Goal: Task Accomplishment & Management: Manage account settings

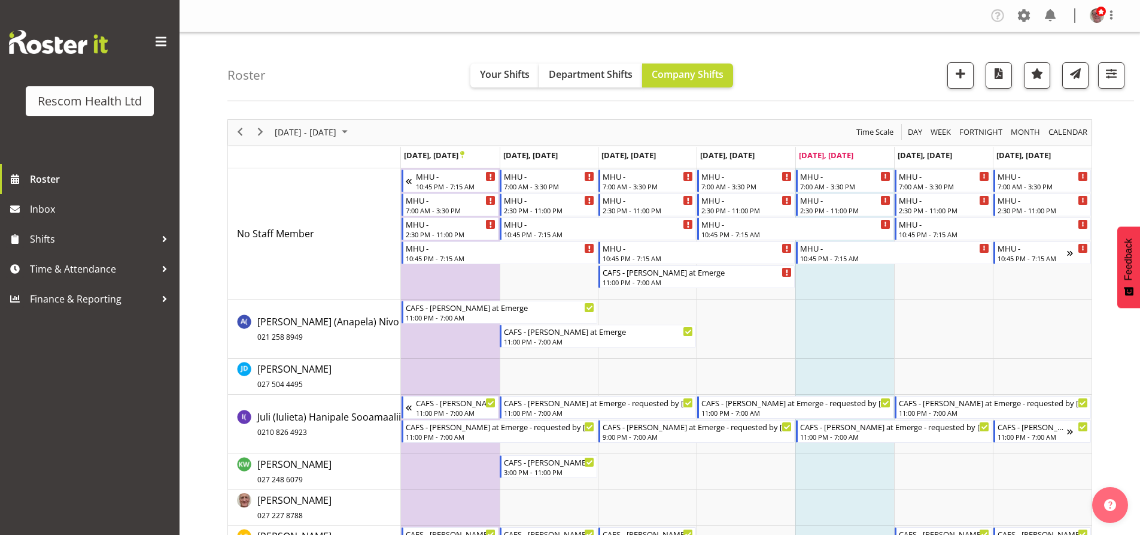
scroll to position [182, 0]
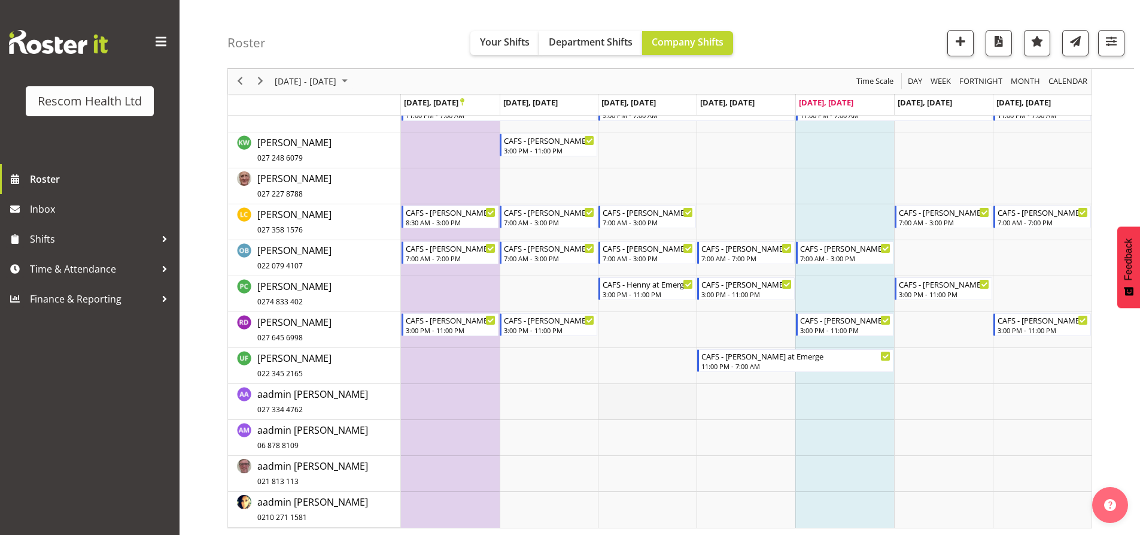
scroll to position [324, 0]
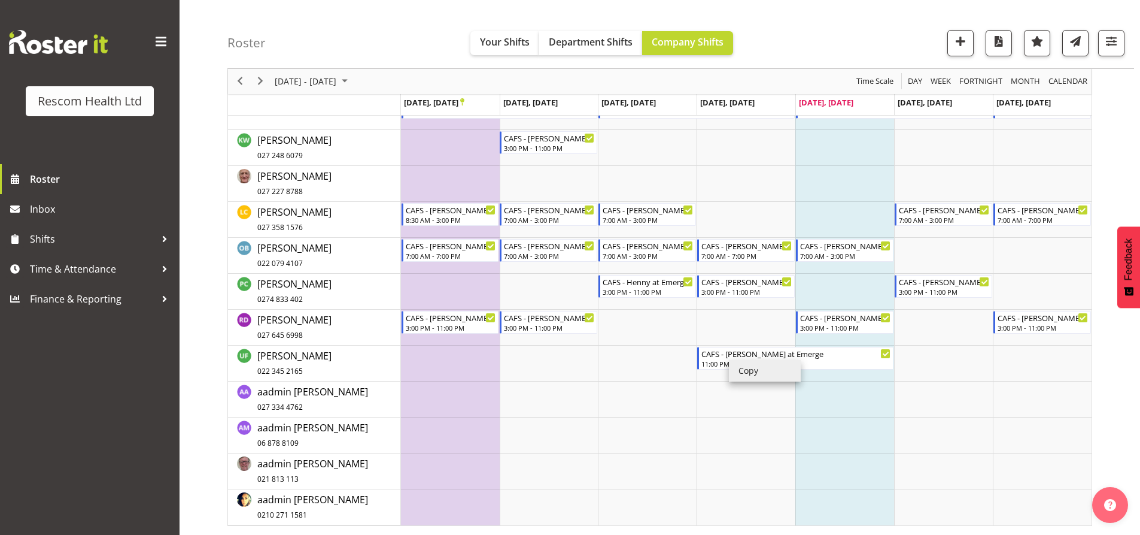
click at [744, 368] on li "Copy" at bounding box center [765, 371] width 72 height 22
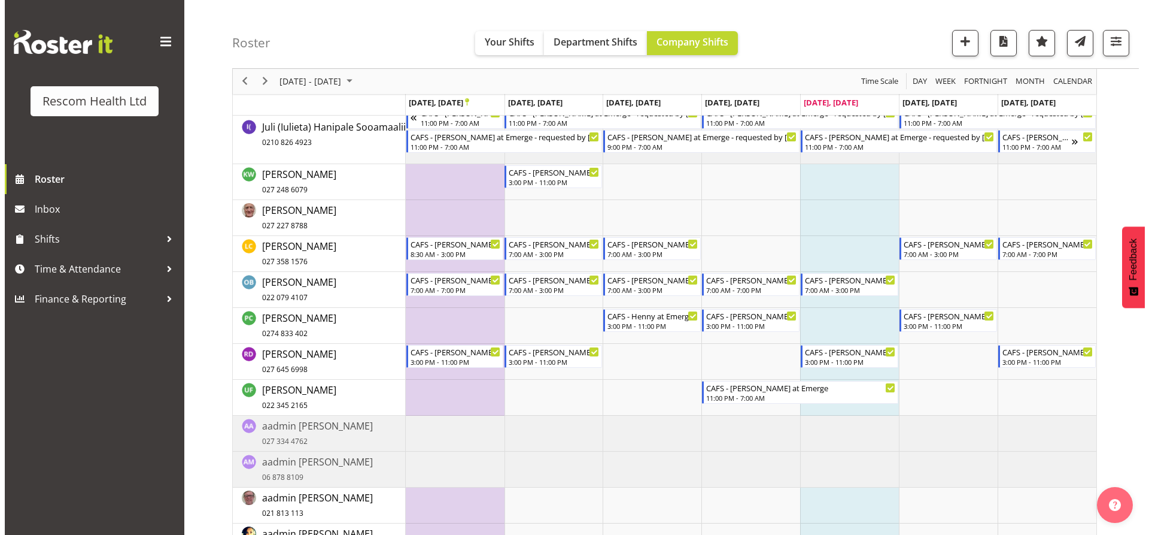
scroll to position [302, 0]
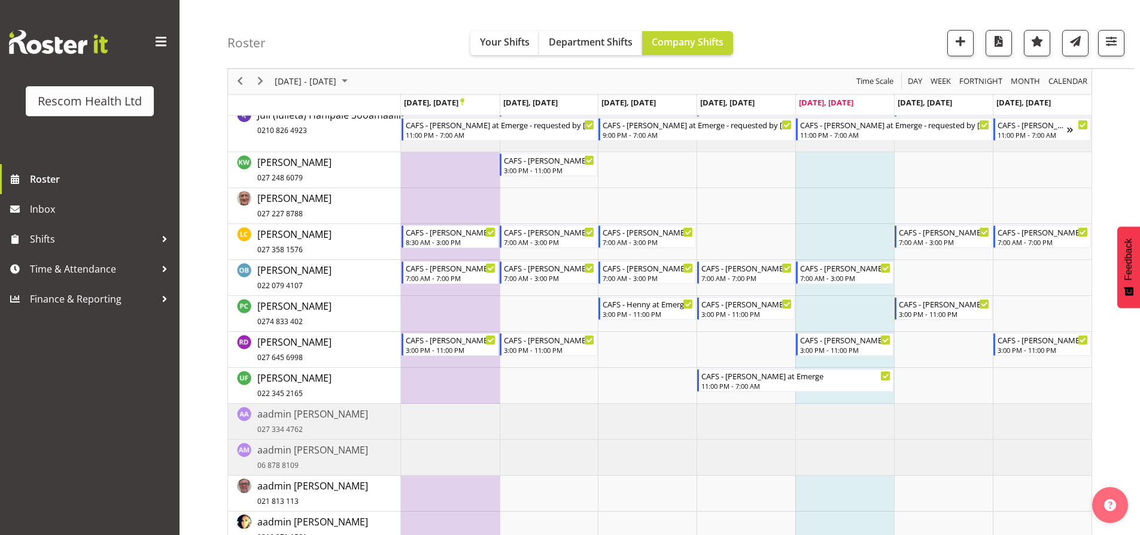
click at [850, 395] on td "Timeline Week of September 26, 2025" at bounding box center [845, 386] width 99 height 36
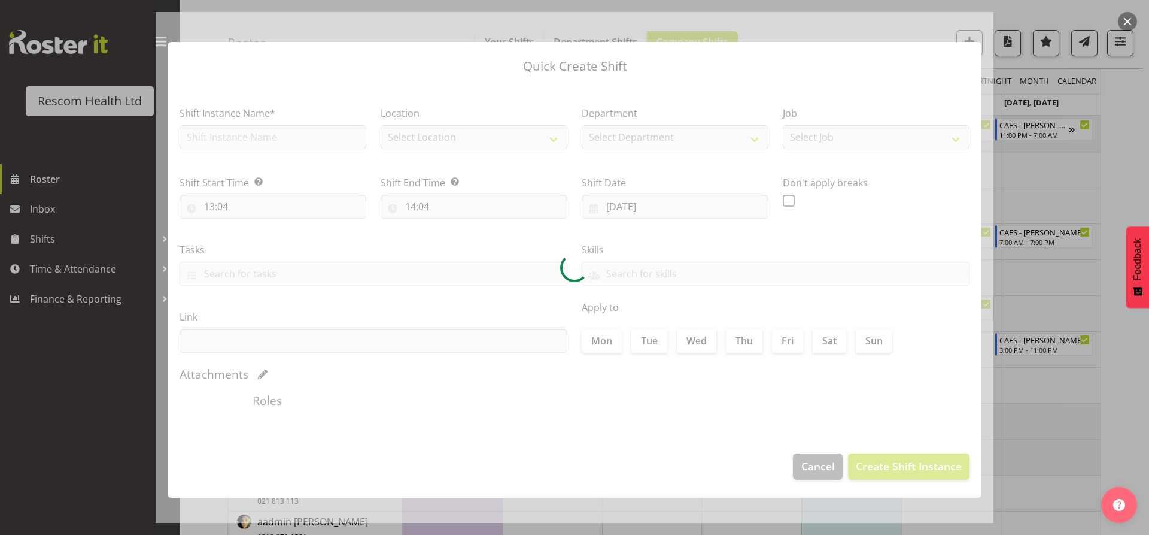
checkbox input "true"
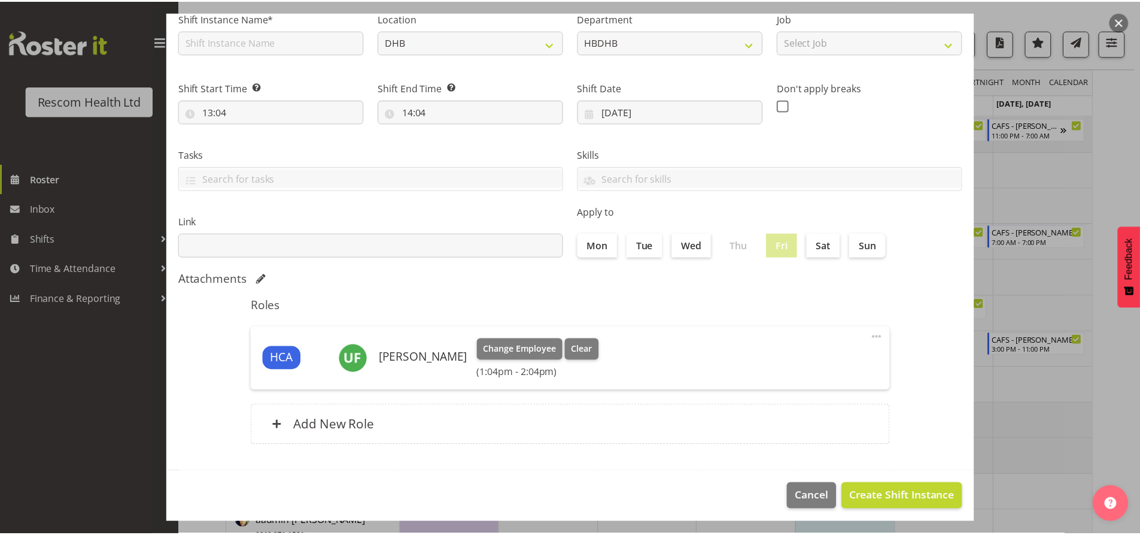
scroll to position [101, 0]
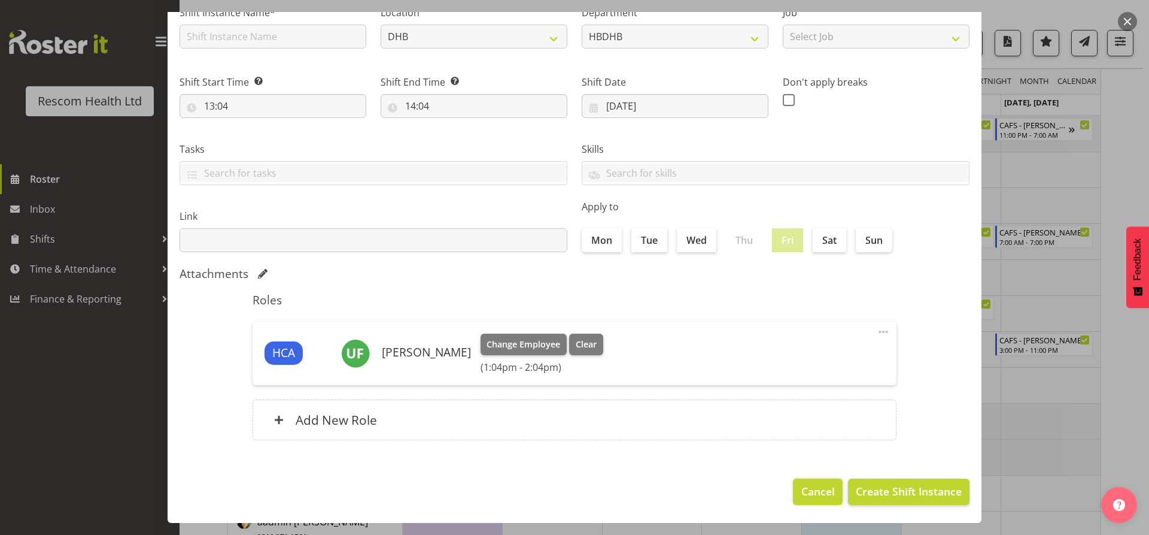
click at [817, 487] on span "Cancel" at bounding box center [819, 491] width 34 height 16
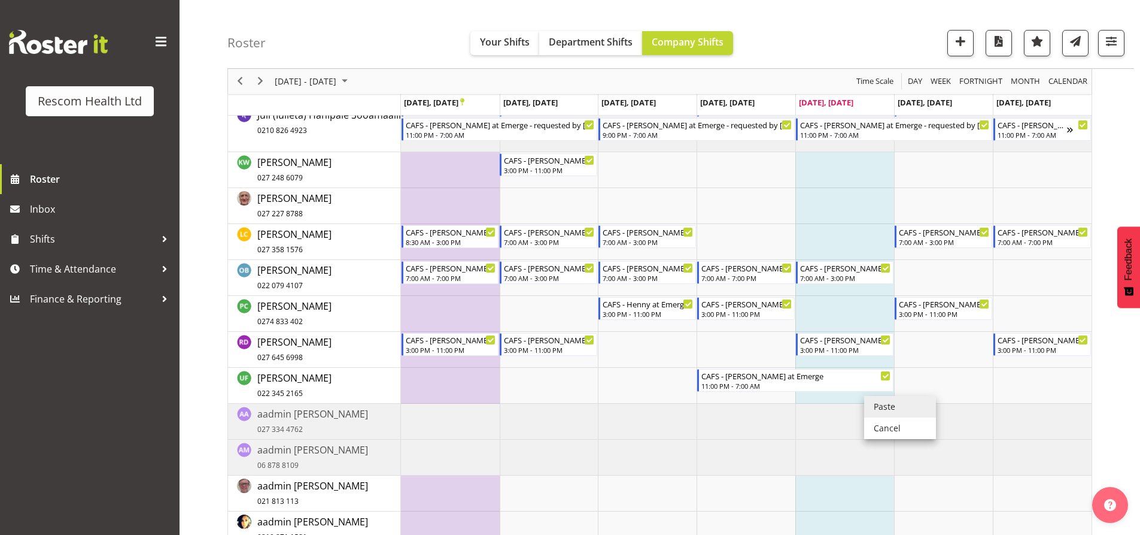
click at [889, 409] on li "Paste" at bounding box center [900, 407] width 72 height 22
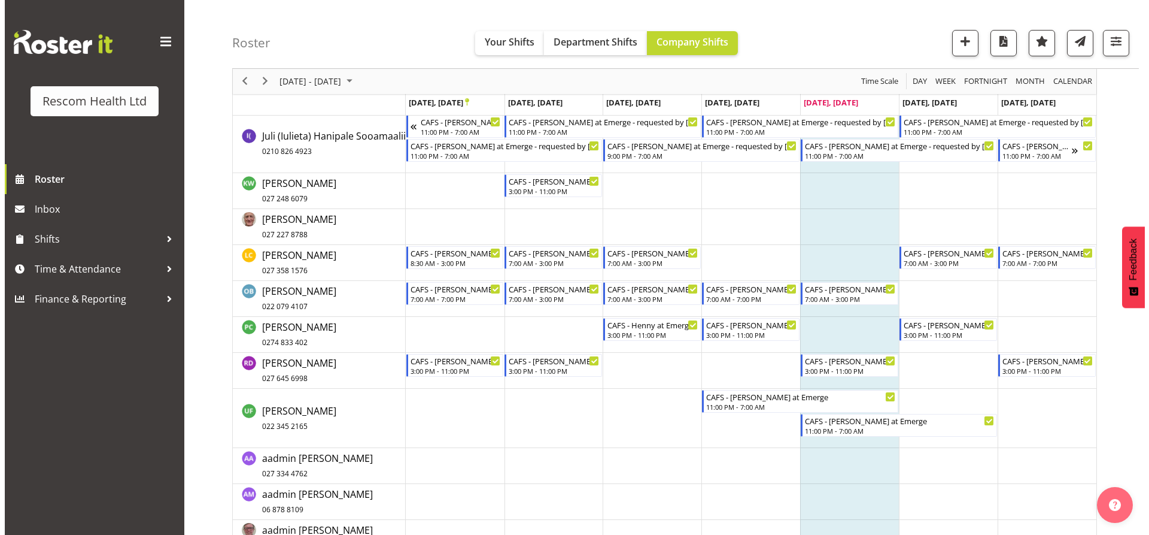
scroll to position [302, 0]
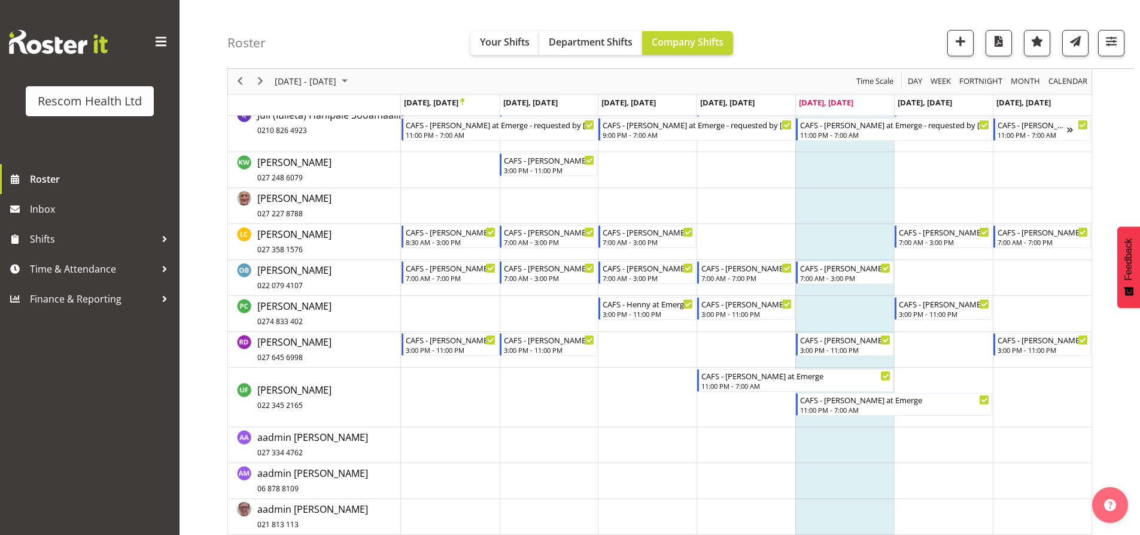
click at [928, 380] on td "Timeline Week of September 26, 2025" at bounding box center [943, 397] width 99 height 59
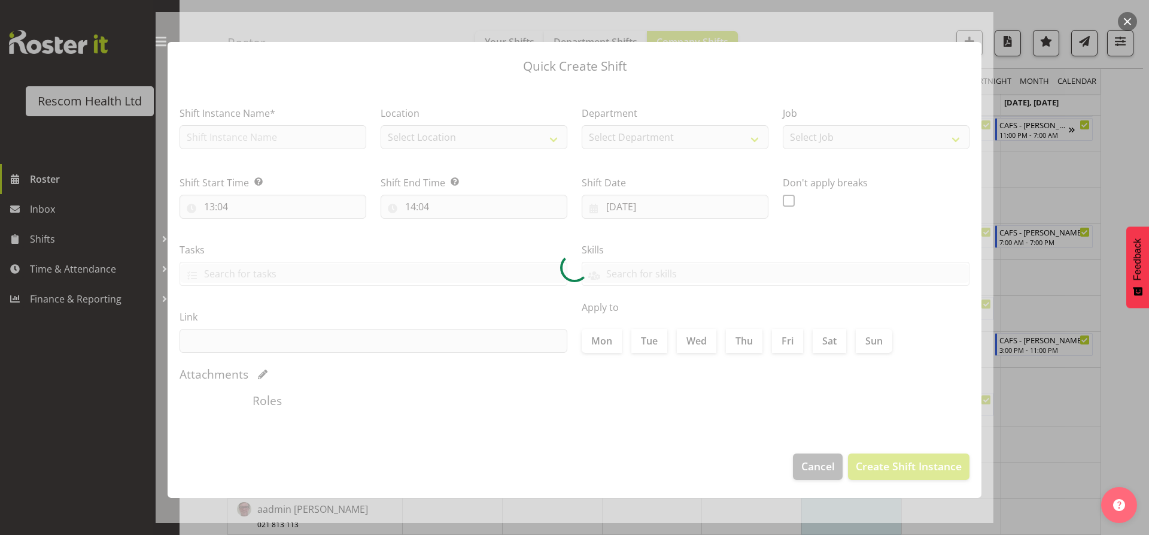
type input "27/09/2025"
checkbox input "true"
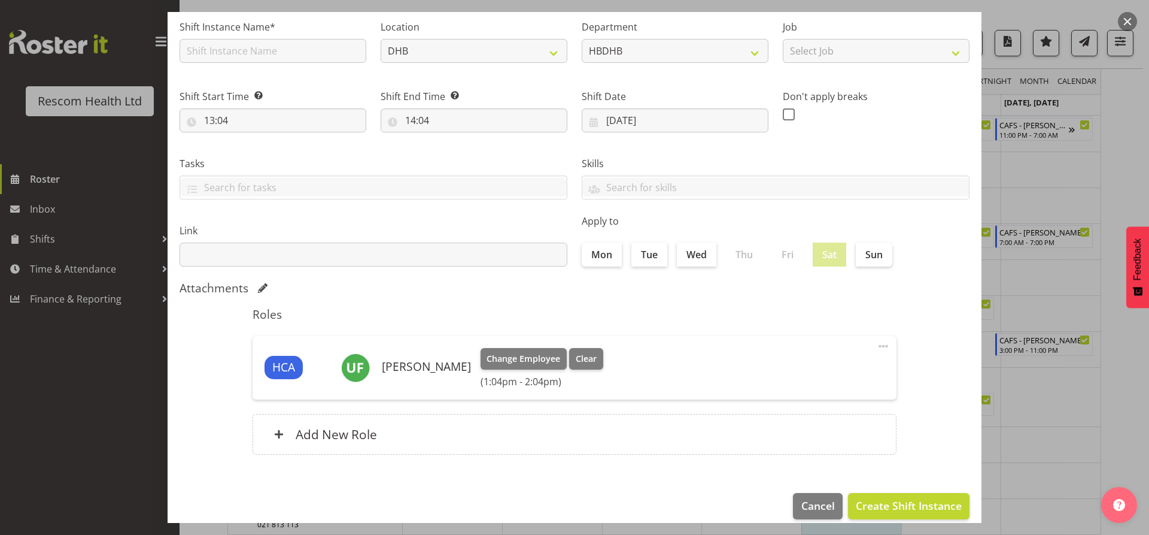
scroll to position [101, 0]
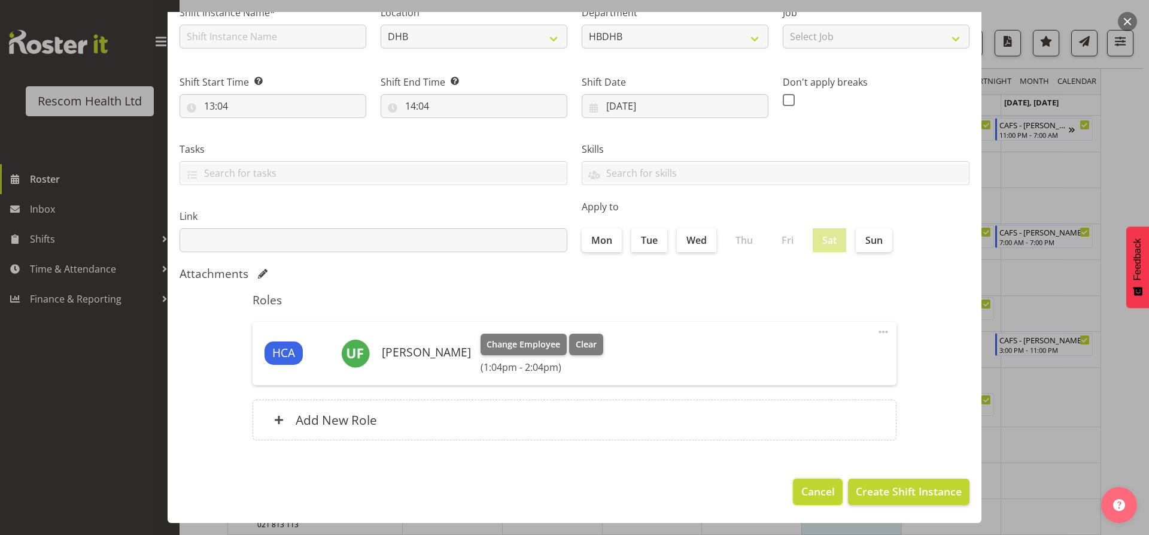
click at [824, 490] on span "Cancel" at bounding box center [819, 491] width 34 height 16
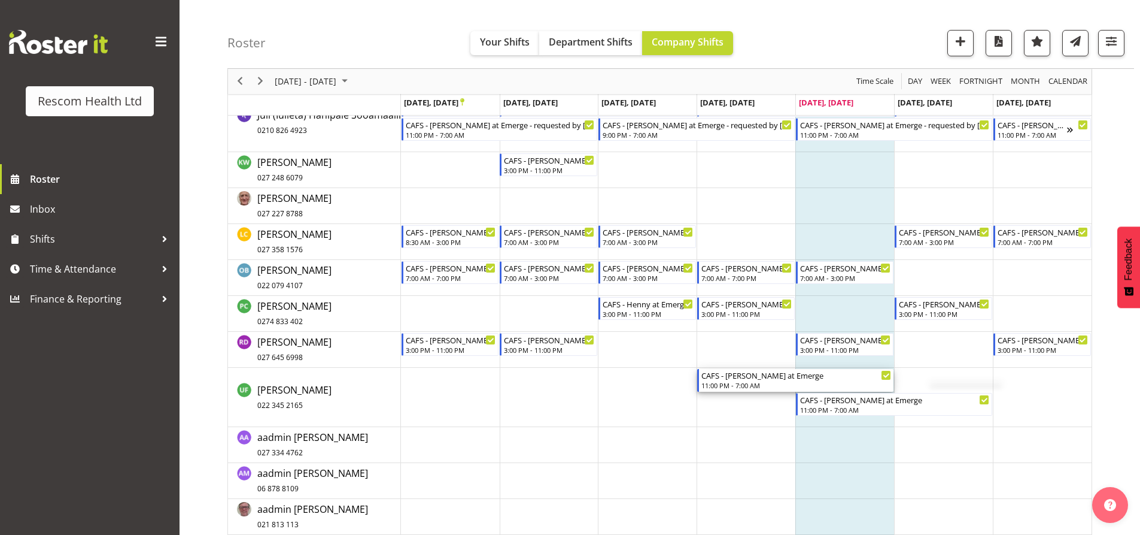
click at [739, 381] on div "11:00 PM - 7:00 AM" at bounding box center [797, 385] width 190 height 10
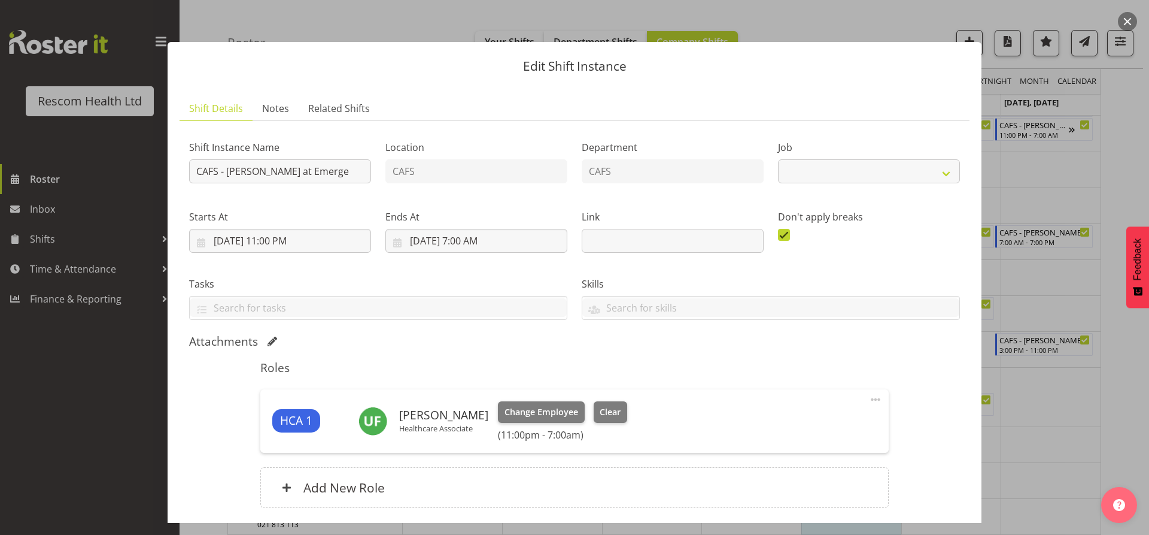
select select "4188"
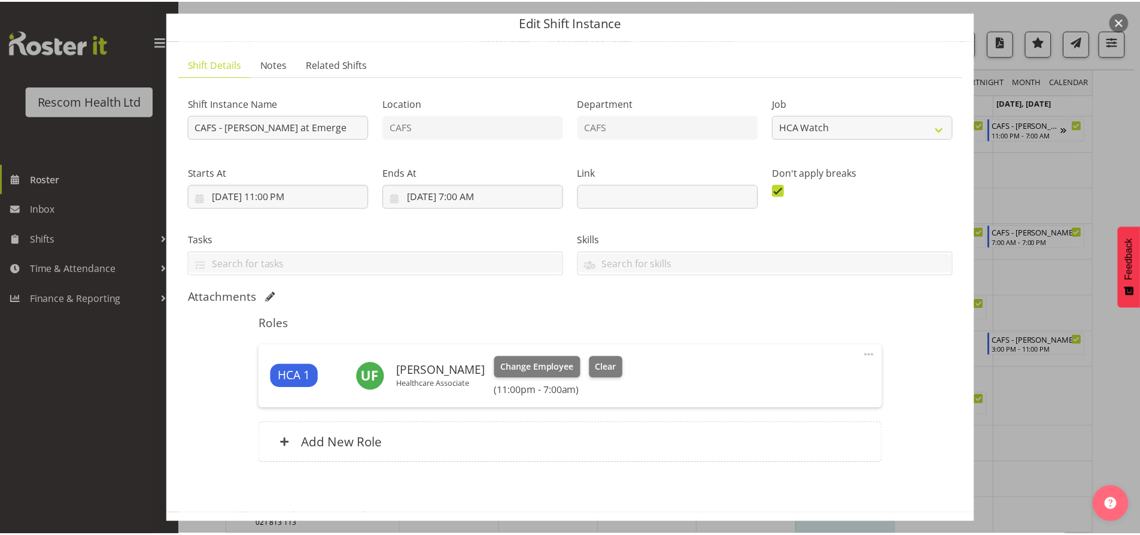
scroll to position [92, 0]
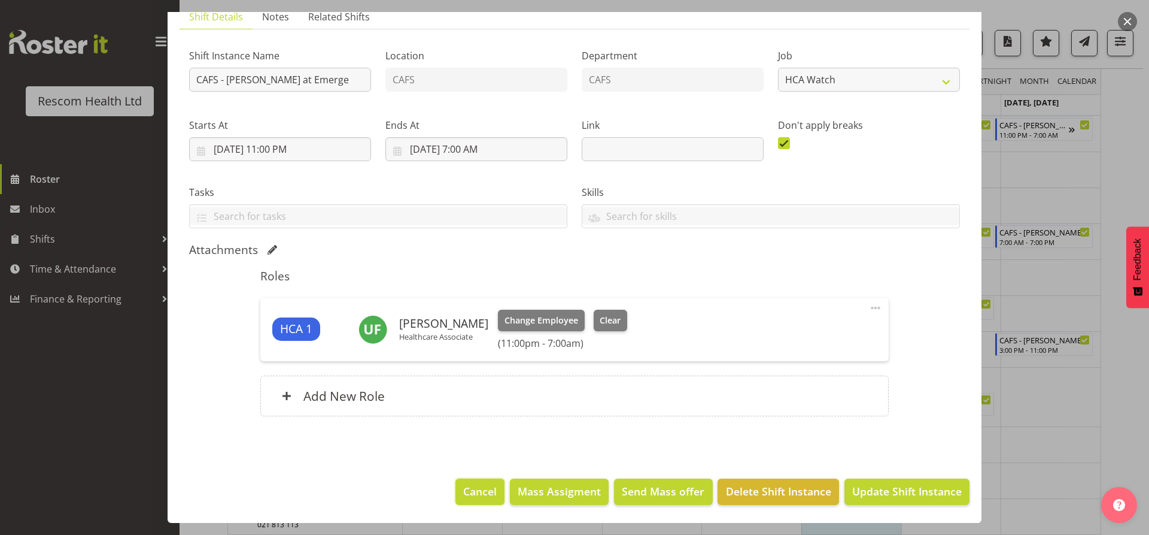
click at [482, 488] on span "Cancel" at bounding box center [480, 491] width 34 height 16
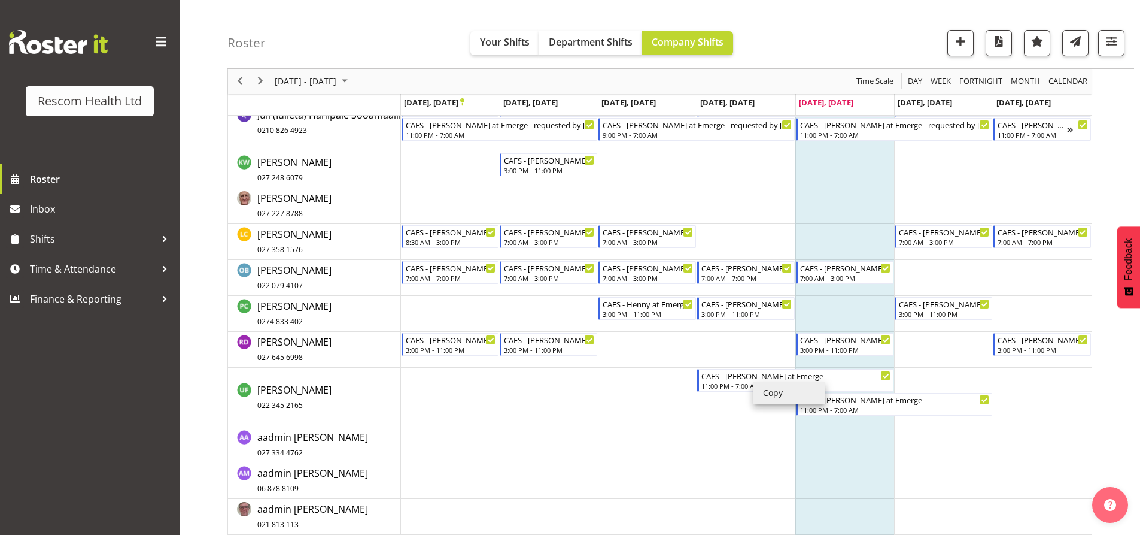
click at [769, 397] on li "Copy" at bounding box center [790, 393] width 72 height 22
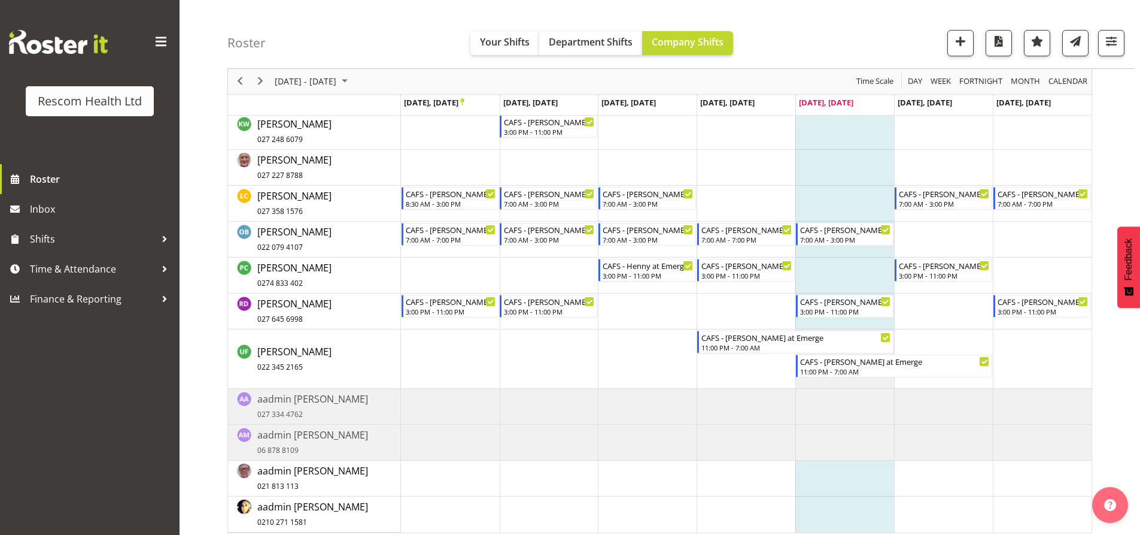
scroll to position [347, 0]
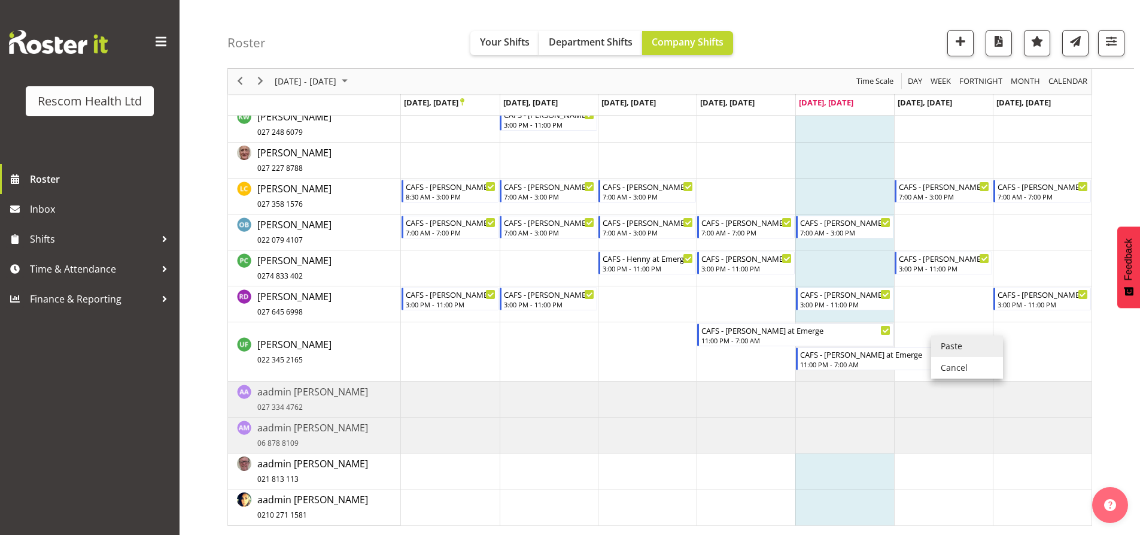
click at [951, 347] on li "Paste" at bounding box center [967, 346] width 72 height 22
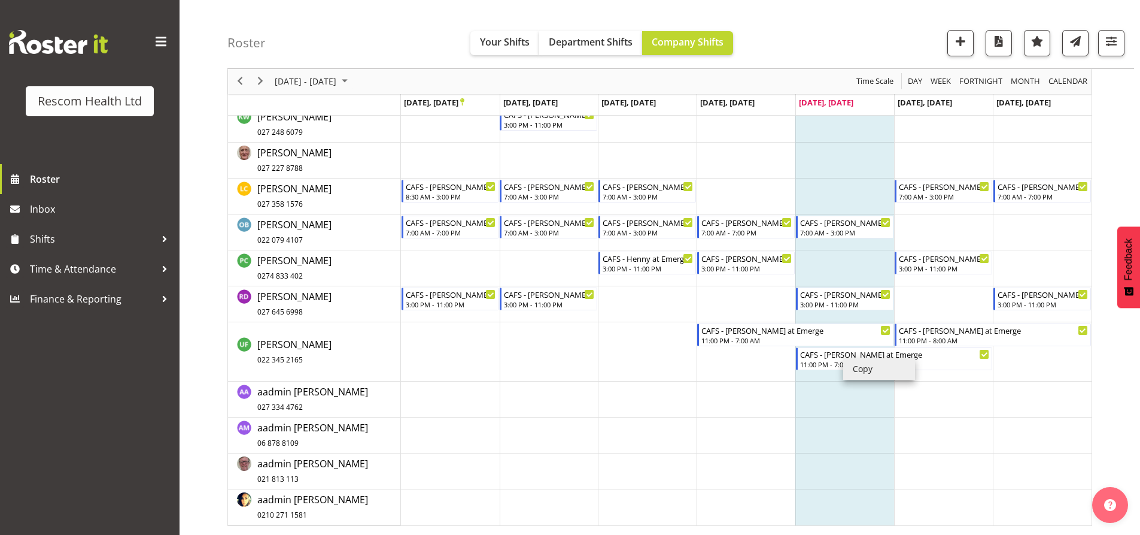
click at [873, 368] on li "Copy" at bounding box center [879, 369] width 72 height 22
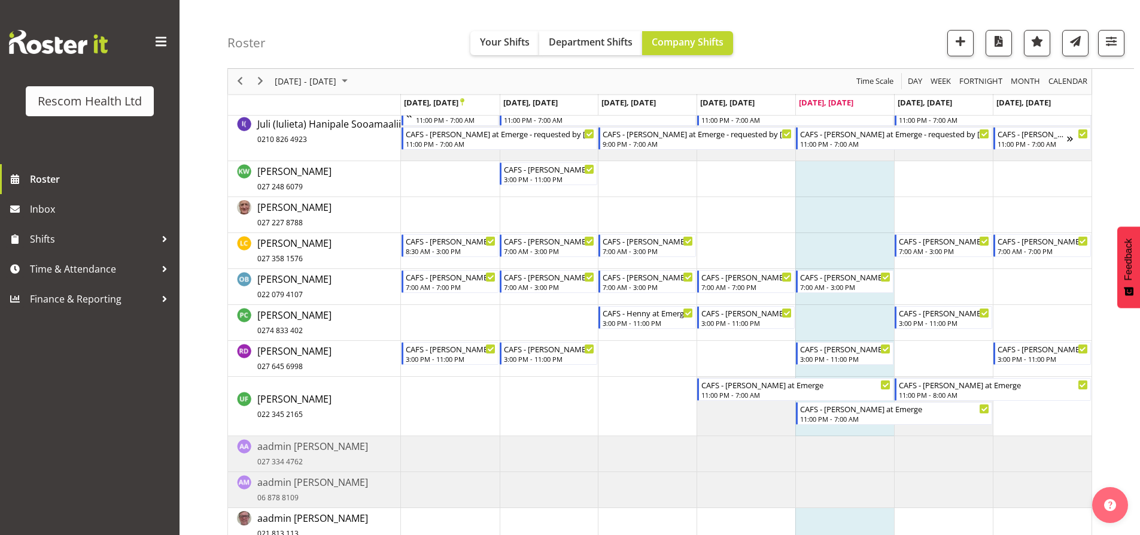
scroll to position [302, 0]
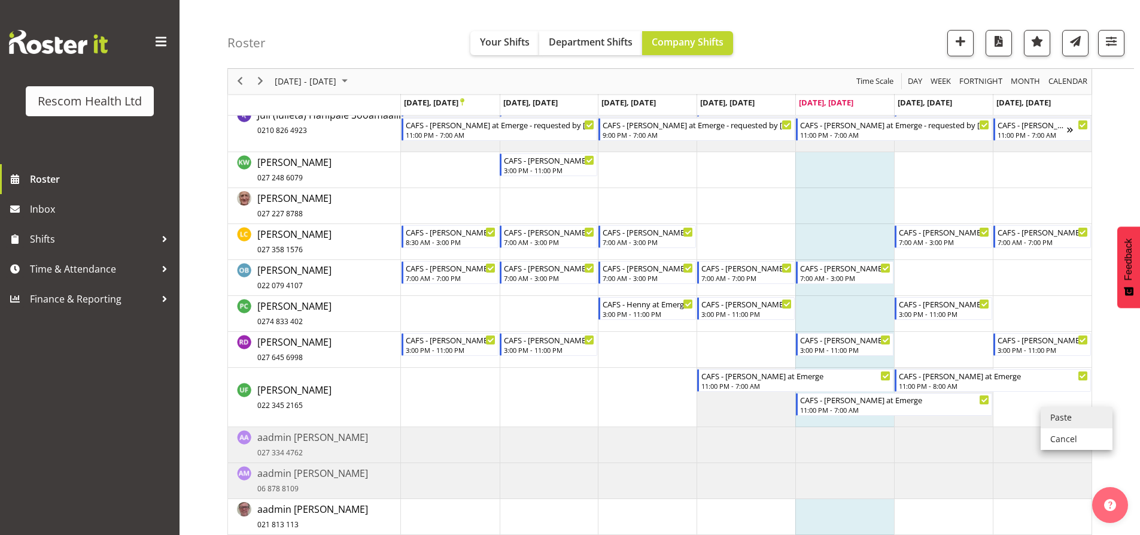
click at [1053, 418] on li "Paste" at bounding box center [1077, 417] width 72 height 22
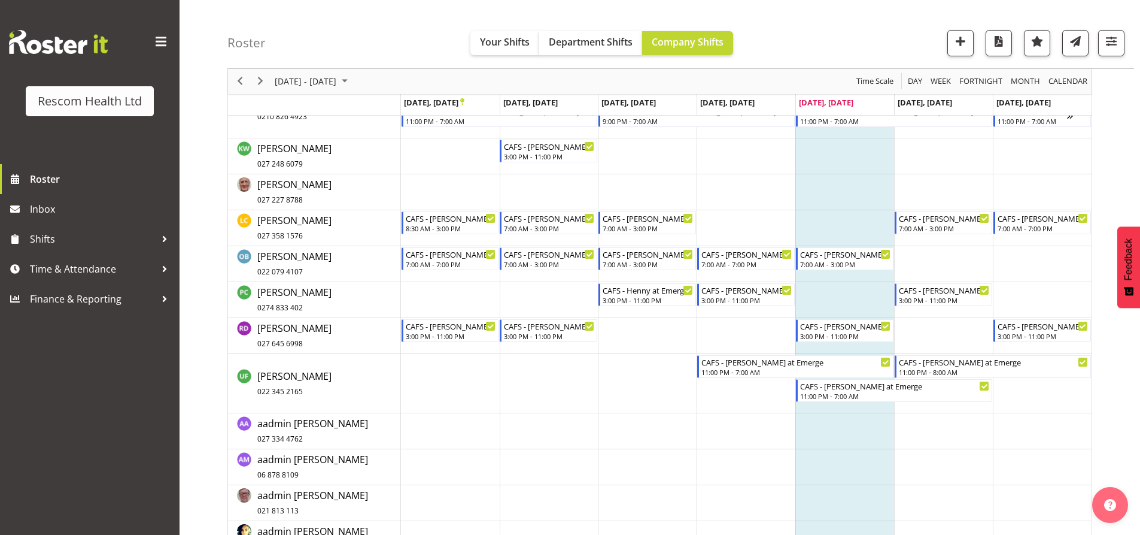
scroll to position [347, 0]
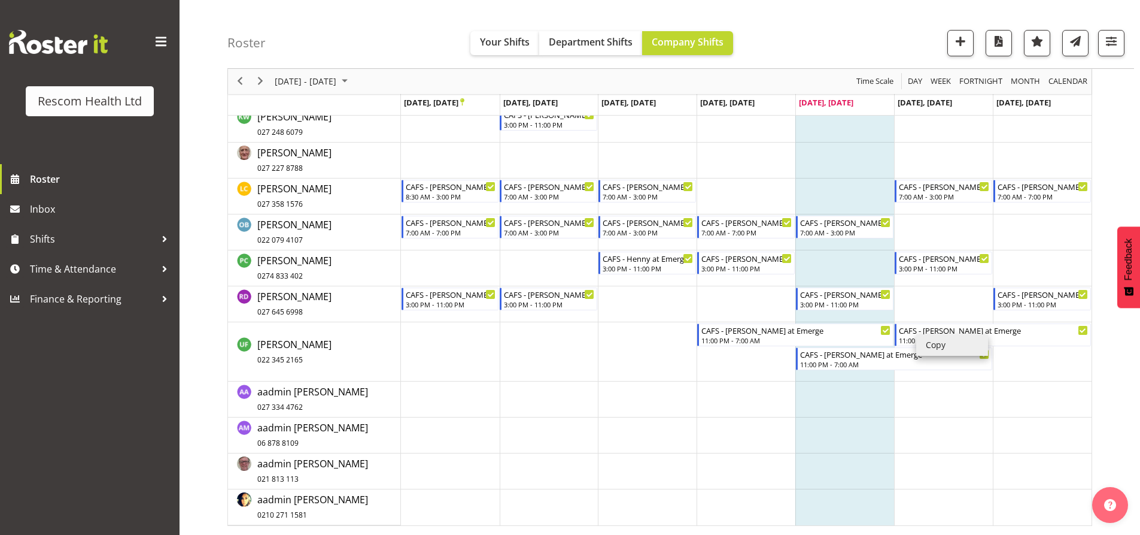
click at [930, 346] on li "Copy" at bounding box center [953, 345] width 72 height 22
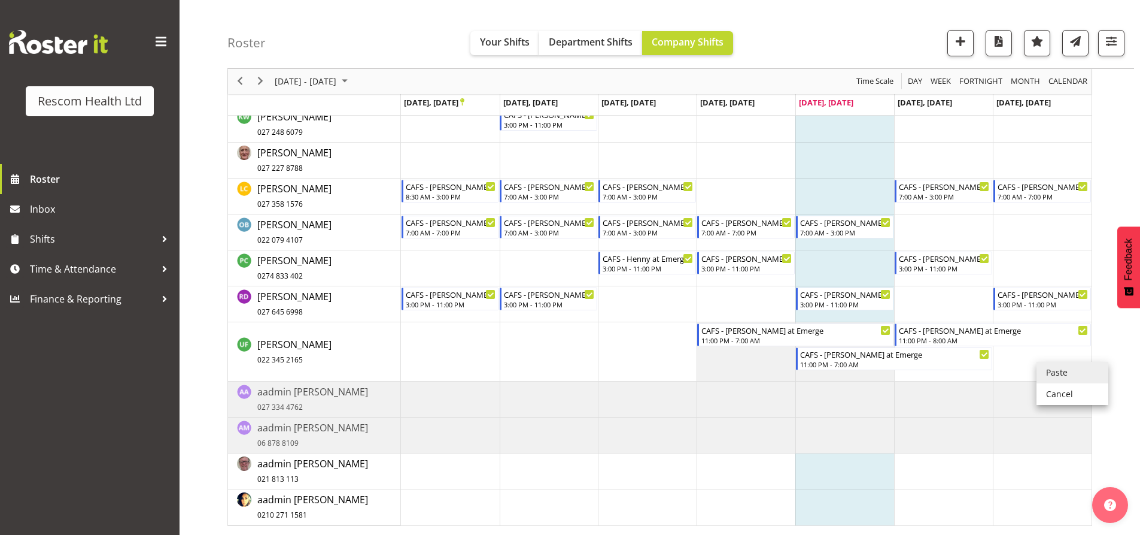
click at [1054, 372] on li "Paste" at bounding box center [1073, 373] width 72 height 22
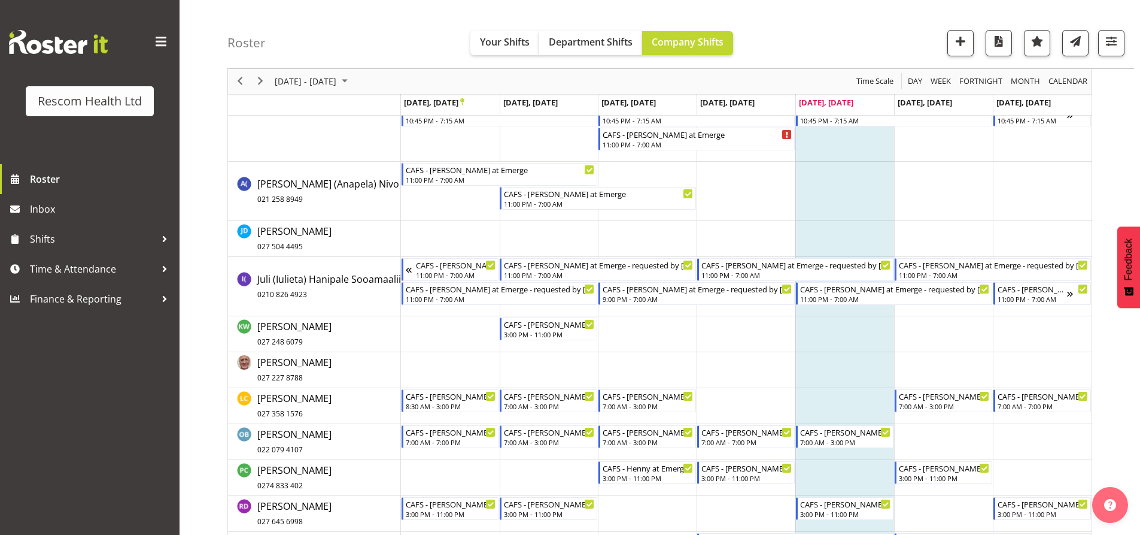
scroll to position [120, 0]
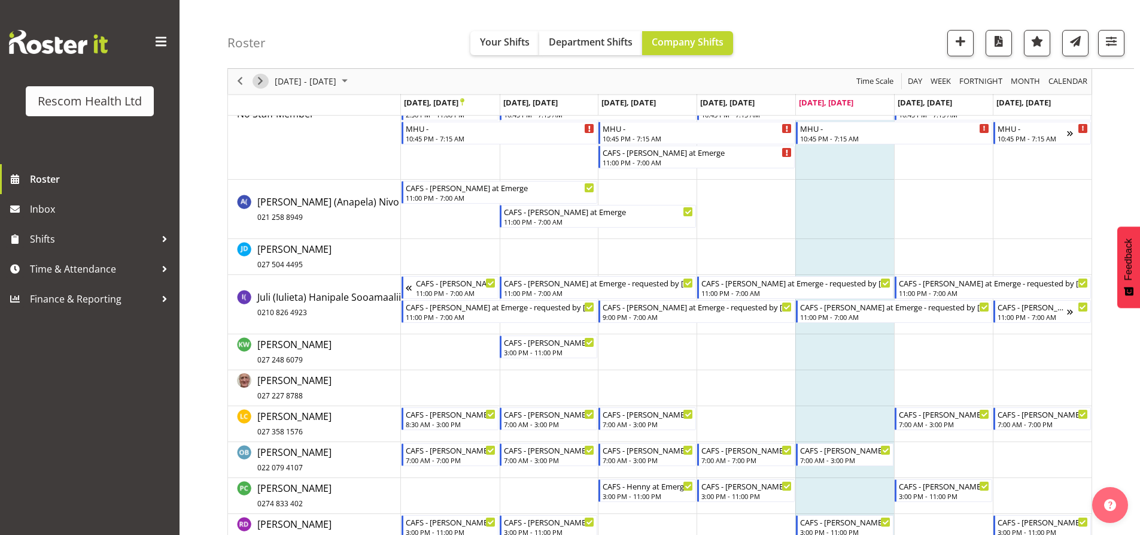
click at [259, 80] on span "Next" at bounding box center [260, 81] width 14 height 15
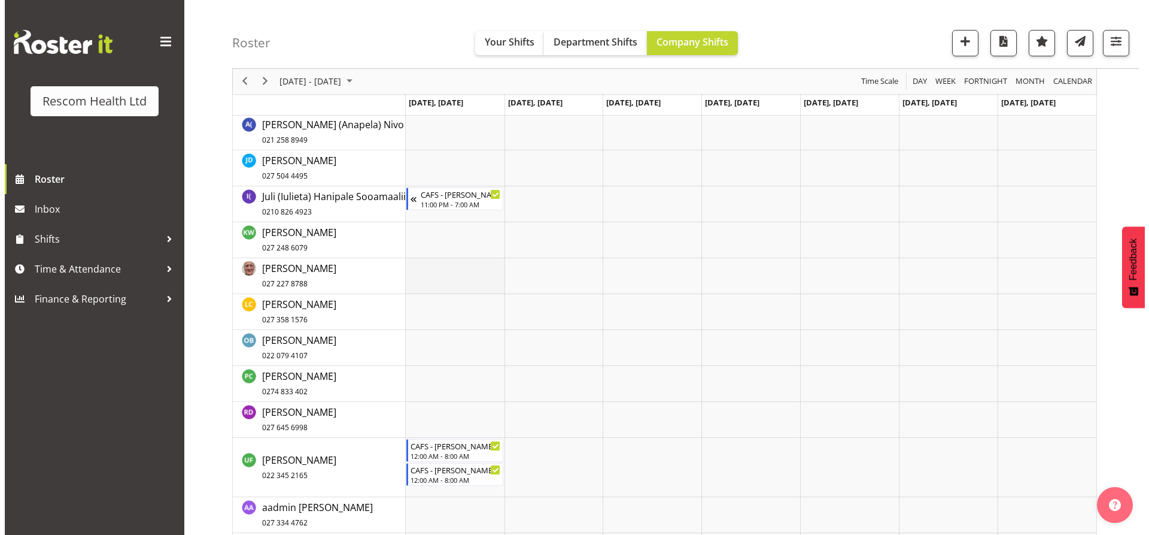
scroll to position [359, 0]
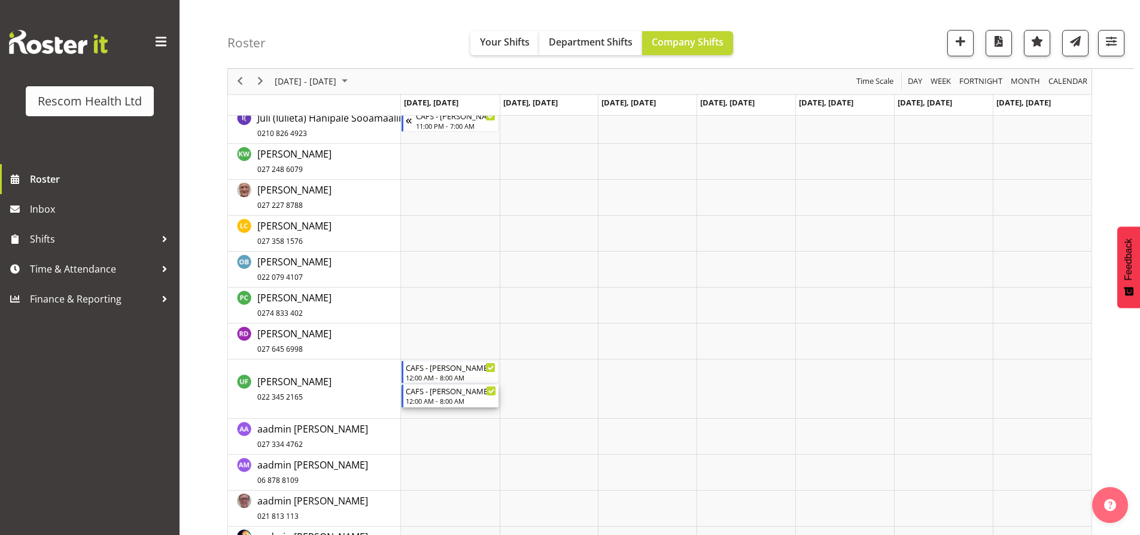
click at [427, 395] on div "CAFS - [PERSON_NAME] at Emerge" at bounding box center [451, 390] width 91 height 12
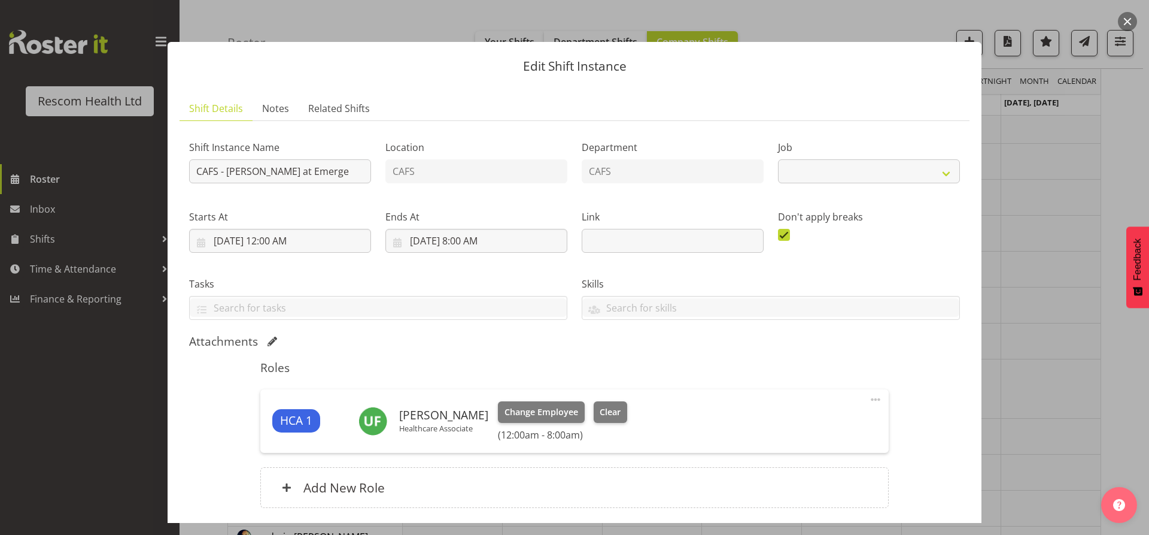
select select "4188"
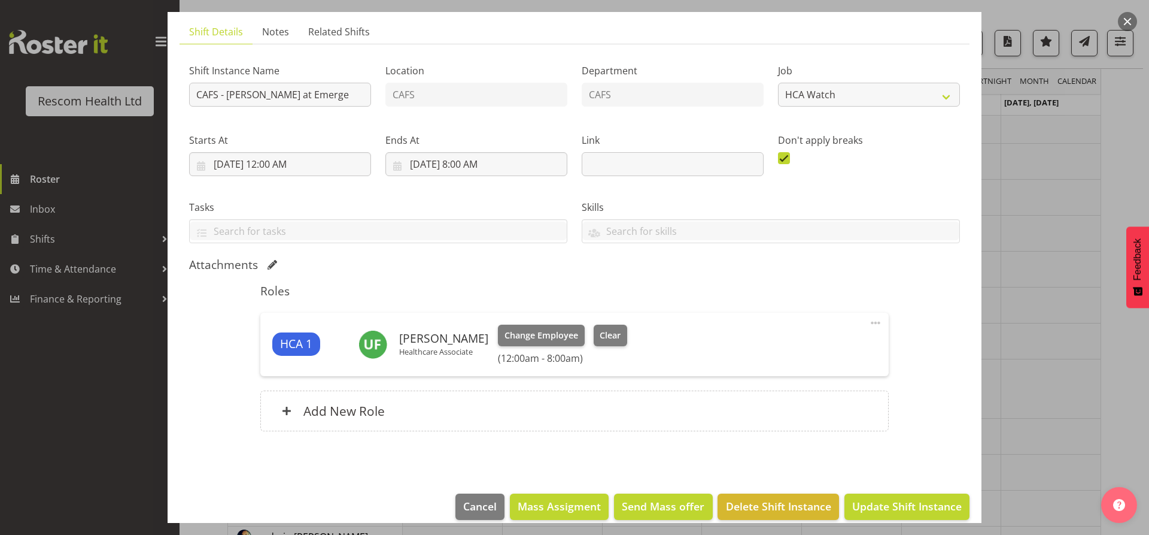
scroll to position [92, 0]
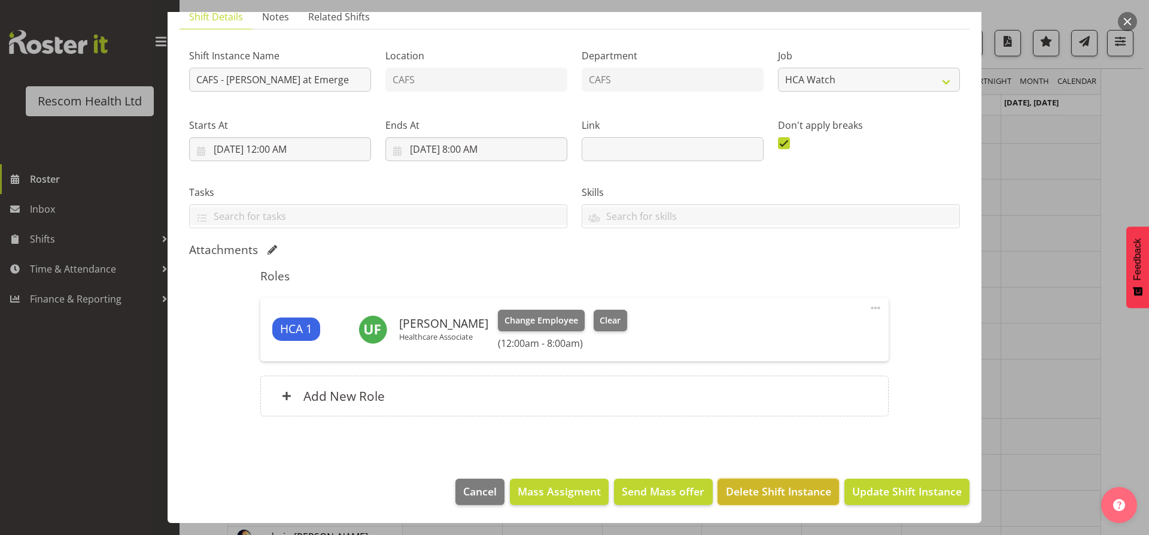
click at [791, 488] on span "Delete Shift Instance" at bounding box center [778, 491] width 105 height 16
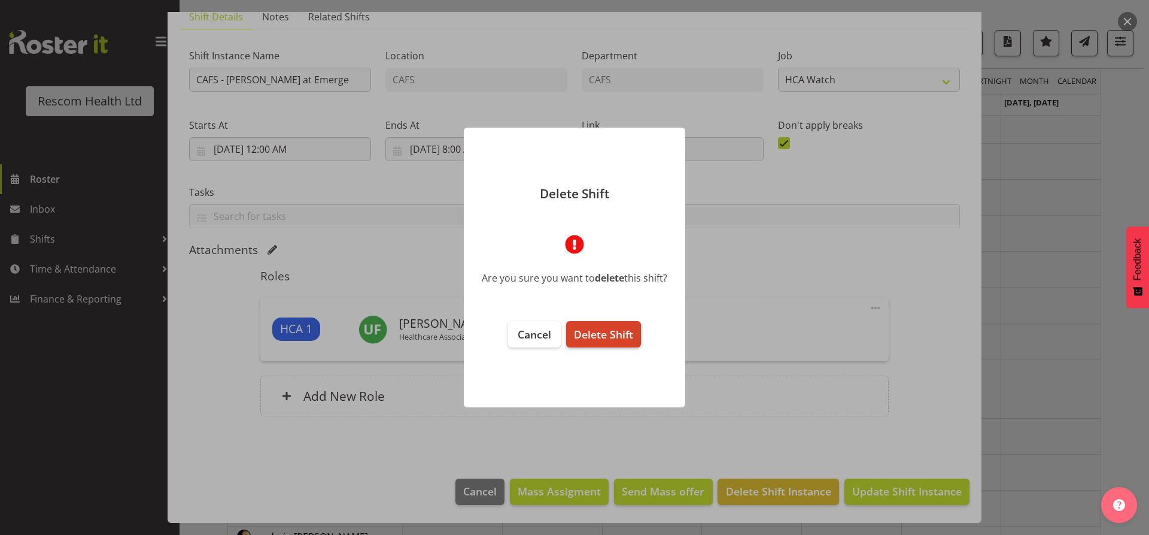
click at [613, 332] on span "Delete Shift" at bounding box center [603, 334] width 59 height 14
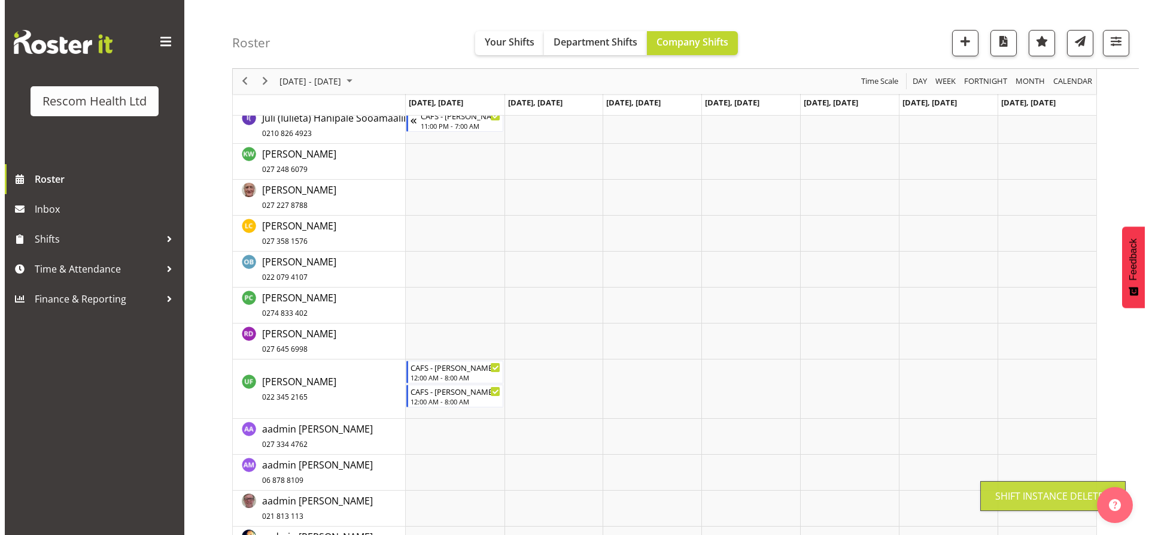
scroll to position [182, 0]
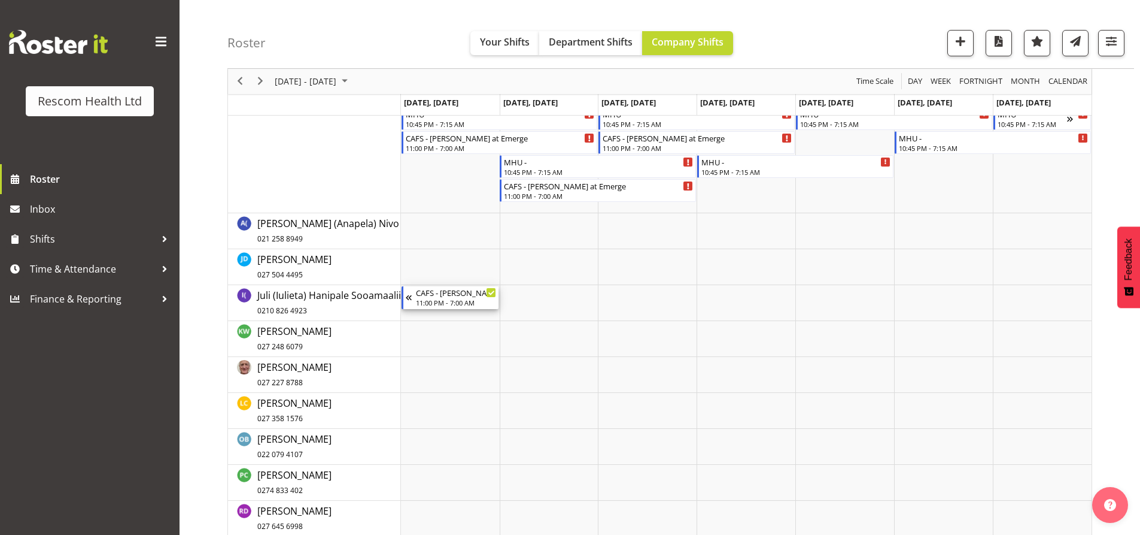
click at [445, 293] on div "CAFS - [PERSON_NAME] at Emerge - requested by [PERSON_NAME]" at bounding box center [456, 292] width 81 height 12
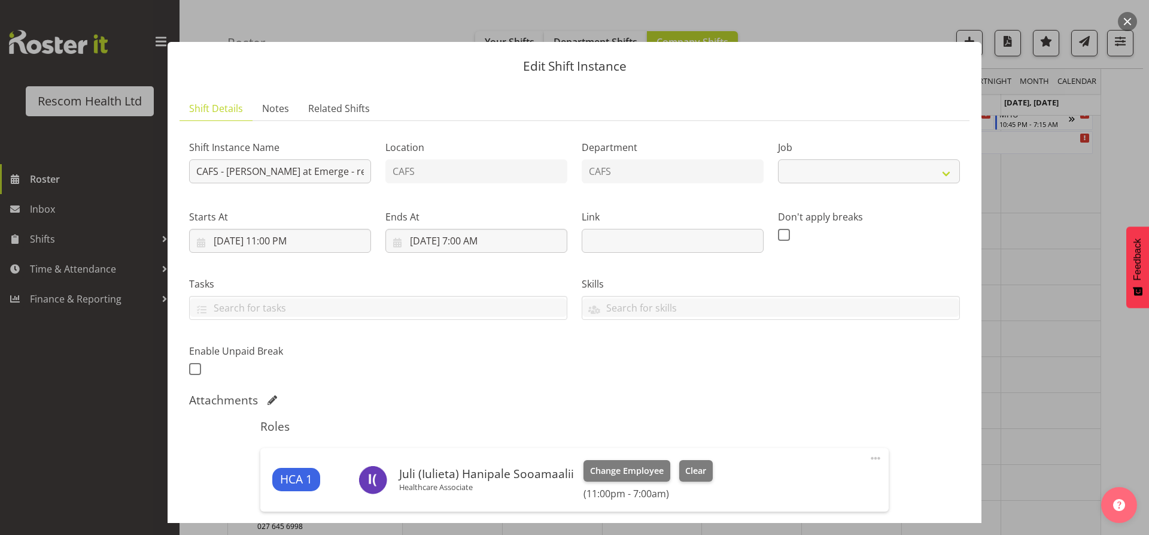
select select "4188"
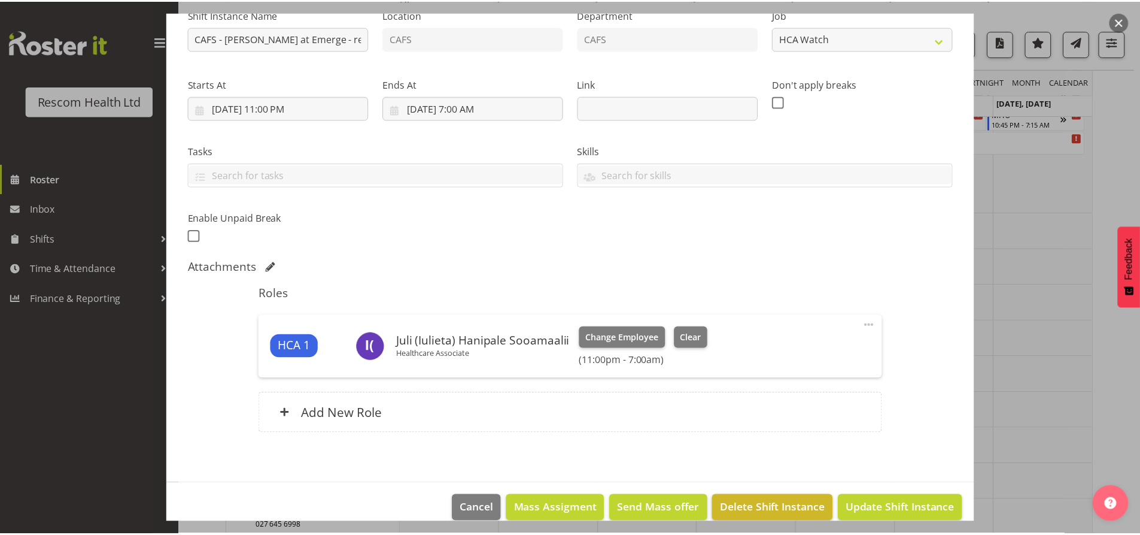
scroll to position [150, 0]
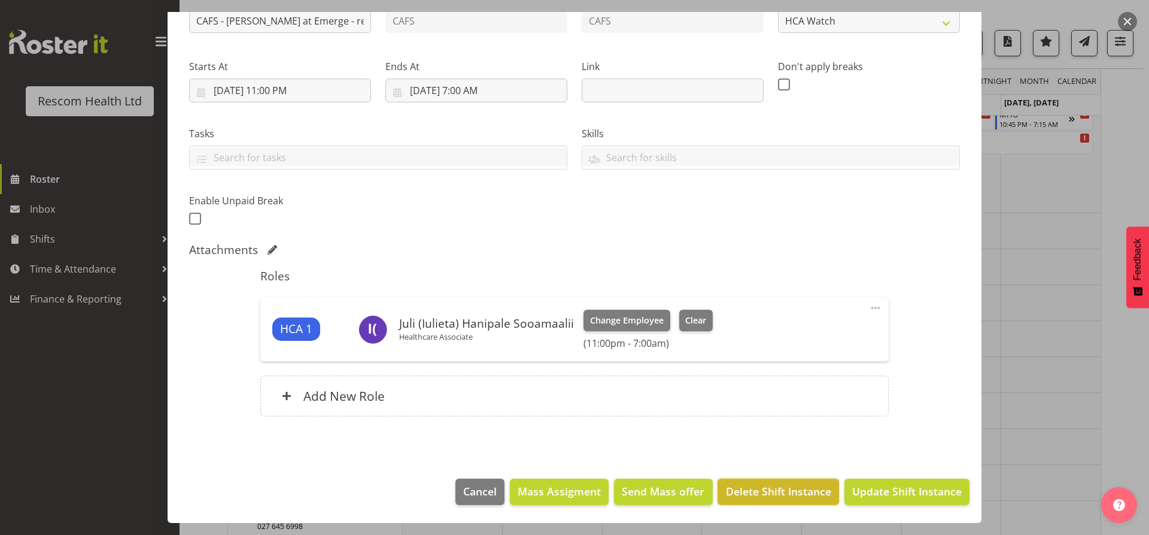
click at [798, 491] on span "Delete Shift Instance" at bounding box center [778, 491] width 105 height 16
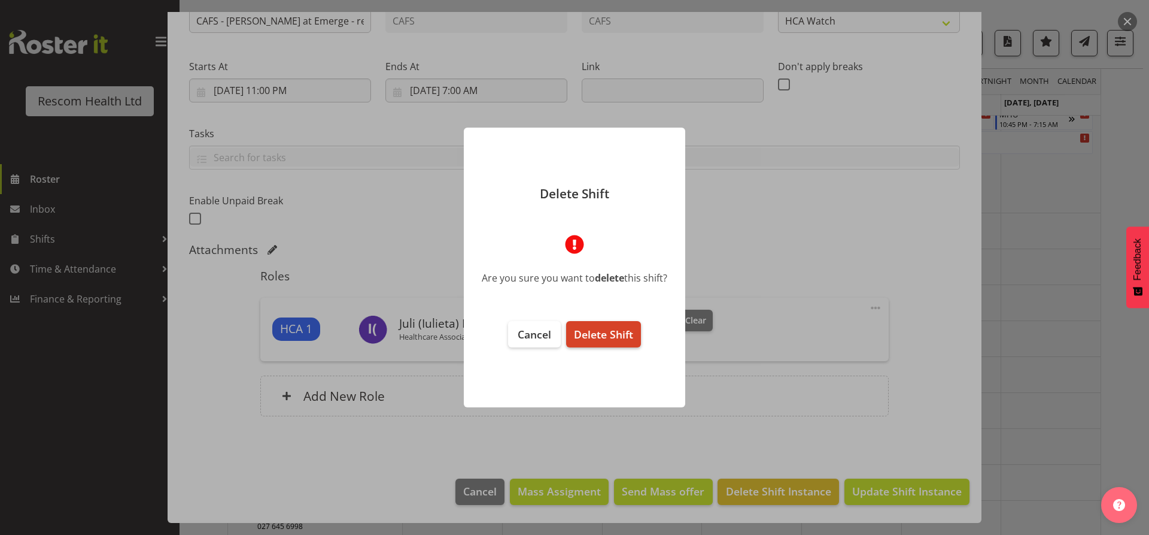
click at [620, 333] on span "Delete Shift" at bounding box center [603, 334] width 59 height 14
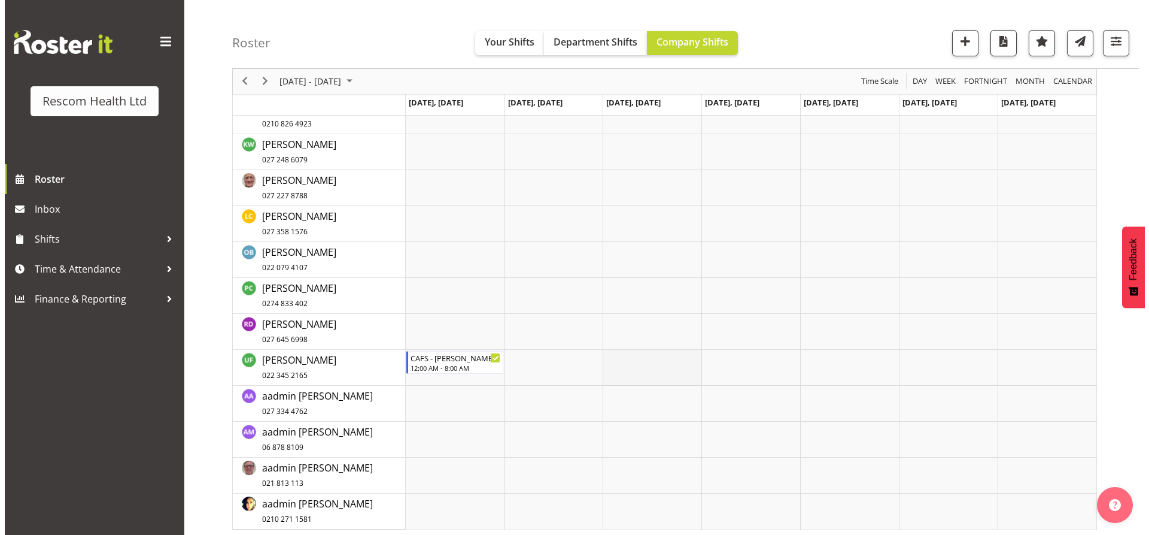
scroll to position [373, 0]
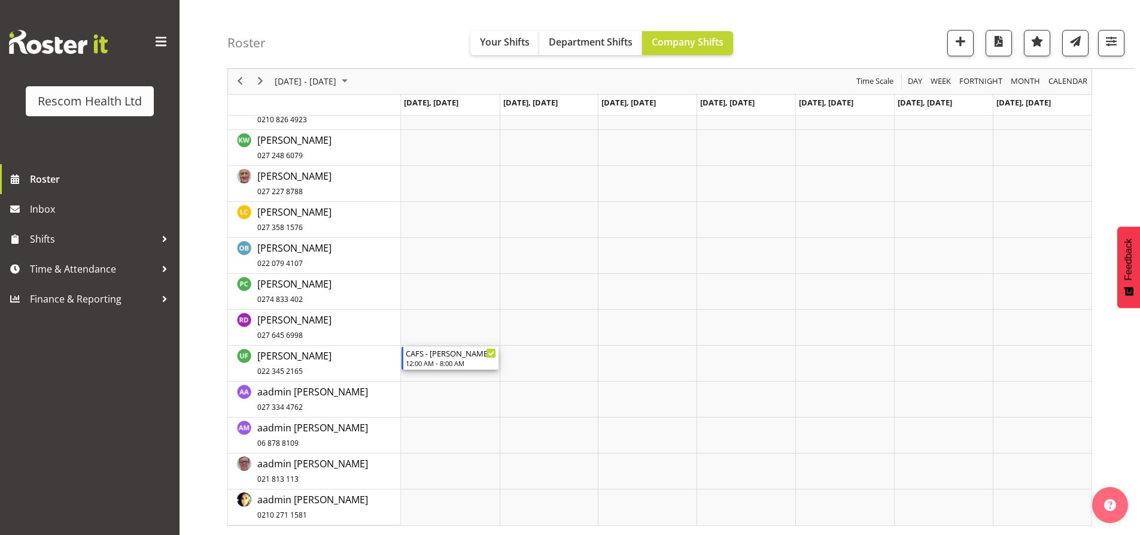
click at [435, 358] on div "CAFS - [PERSON_NAME] at Emerge" at bounding box center [451, 353] width 91 height 12
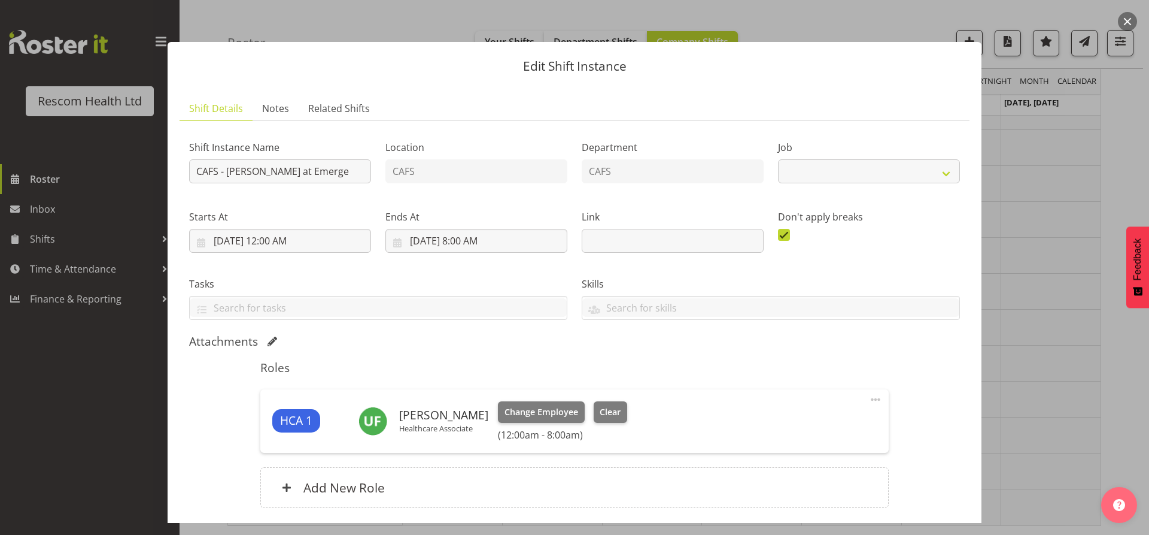
select select "4188"
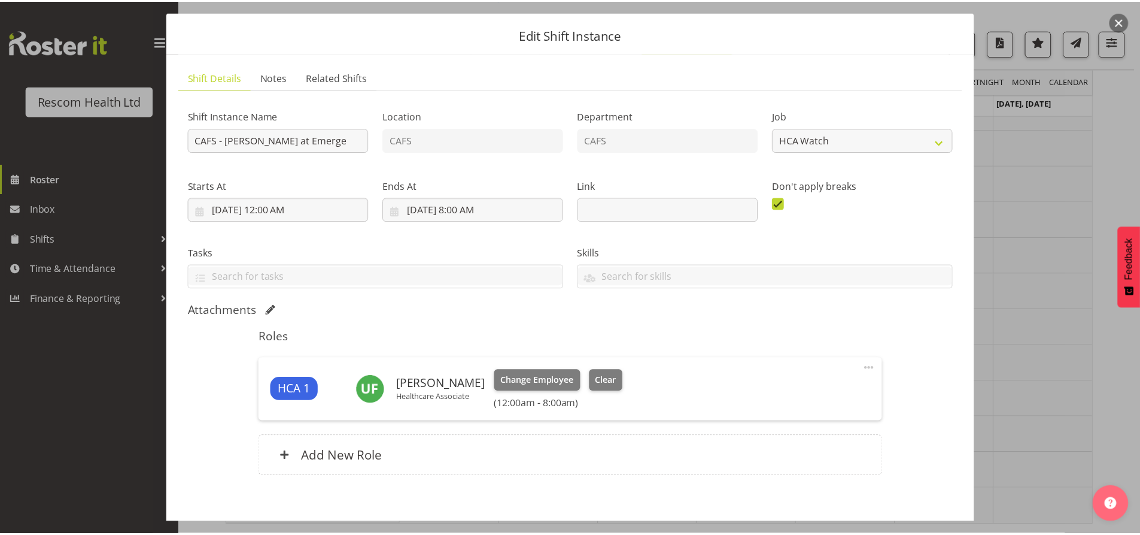
scroll to position [92, 0]
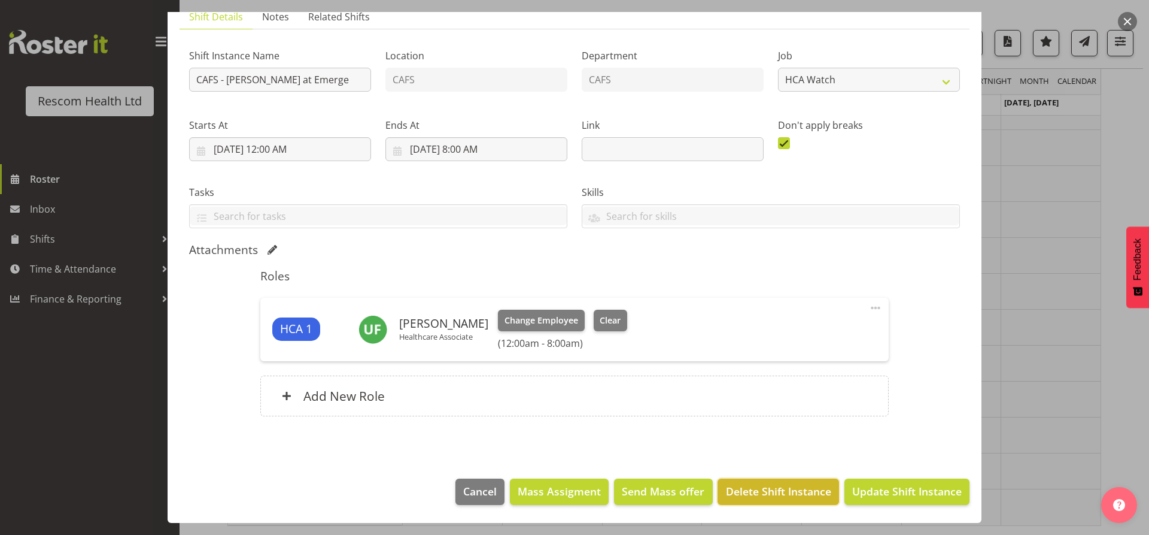
click at [803, 490] on span "Delete Shift Instance" at bounding box center [778, 491] width 105 height 16
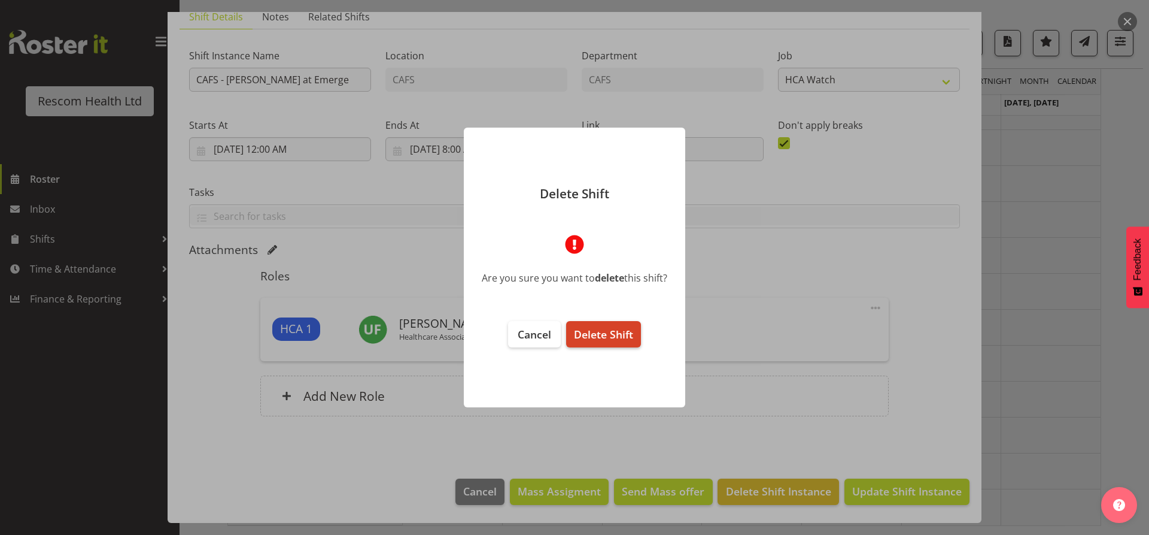
click at [630, 340] on span "Delete Shift" at bounding box center [603, 334] width 59 height 14
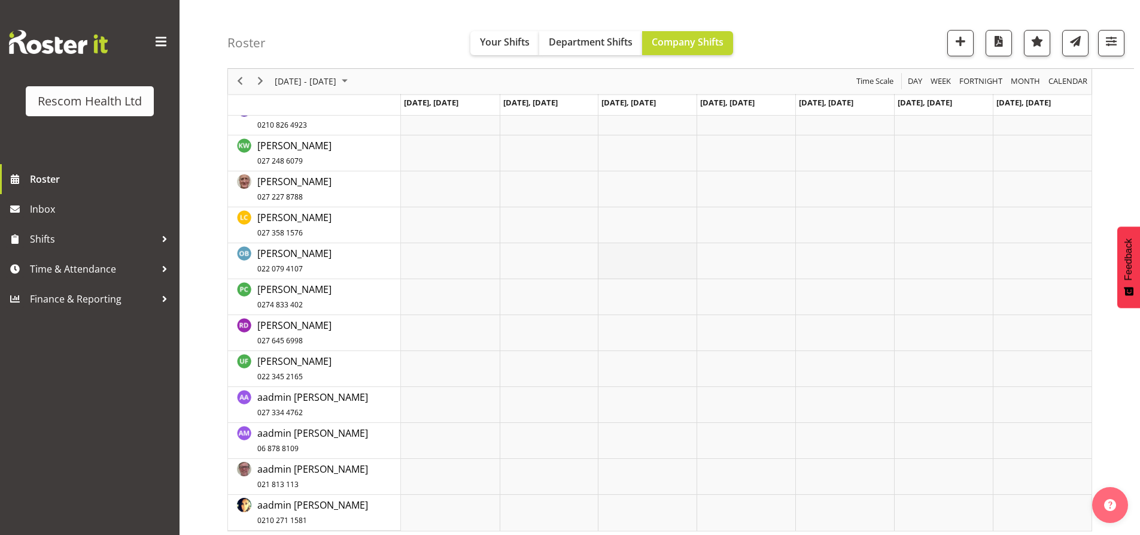
scroll to position [373, 0]
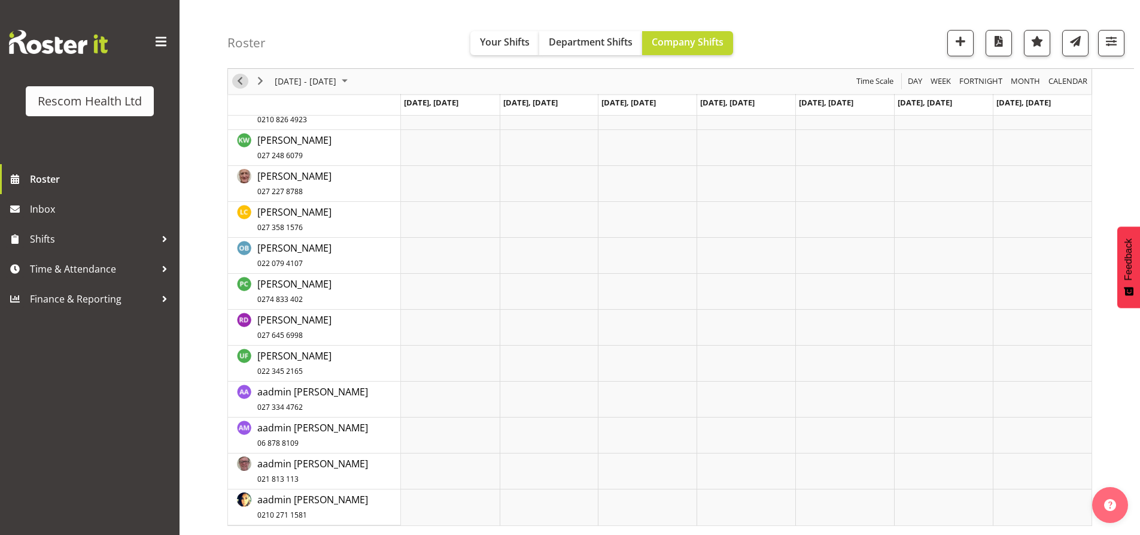
click at [238, 82] on span "Previous" at bounding box center [240, 81] width 14 height 15
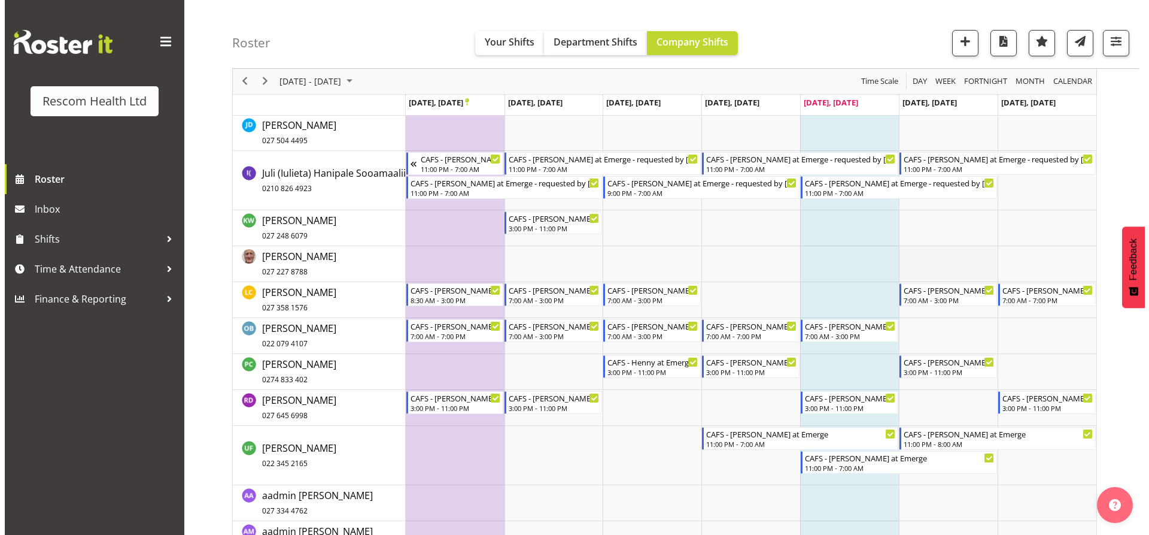
scroll to position [227, 0]
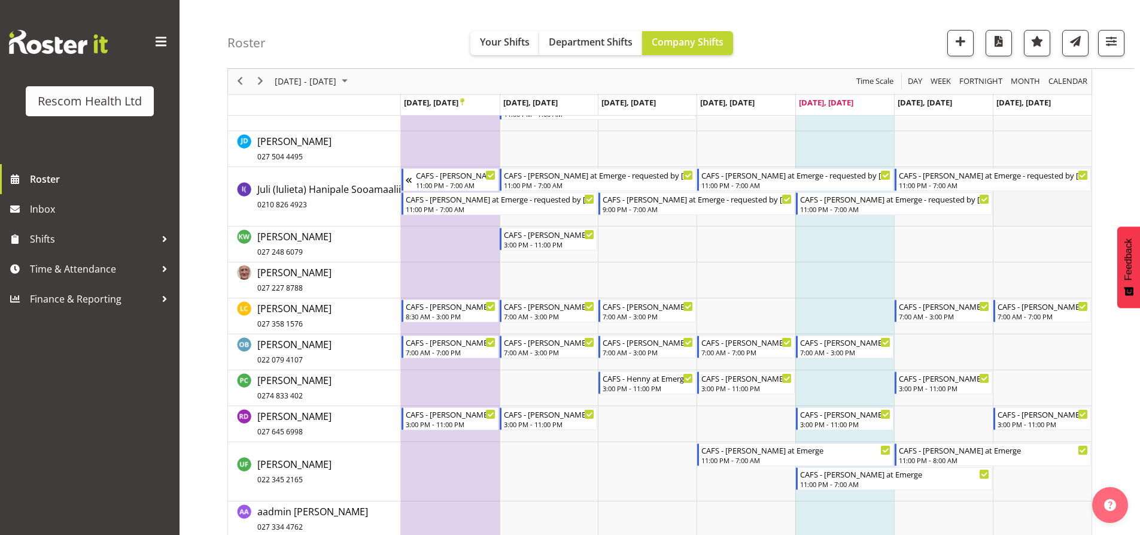
click at [1037, 201] on td "Timeline Week of September 26, 2025" at bounding box center [1042, 196] width 99 height 59
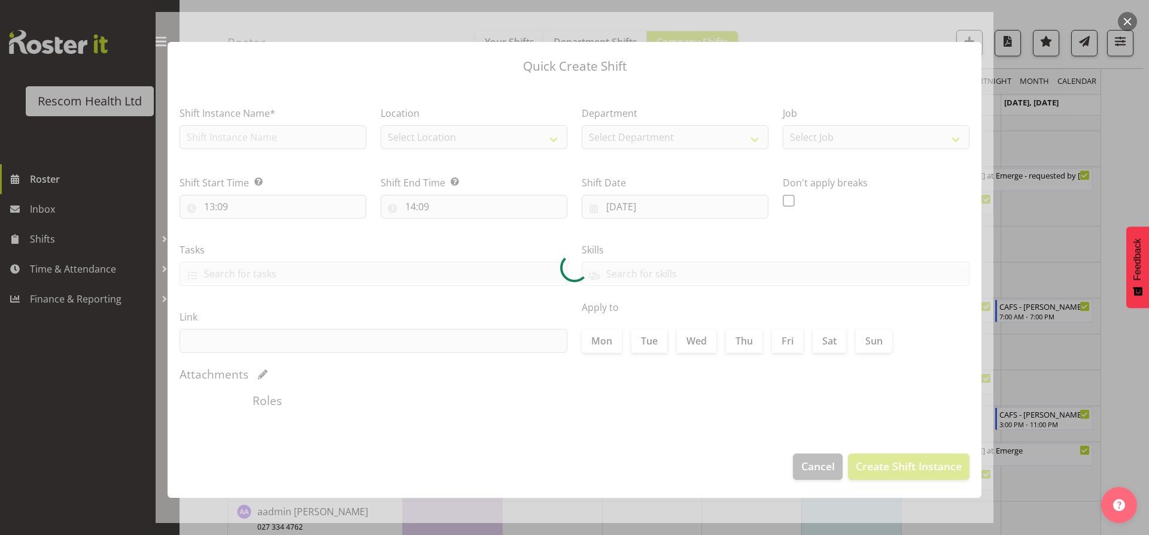
type input "28/09/2025"
checkbox input "true"
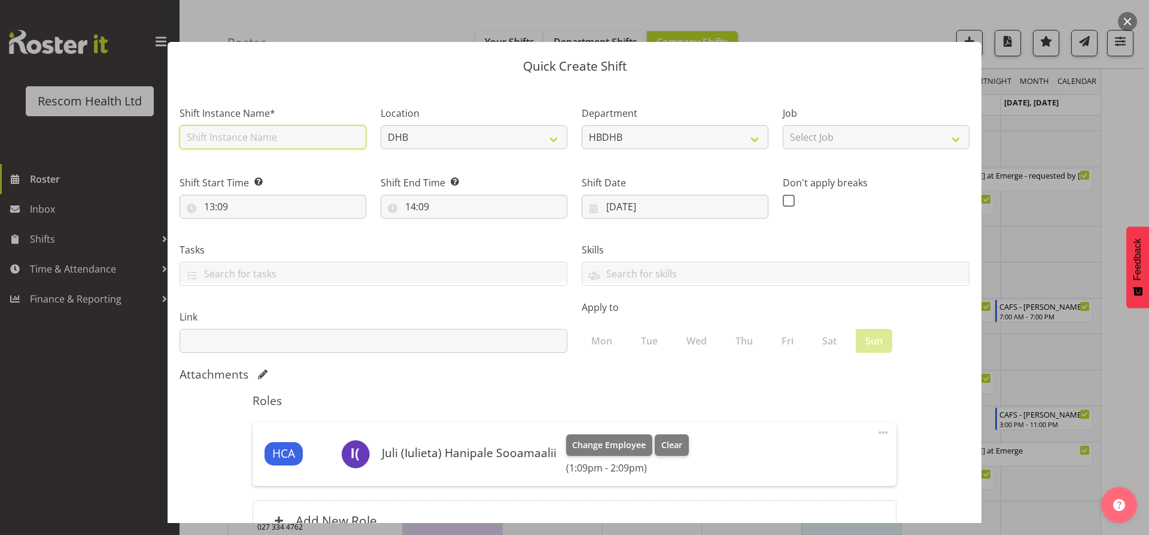
click at [248, 141] on input "text" at bounding box center [273, 137] width 187 height 24
type input "CAFS - [PERSON_NAME] at Emerge - requested by [PERSON_NAME]"
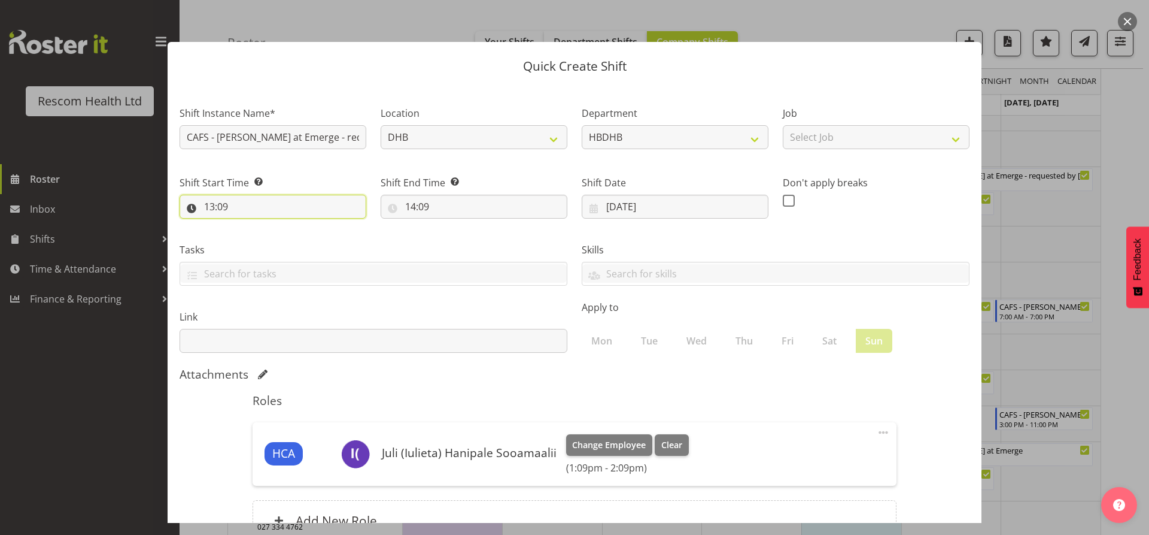
click at [213, 208] on input "13:09" at bounding box center [273, 207] width 187 height 24
click at [262, 239] on select "00 01 02 03 04 05 06 07 08 09 10 11 12 13 14 15 16 17 18 19 20 21 22 23" at bounding box center [261, 238] width 27 height 24
select select "23"
click at [248, 226] on select "00 01 02 03 04 05 06 07 08 09 10 11 12 13 14 15 16 17 18 19 20 21 22 23" at bounding box center [261, 238] width 27 height 24
type input "23:09"
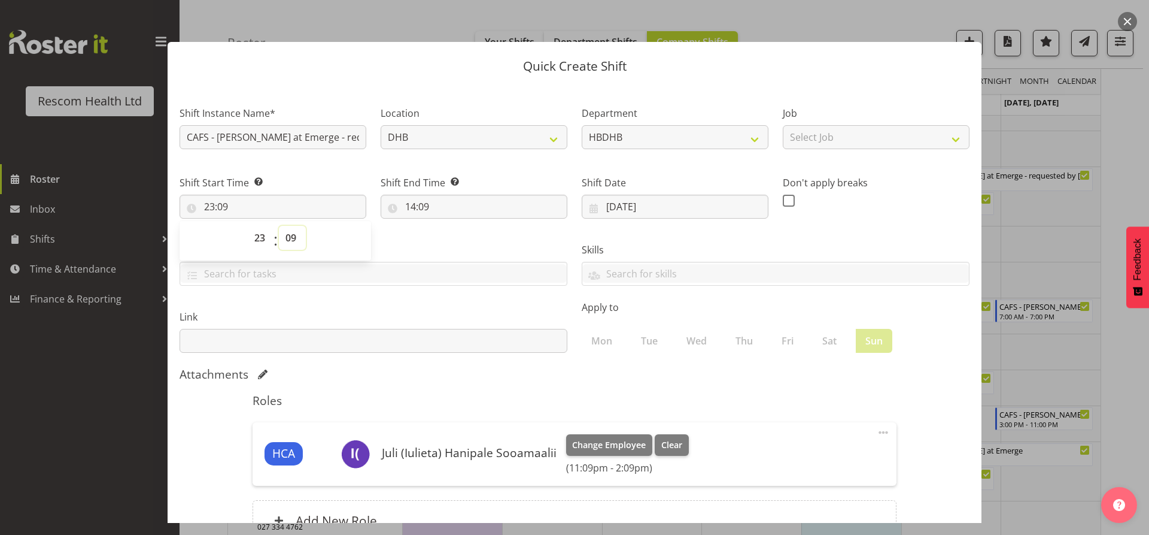
click at [293, 238] on select "00 01 02 03 04 05 06 07 08 09 10 11 12 13 14 15 16 17 18 19 20 21 22 23 24 25 2…" at bounding box center [292, 238] width 27 height 24
select select "0"
click at [279, 226] on select "00 01 02 03 04 05 06 07 08 09 10 11 12 13 14 15 16 17 18 19 20 21 22 23 24 25 2…" at bounding box center [292, 238] width 27 height 24
type input "23:00"
click at [412, 207] on input "14:09" at bounding box center [474, 207] width 187 height 24
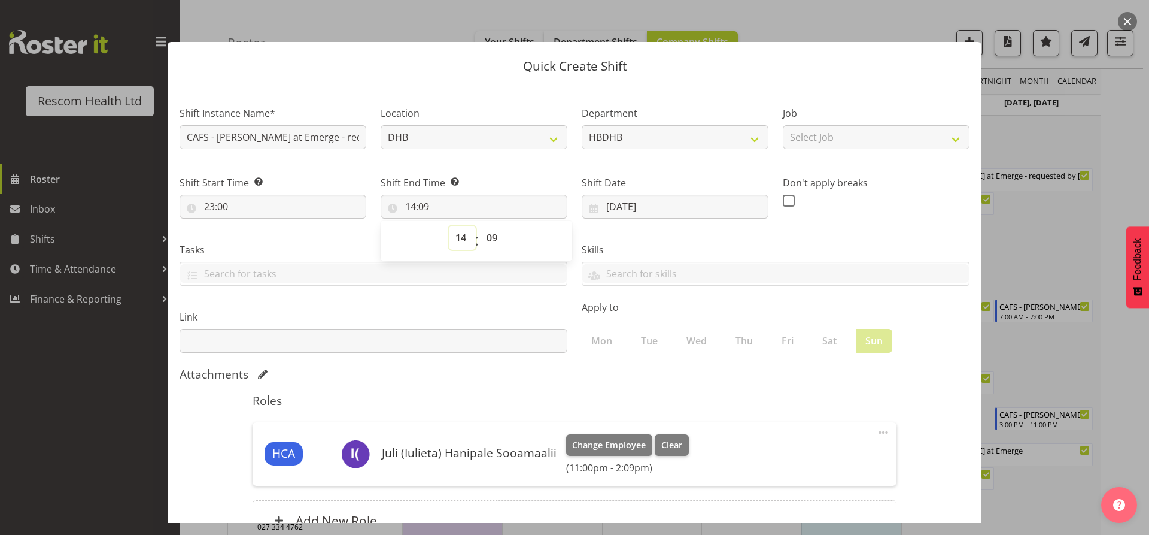
click at [457, 239] on select "00 01 02 03 04 05 06 07 08 09 10 11 12 13 14 15 16 17 18 19 20 21 22 23" at bounding box center [462, 238] width 27 height 24
select select "7"
click at [449, 226] on select "00 01 02 03 04 05 06 07 08 09 10 11 12 13 14 15 16 17 18 19 20 21 22 23" at bounding box center [462, 238] width 27 height 24
type input "07:09"
click at [488, 239] on select "00 01 02 03 04 05 06 07 08 09 10 11 12 13 14 15 16 17 18 19 20 21 22 23 24 25 2…" at bounding box center [493, 238] width 27 height 24
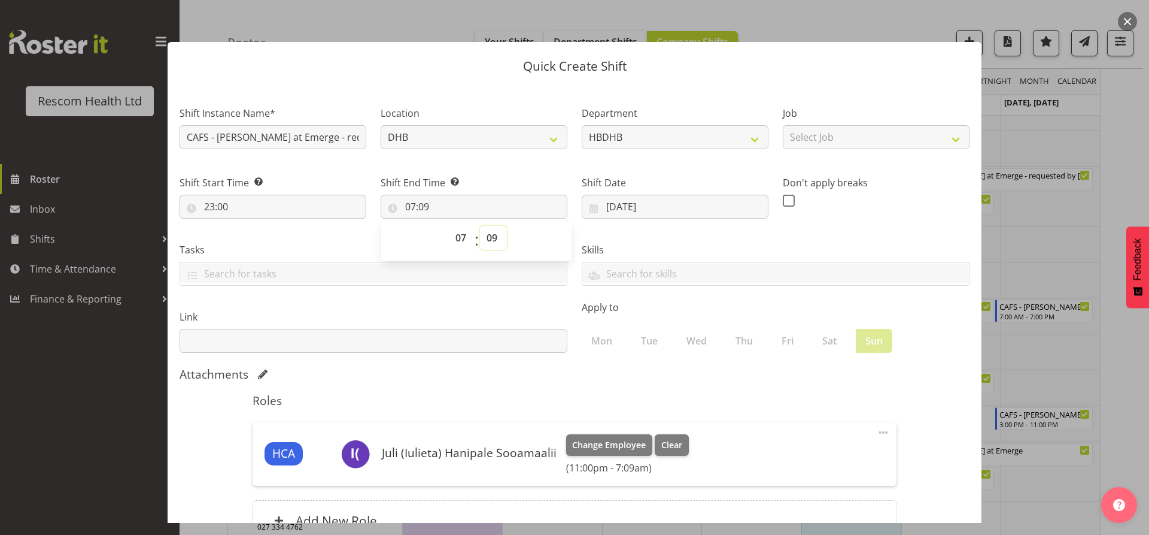
select select "0"
click at [480, 226] on select "00 01 02 03 04 05 06 07 08 09 10 11 12 13 14 15 16 17 18 19 20 21 22 23 24 25 2…" at bounding box center [493, 238] width 27 height 24
type input "07:00"
click at [552, 137] on select "DHB CAFS Emerge - Hospital Emerge - Stortford Street Emerge York Street Mary Do…" at bounding box center [474, 137] width 187 height 24
select select "933"
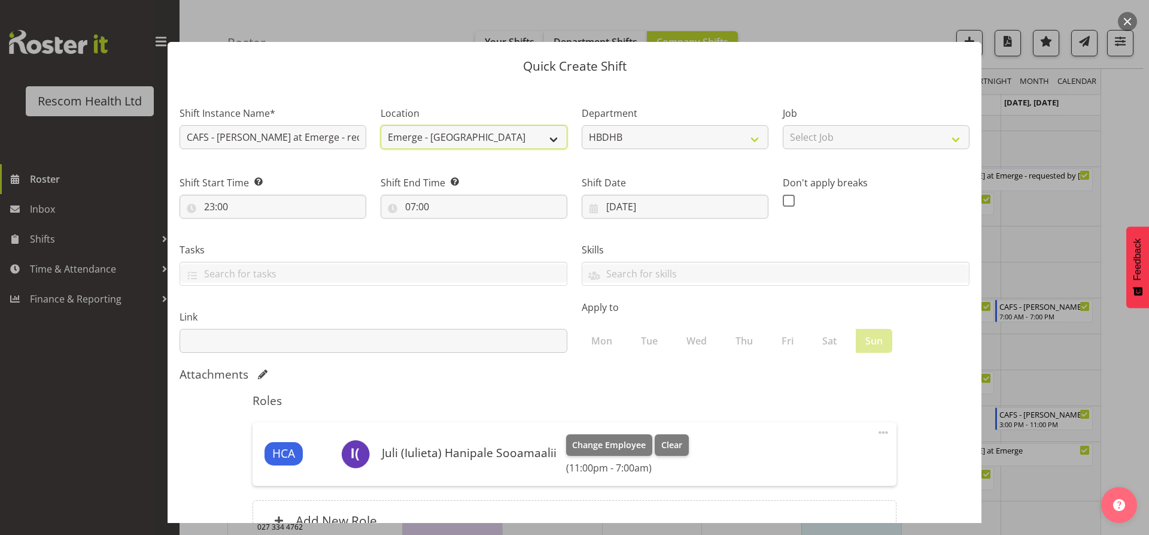
click at [381, 125] on select "DHB CAFS Emerge - Hospital Emerge - Stortford Street Emerge York Street Mary Do…" at bounding box center [474, 137] width 187 height 24
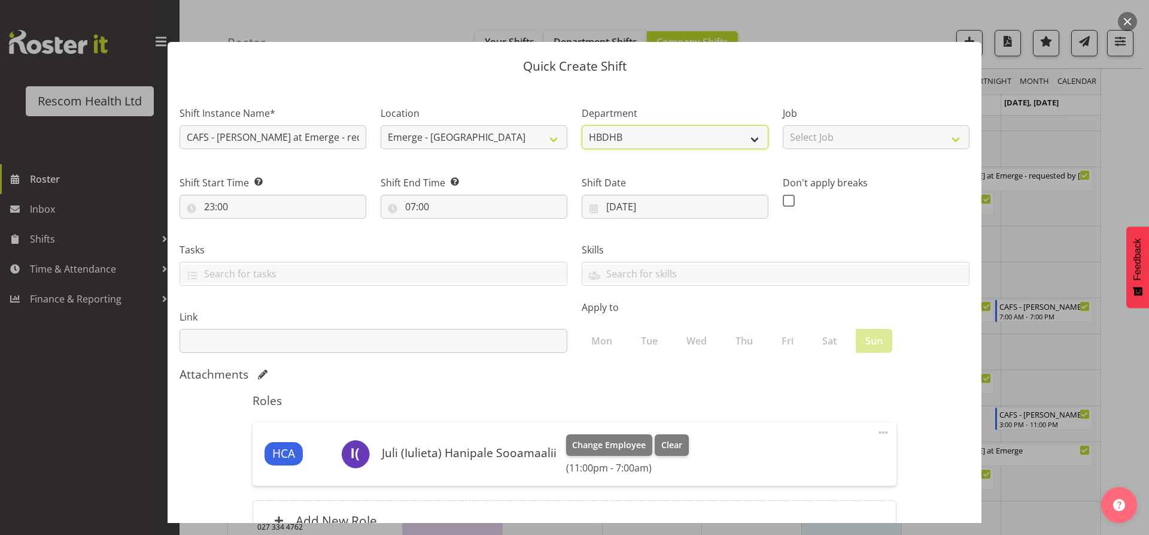
click at [743, 136] on select "HBDHB CAFS Emerge Emerge - Stortford Street Mary Doyle MHU - ward/floor MHU-Men…" at bounding box center [675, 137] width 187 height 24
select select "621"
click at [582, 125] on select "HBDHB CAFS Emerge Emerge - Stortford Street Mary Doyle MHU - ward/floor MHU-Men…" at bounding box center [675, 137] width 187 height 24
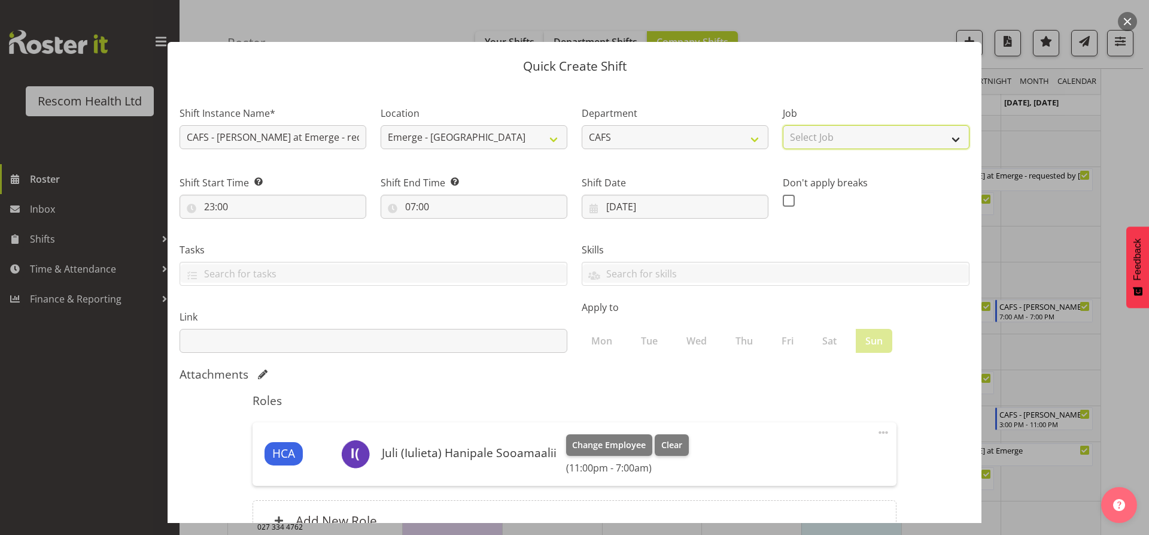
click at [946, 136] on select "Select Job HCA Watch" at bounding box center [876, 137] width 187 height 24
select select "4188"
click at [783, 125] on select "Select Job HCA Watch" at bounding box center [876, 137] width 187 height 24
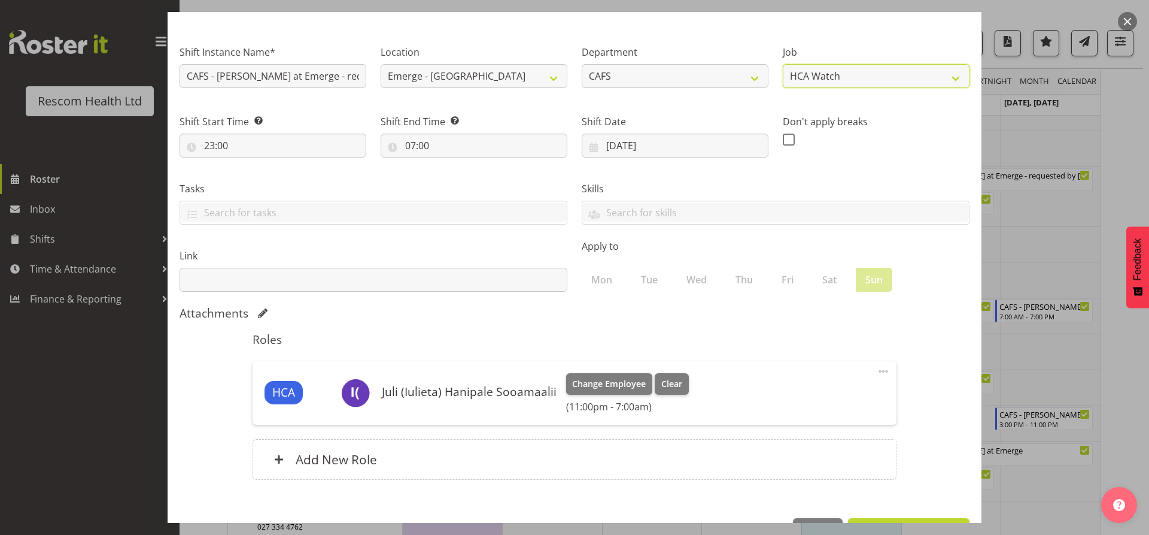
scroll to position [101, 0]
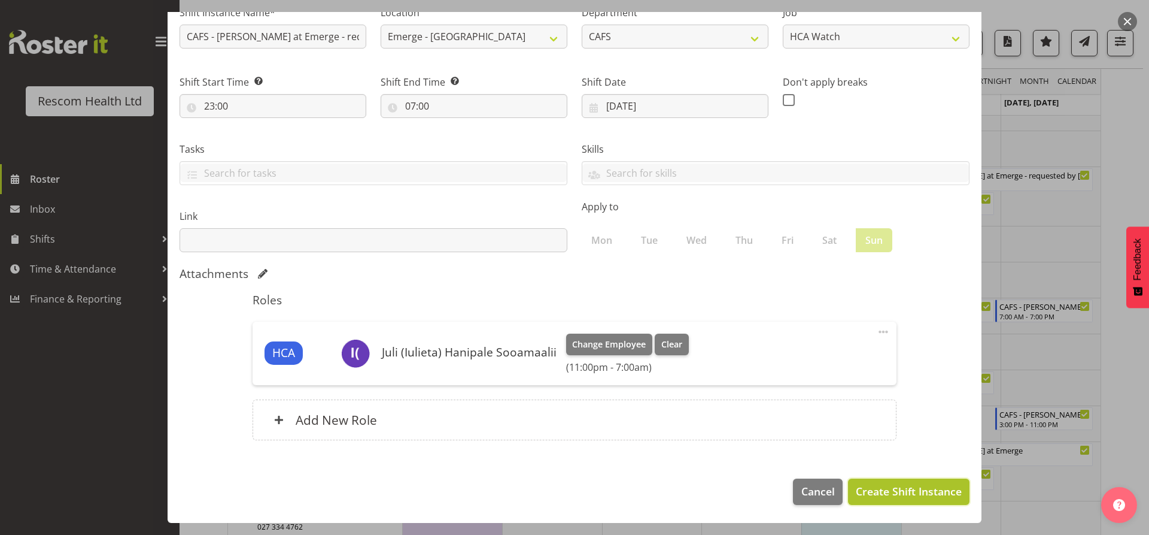
click at [900, 493] on span "Create Shift Instance" at bounding box center [909, 491] width 106 height 16
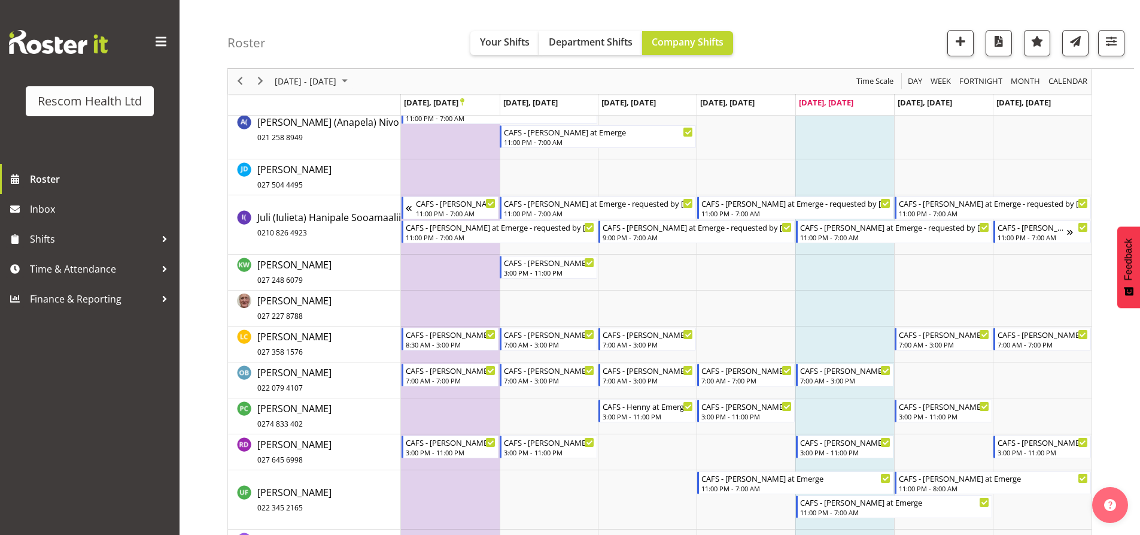
scroll to position [182, 0]
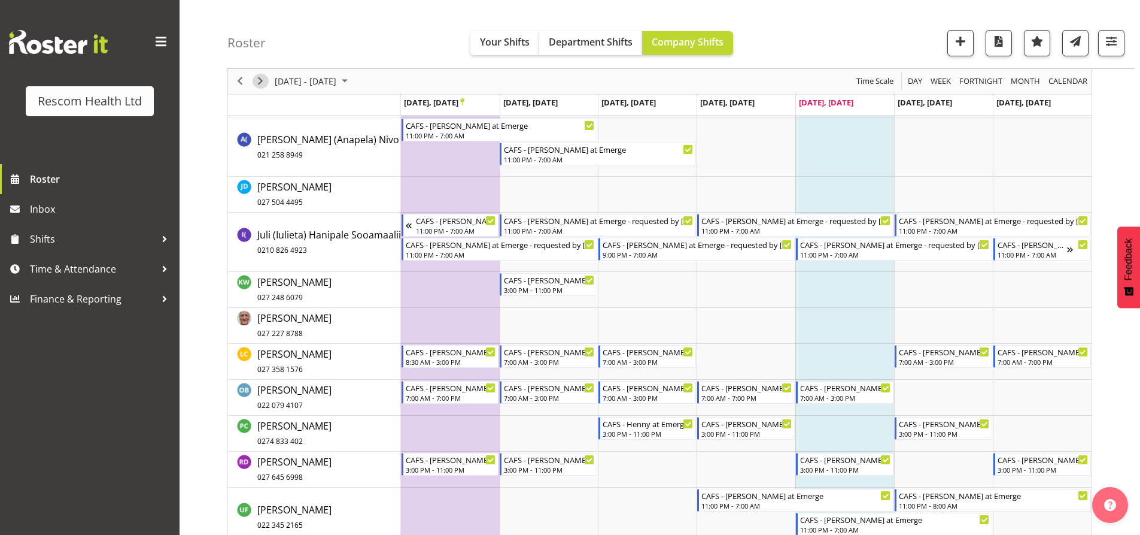
click at [259, 80] on span "Next" at bounding box center [260, 81] width 14 height 15
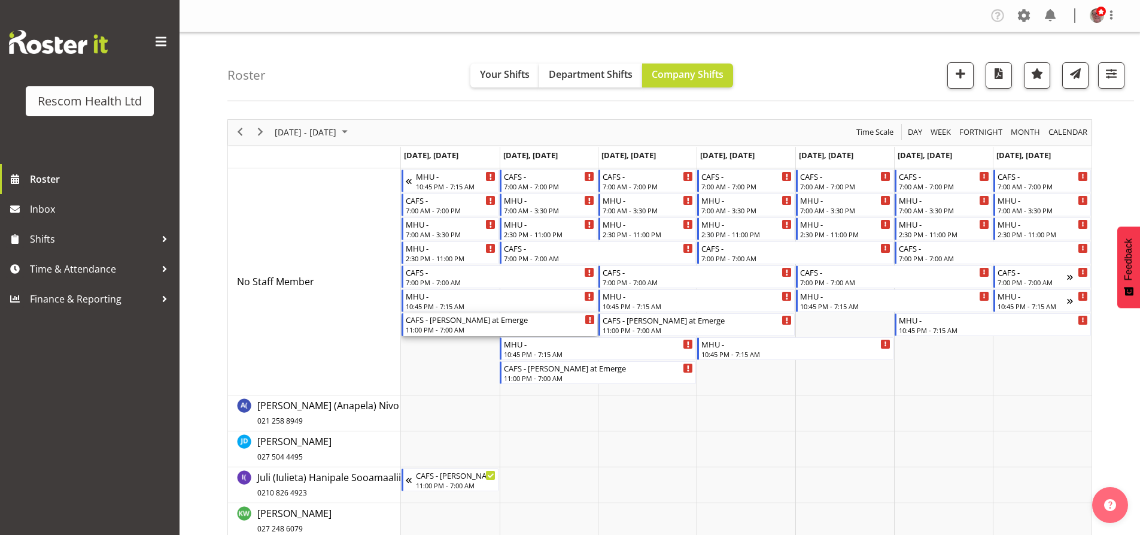
click at [438, 324] on div "CAFS - [PERSON_NAME] at Emerge" at bounding box center [501, 319] width 190 height 12
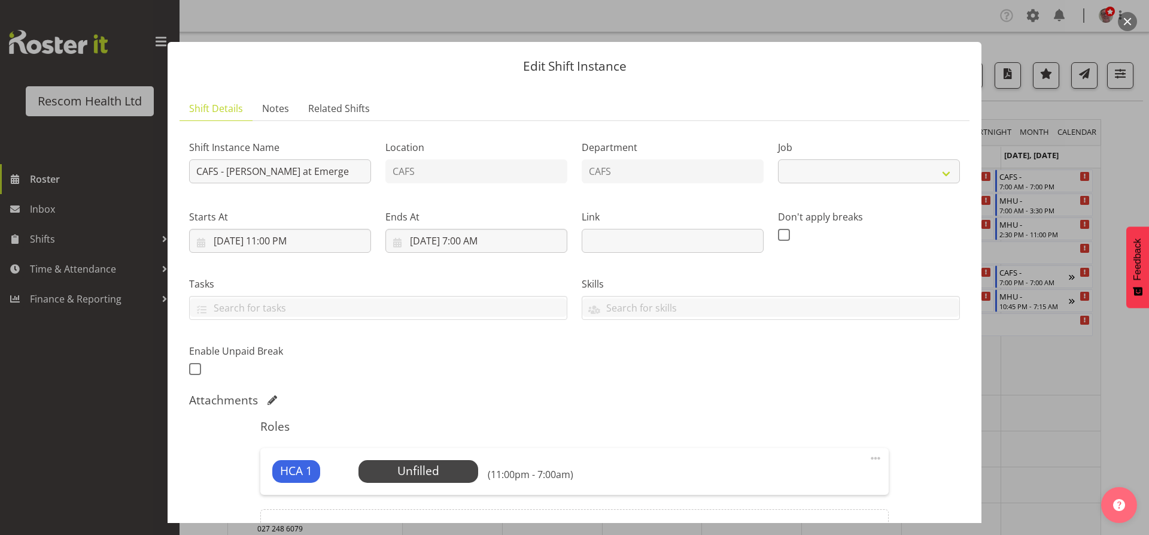
select select "4188"
click at [269, 241] on input "9/29/2025, 11:00 PM" at bounding box center [280, 241] width 182 height 24
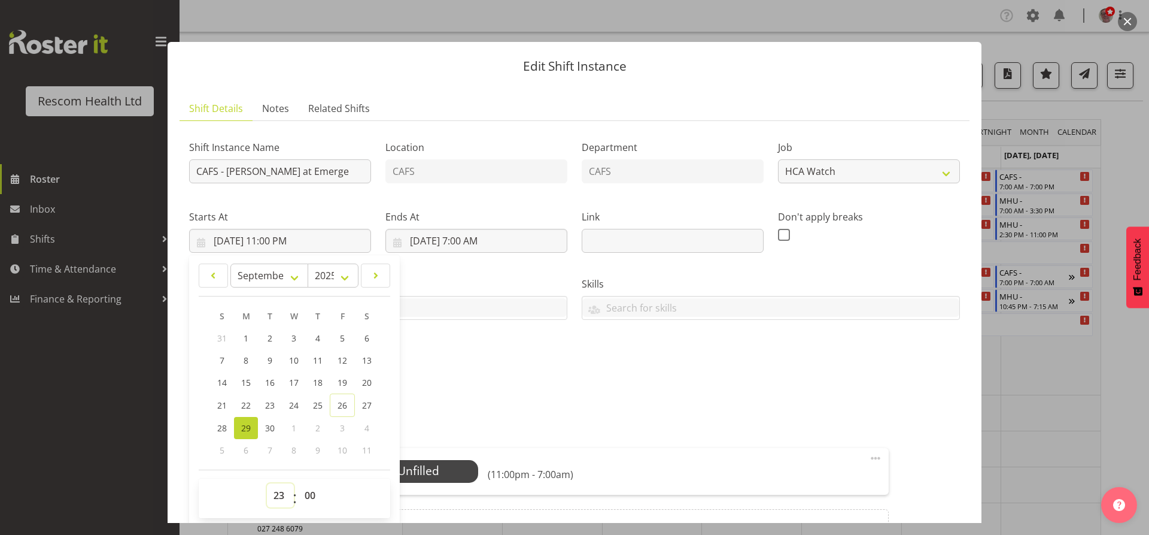
click at [279, 497] on select "00 01 02 03 04 05 06 07 08 09 10 11 12 13 14 15 16 17 18 19 20 21 22 23" at bounding box center [280, 495] width 27 height 24
select select "15"
click at [267, 483] on select "00 01 02 03 04 05 06 07 08 09 10 11 12 13 14 15 16 17 18 19 20 21 22 23" at bounding box center [280, 495] width 27 height 24
type input "9/29/2025, 3:00 PM"
click at [491, 369] on div "Shift Instance Name CAFS - Lance at Emerge Location CAFS Department CAFS Job Cr…" at bounding box center [574, 254] width 785 height 262
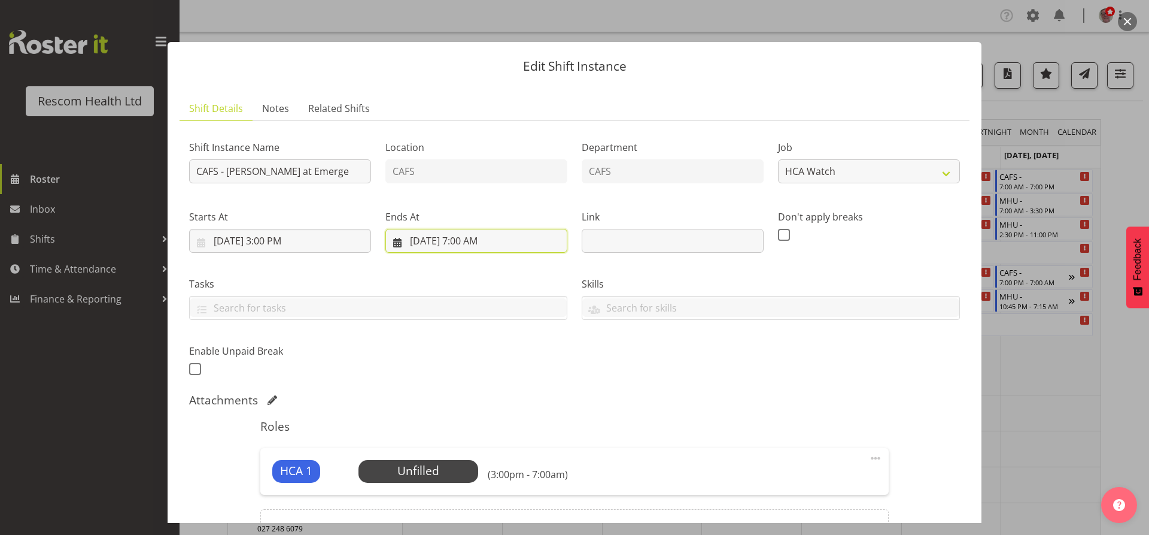
click at [462, 240] on input "9/30/2025, 7:00 AM" at bounding box center [477, 241] width 182 height 24
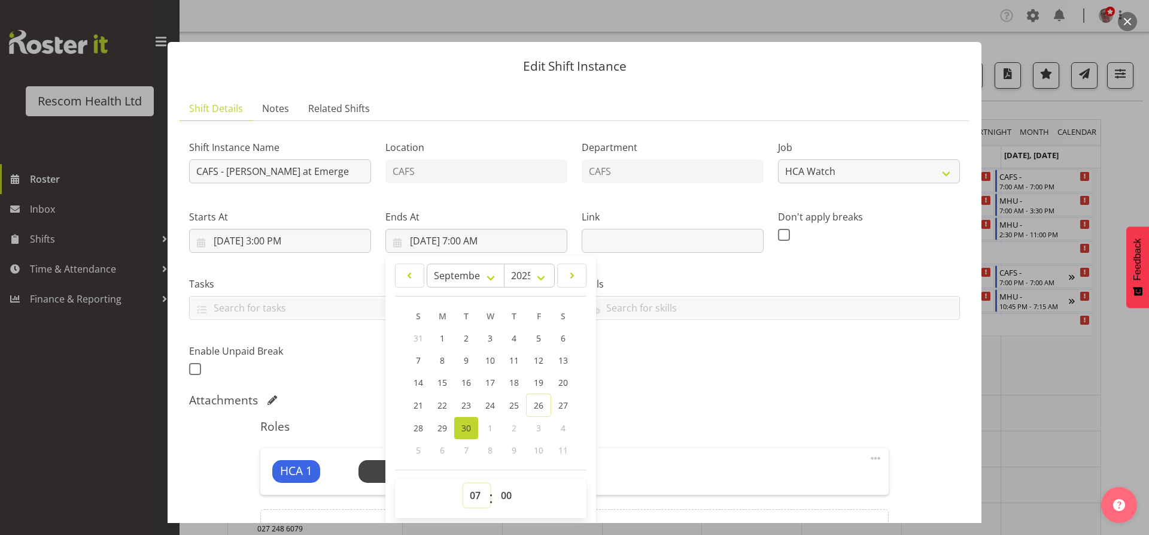
click at [477, 496] on select "00 01 02 03 04 05 06 07 08 09 10 11 12 13 14 15 16 17 18 19 20 21 22 23" at bounding box center [476, 495] width 27 height 24
select select "23"
click at [463, 483] on select "00 01 02 03 04 05 06 07 08 09 10 11 12 13 14 15 16 17 18 19 20 21 22 23" at bounding box center [476, 495] width 27 height 24
type input "9/30/2025, 11:00 PM"
click at [644, 402] on div "Attachments" at bounding box center [574, 400] width 771 height 14
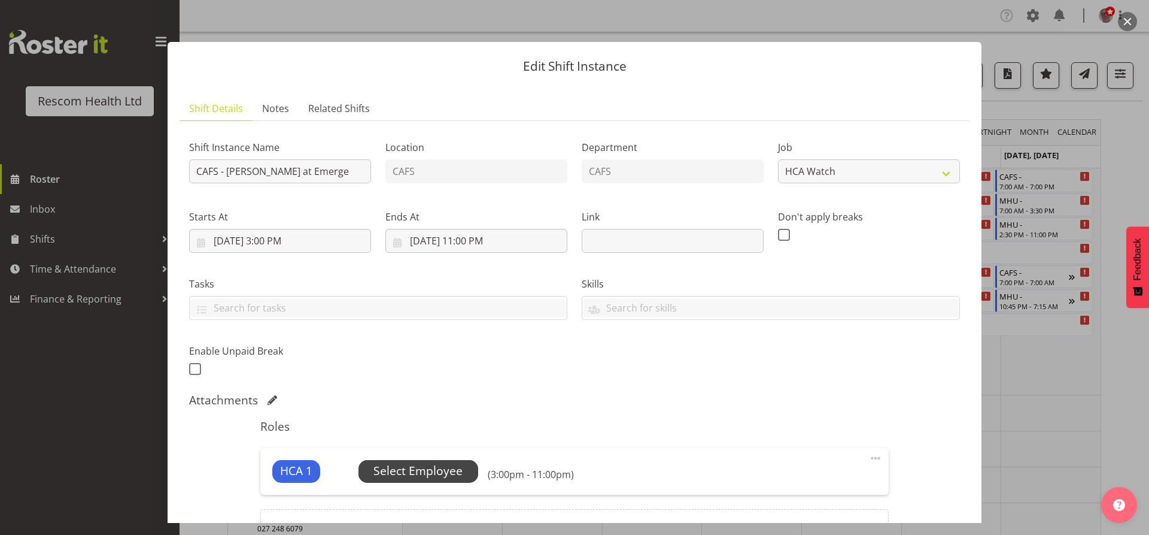
click at [445, 470] on span "Select Employee" at bounding box center [418, 470] width 89 height 17
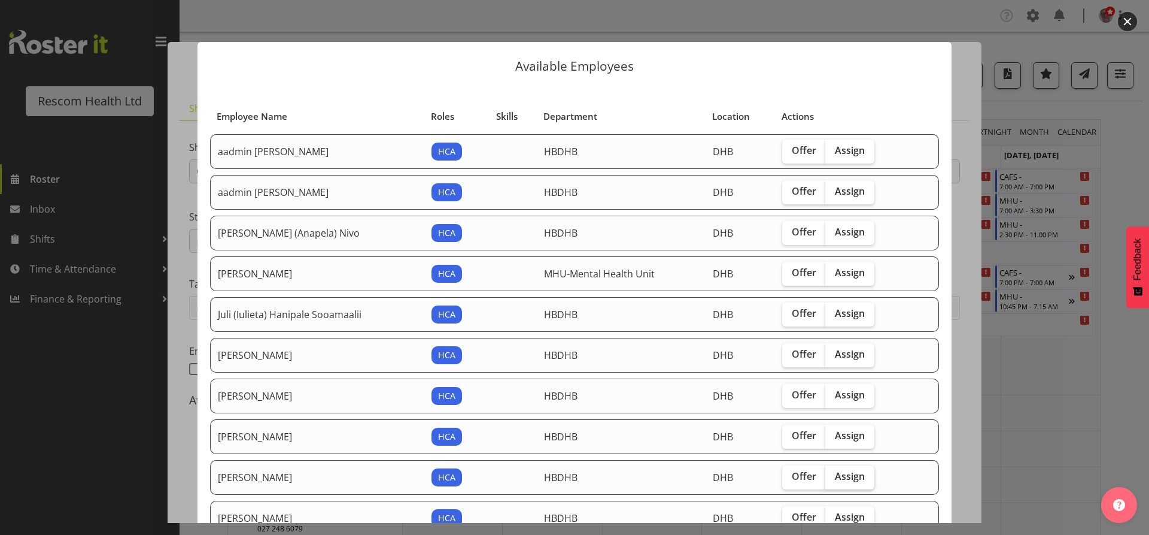
click at [837, 482] on span "Assign" at bounding box center [850, 476] width 30 height 12
click at [833, 480] on input "Assign" at bounding box center [830, 476] width 8 height 8
checkbox input "true"
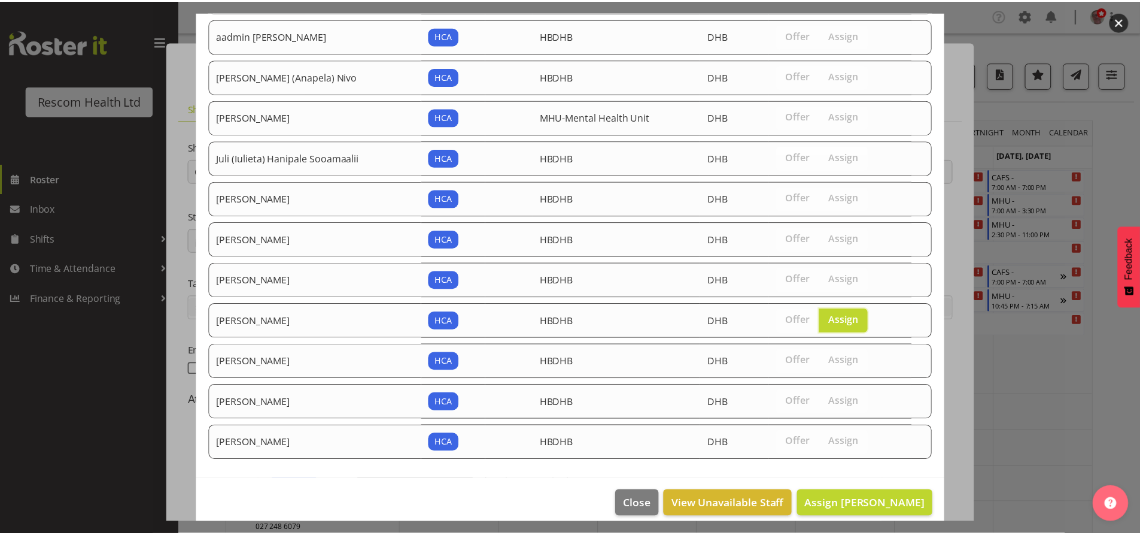
scroll to position [169, 0]
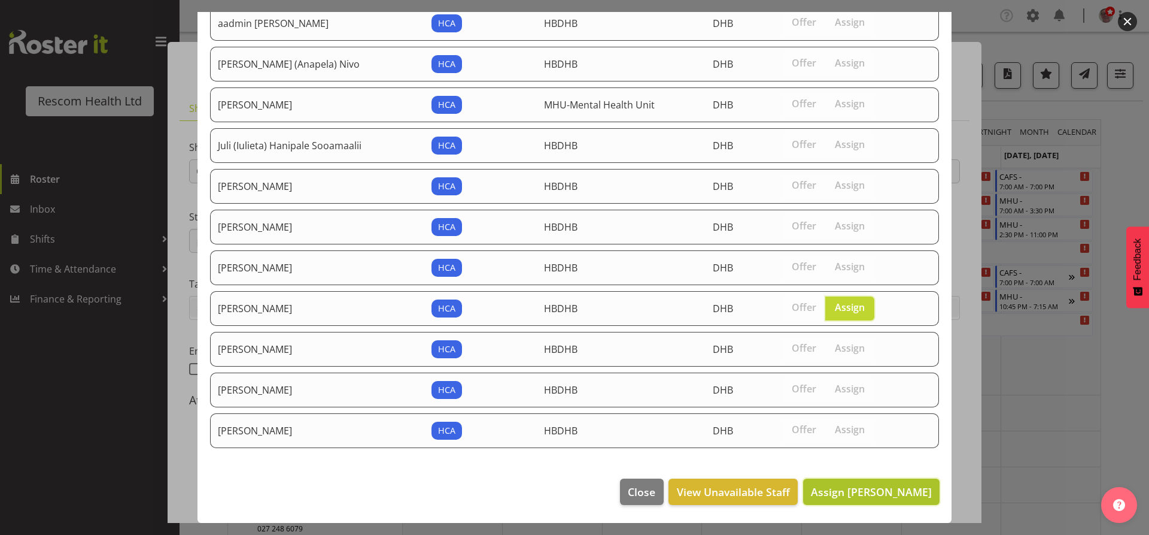
click at [855, 494] on span "Assign Olive Bartlett" at bounding box center [871, 491] width 121 height 14
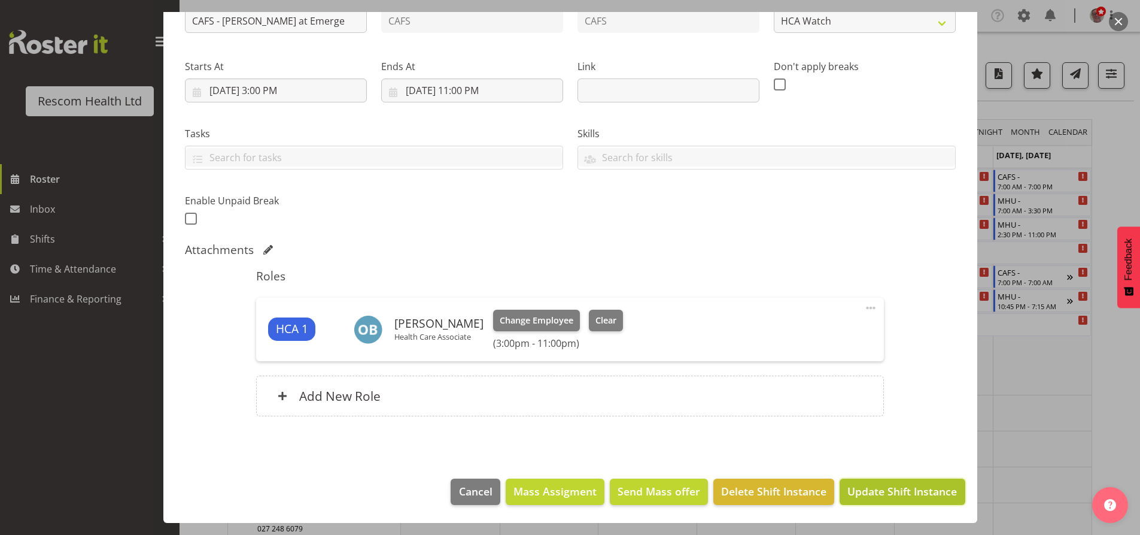
click at [854, 497] on span "Update Shift Instance" at bounding box center [903, 491] width 110 height 16
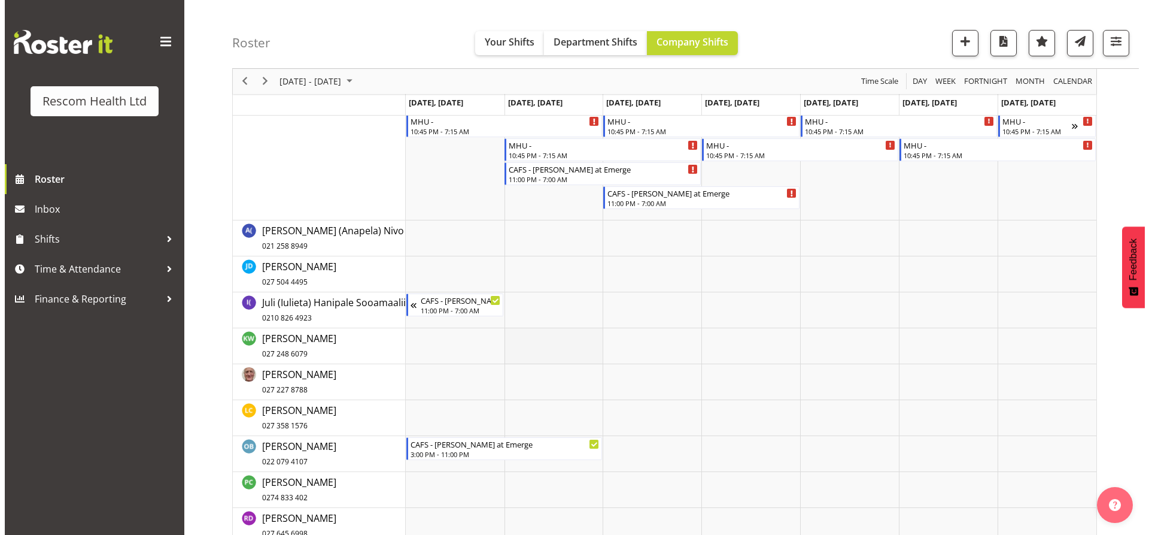
scroll to position [180, 0]
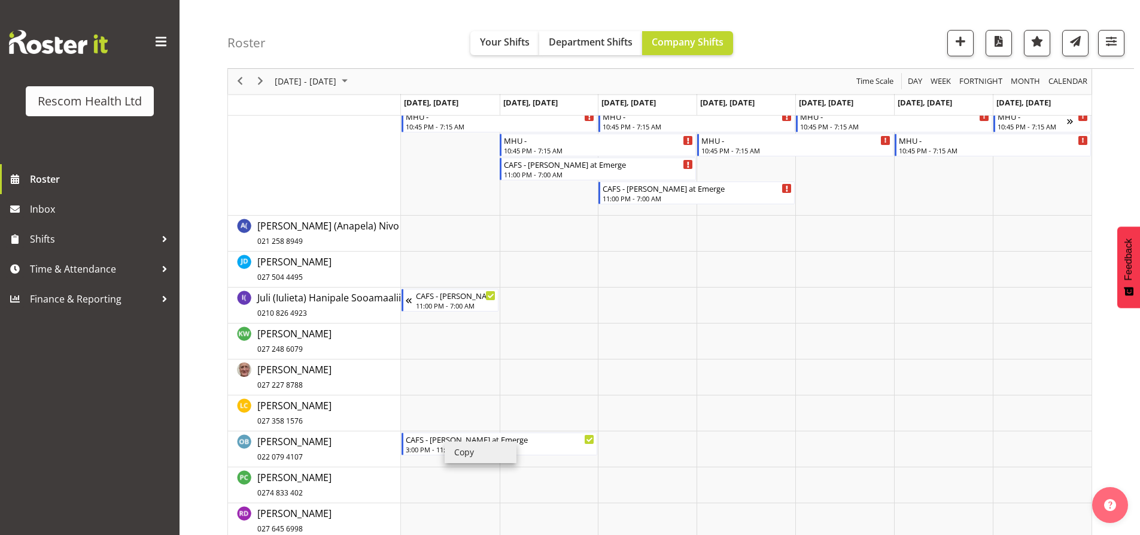
click at [459, 451] on li "Copy" at bounding box center [481, 452] width 72 height 22
click at [563, 460] on td "Timeline Week of October 3, 2025" at bounding box center [549, 449] width 99 height 36
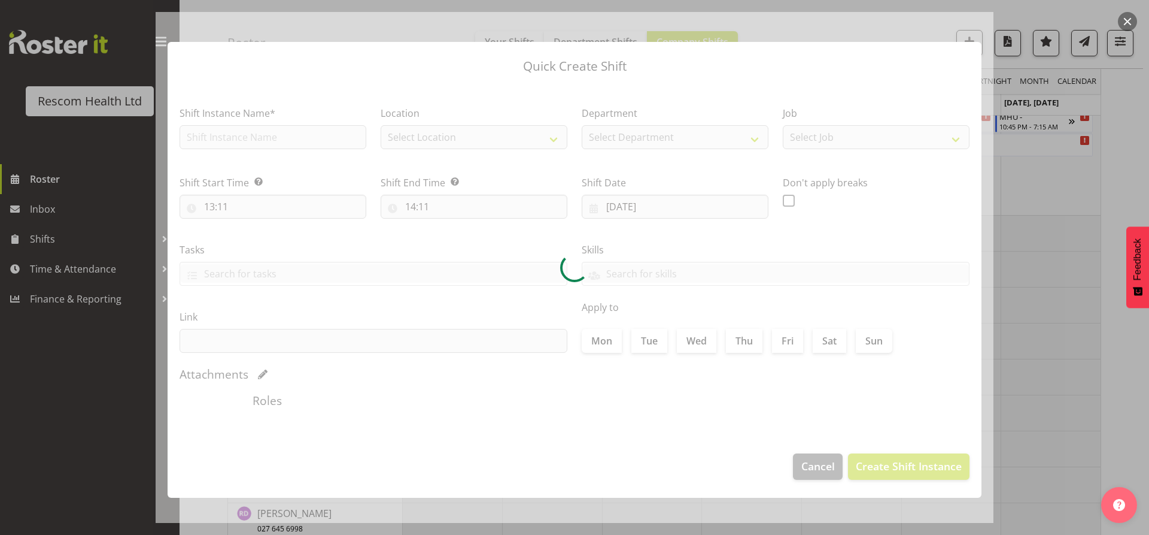
type input "30/09/2025"
checkbox input "true"
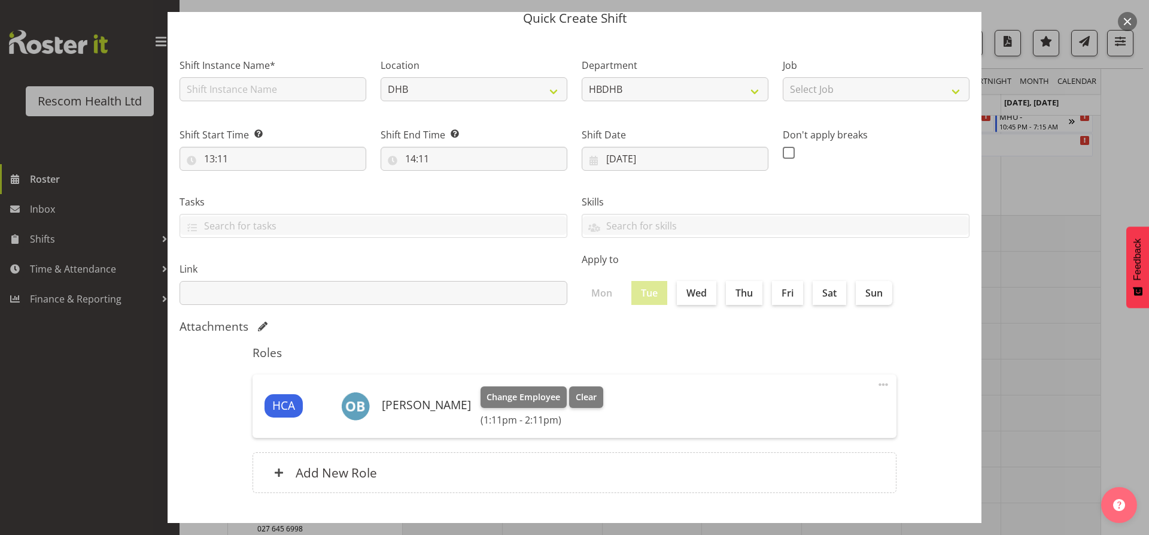
scroll to position [101, 0]
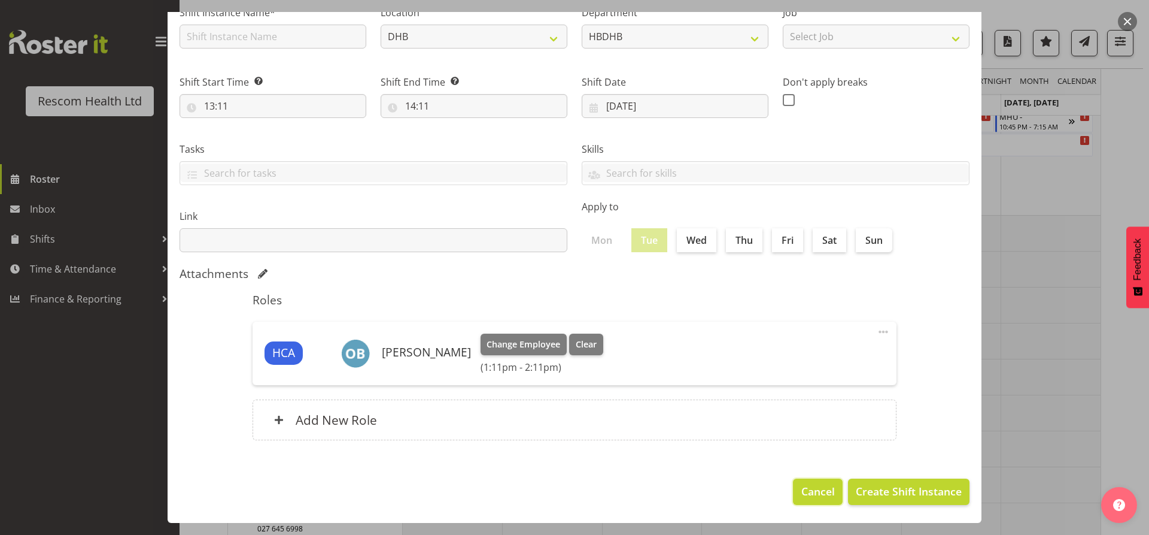
click at [810, 488] on span "Cancel" at bounding box center [819, 491] width 34 height 16
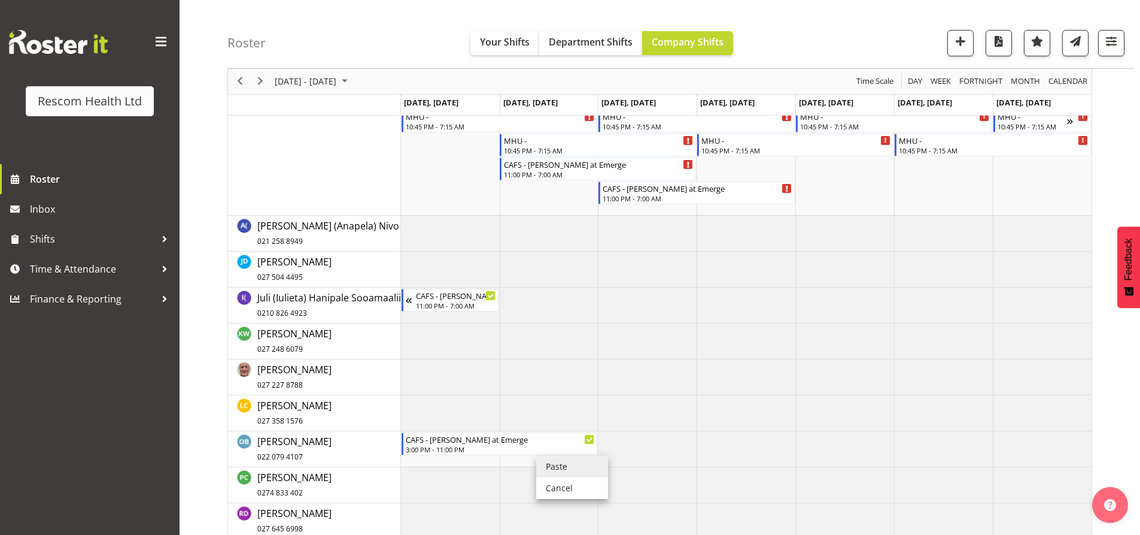
click at [553, 463] on li "Paste" at bounding box center [572, 467] width 72 height 22
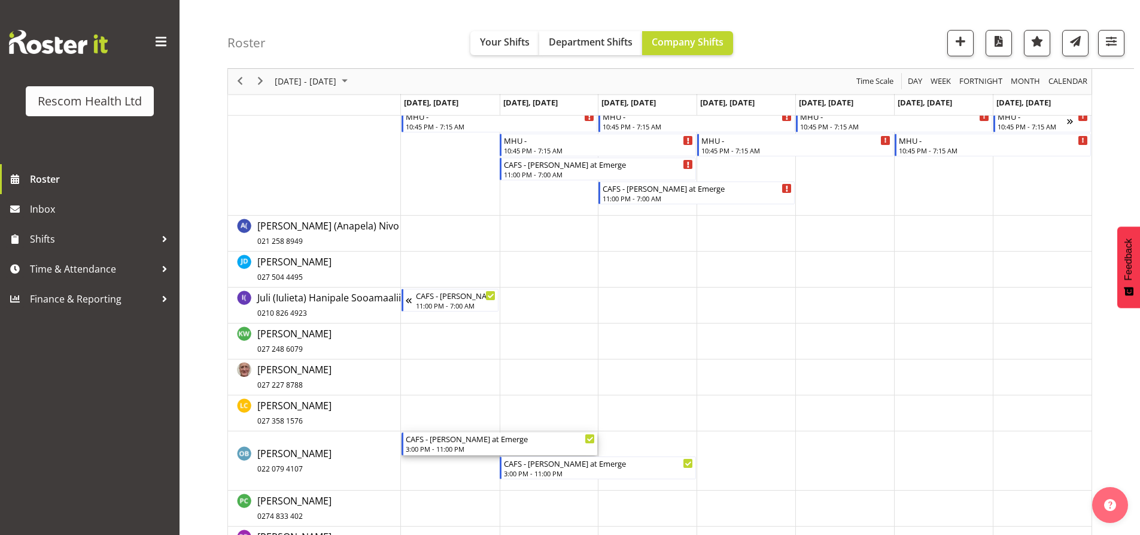
click at [464, 445] on div "3:00 PM - 11:00 PM" at bounding box center [501, 449] width 190 height 10
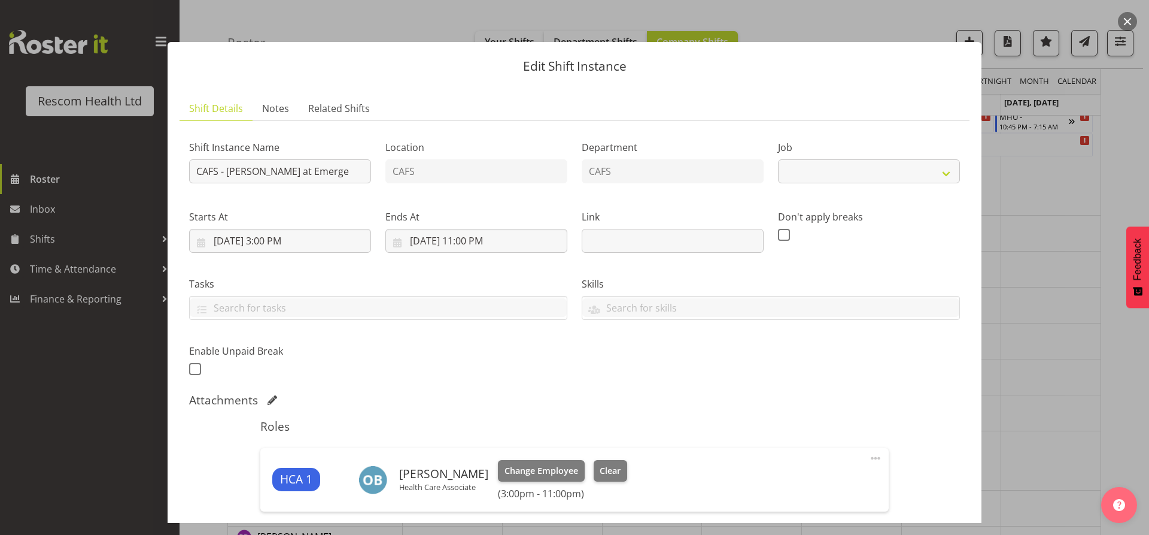
select select "4188"
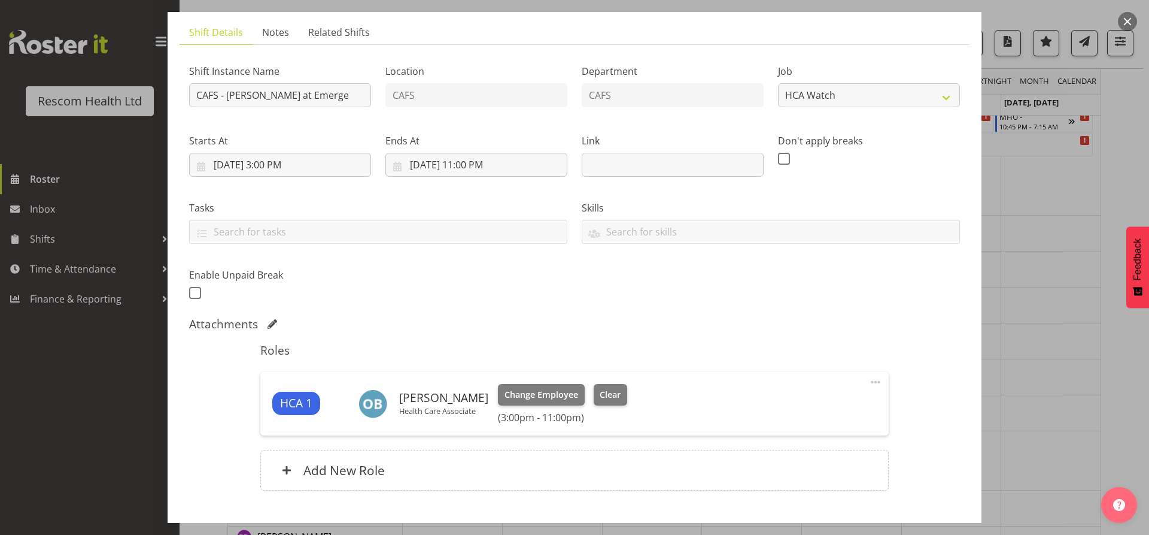
scroll to position [150, 0]
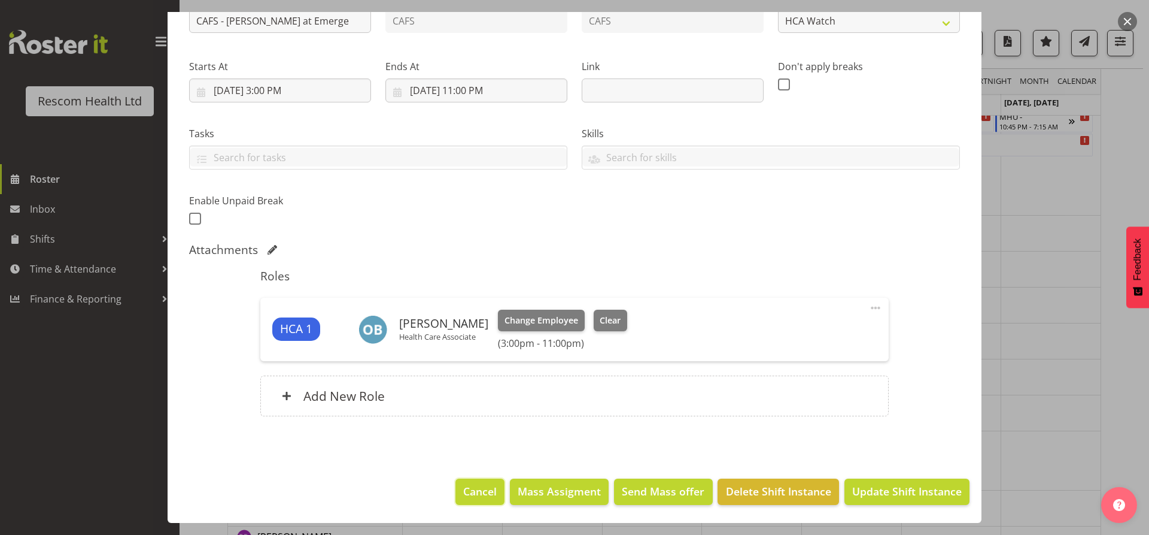
click at [494, 492] on button "Cancel" at bounding box center [480, 491] width 49 height 26
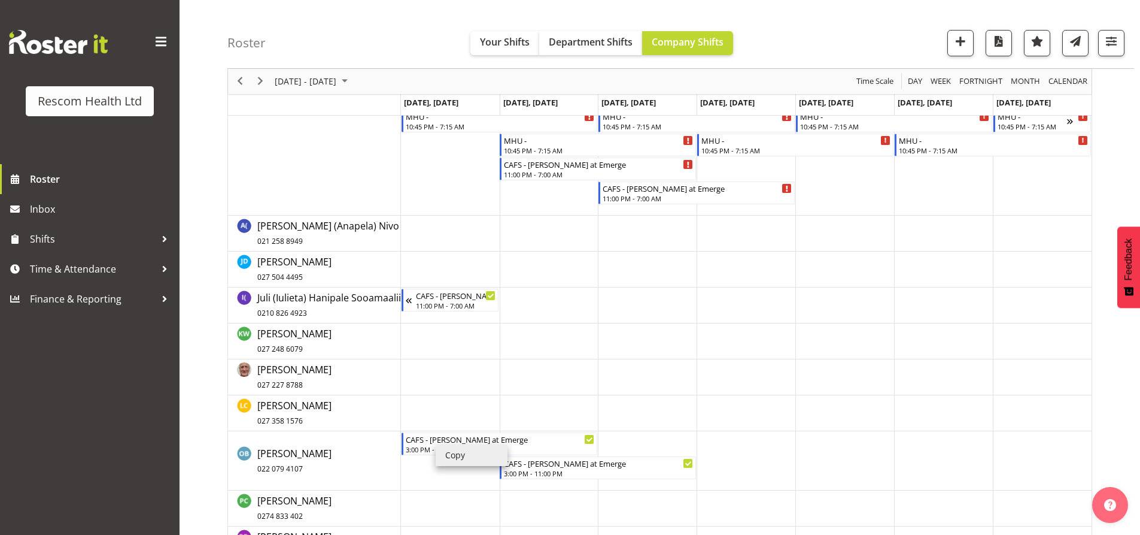
click at [459, 453] on li "Copy" at bounding box center [472, 455] width 72 height 22
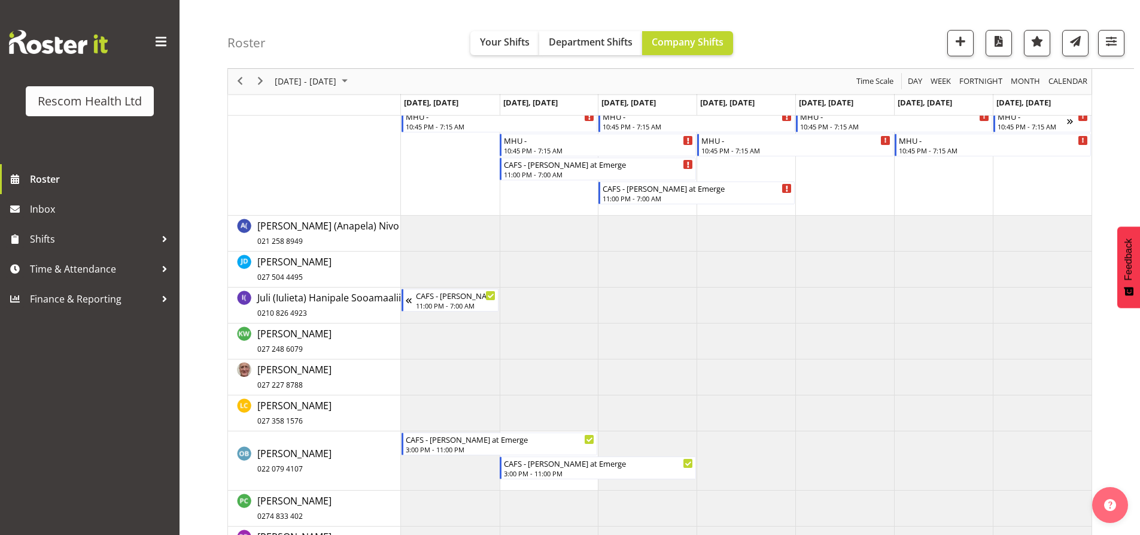
click at [617, 448] on td "Timeline Week of October 3, 2025" at bounding box center [647, 460] width 99 height 59
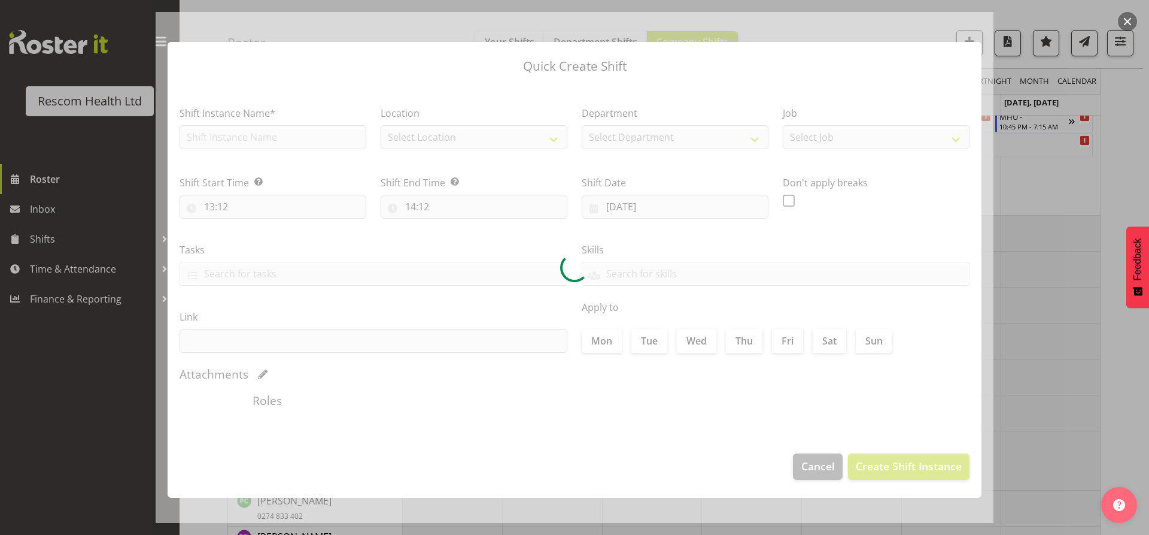
type input "01/10/2025"
checkbox input "true"
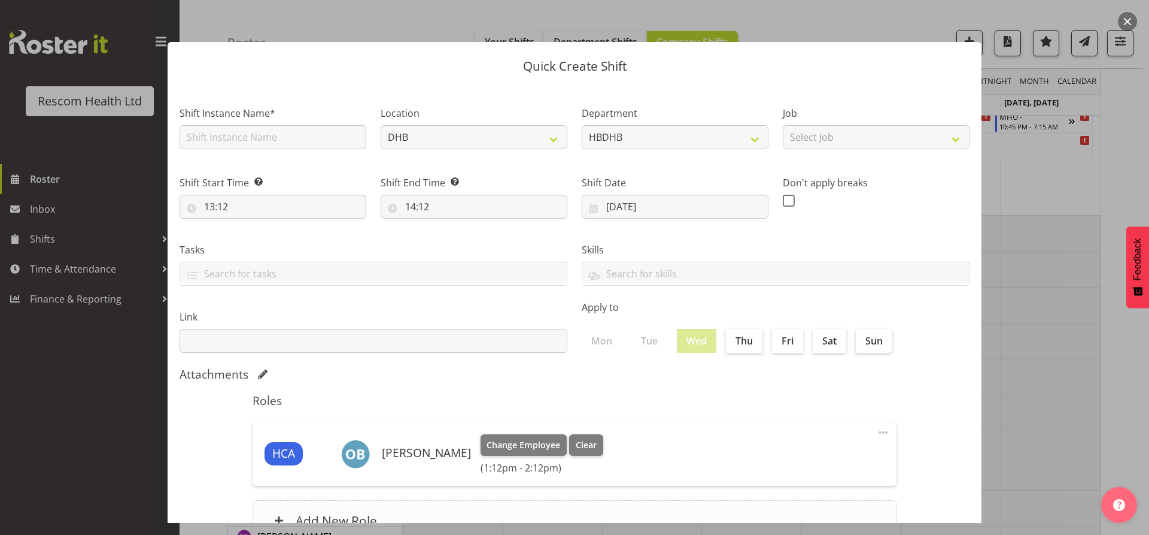
scroll to position [101, 0]
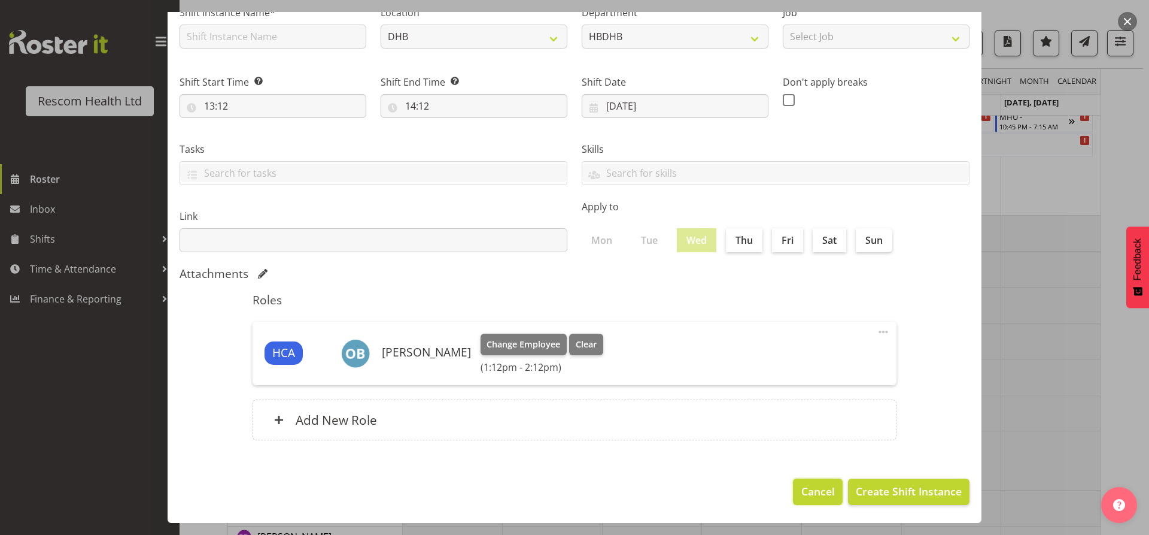
click at [815, 496] on span "Cancel" at bounding box center [819, 491] width 34 height 16
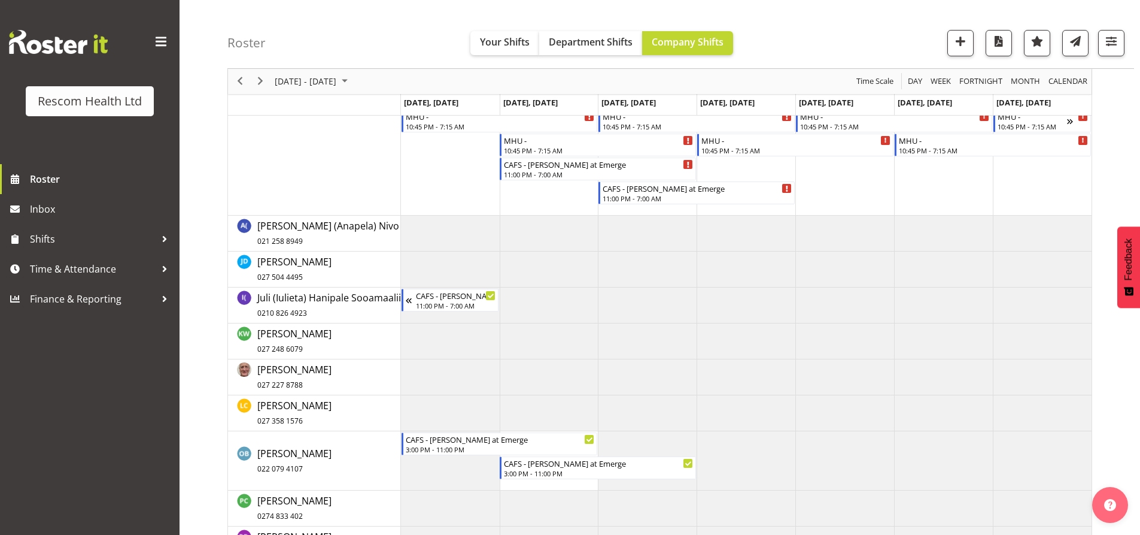
click at [630, 483] on td "Timeline Week of October 3, 2025" at bounding box center [647, 460] width 99 height 59
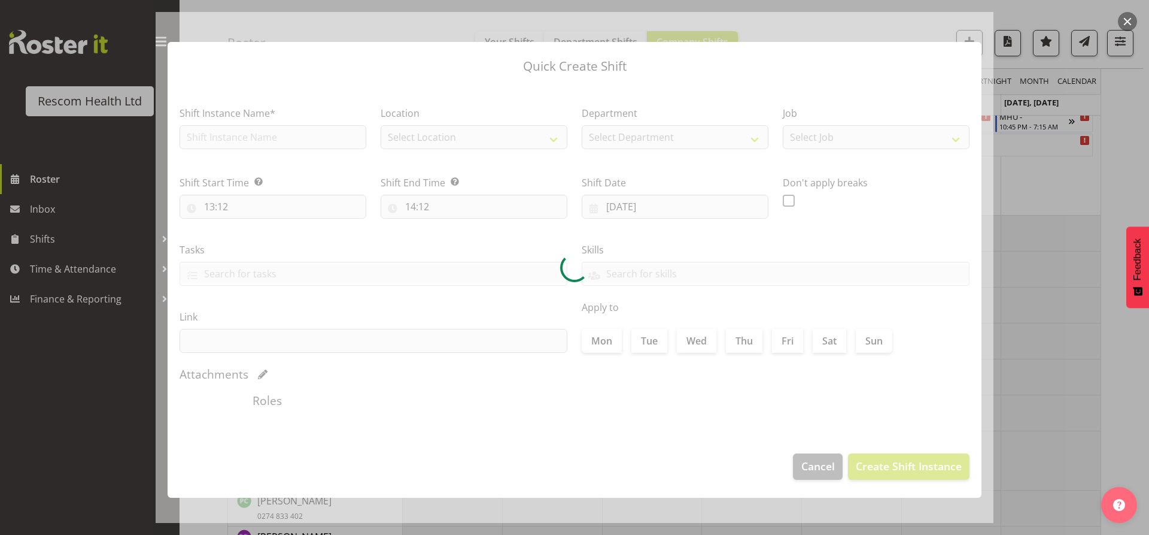
type input "01/10/2025"
checkbox input "true"
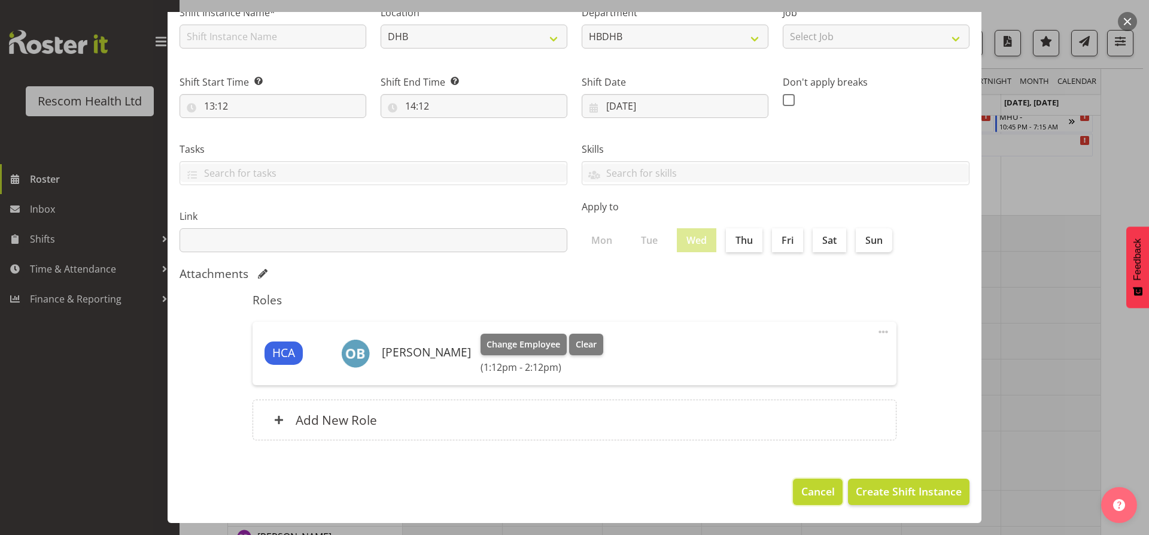
click at [824, 493] on span "Cancel" at bounding box center [819, 491] width 34 height 16
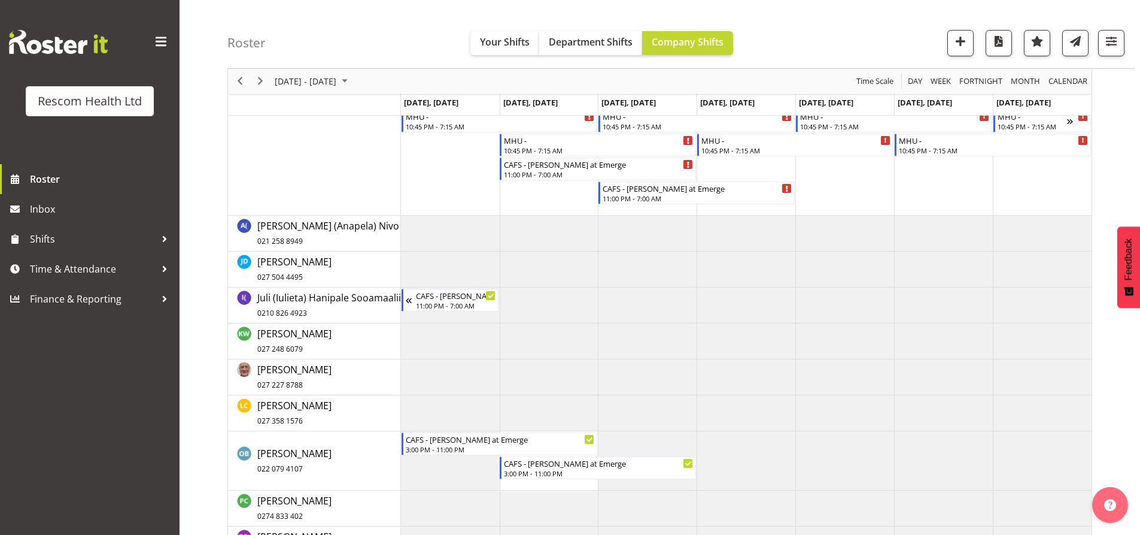
scroll to position [168, 0]
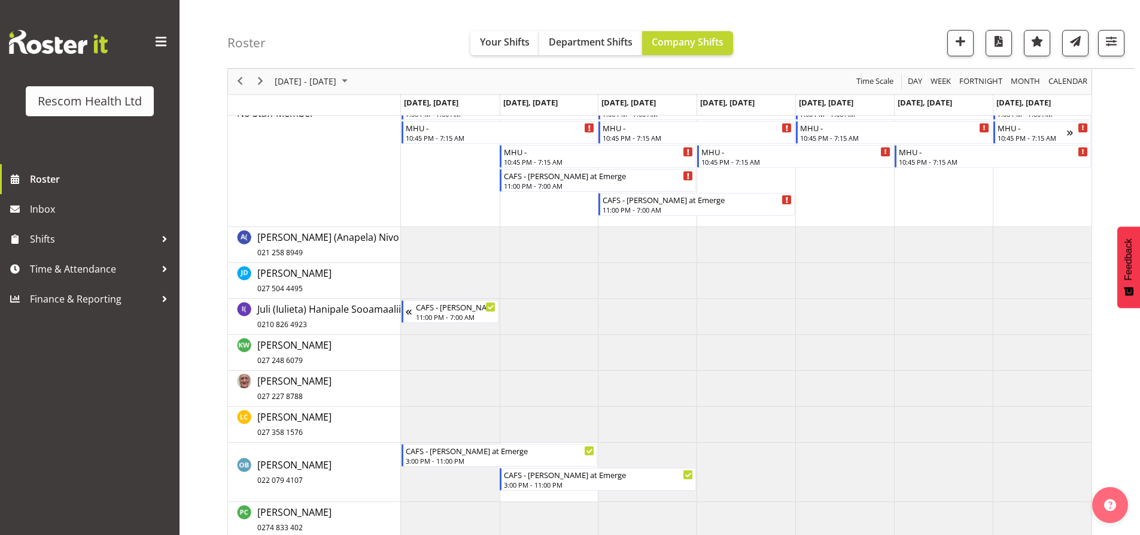
click at [886, 182] on td "Timeline Week of October 3, 2025" at bounding box center [845, 113] width 99 height 227
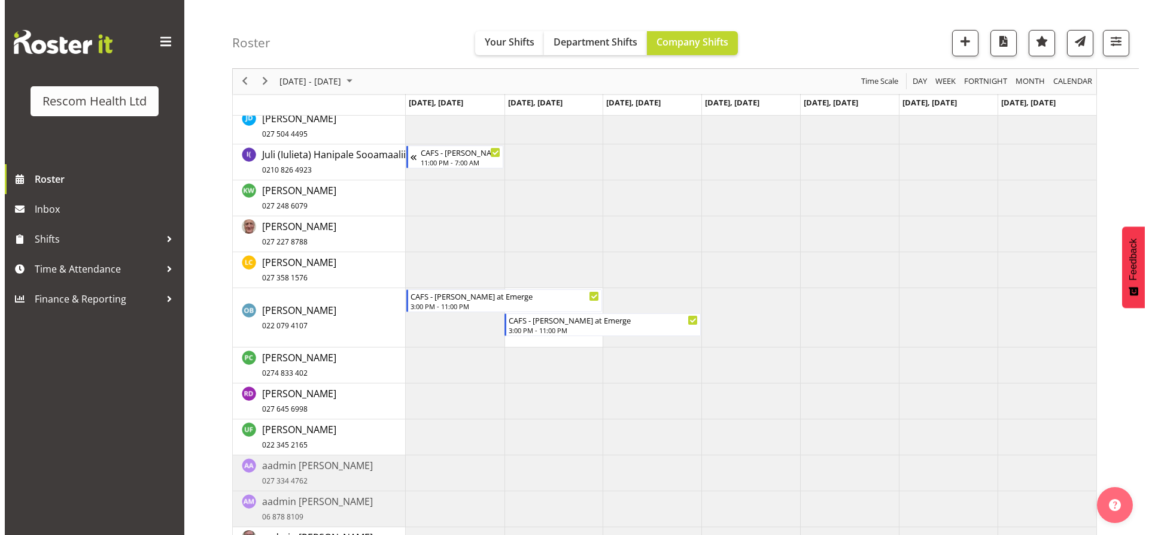
scroll to position [217, 0]
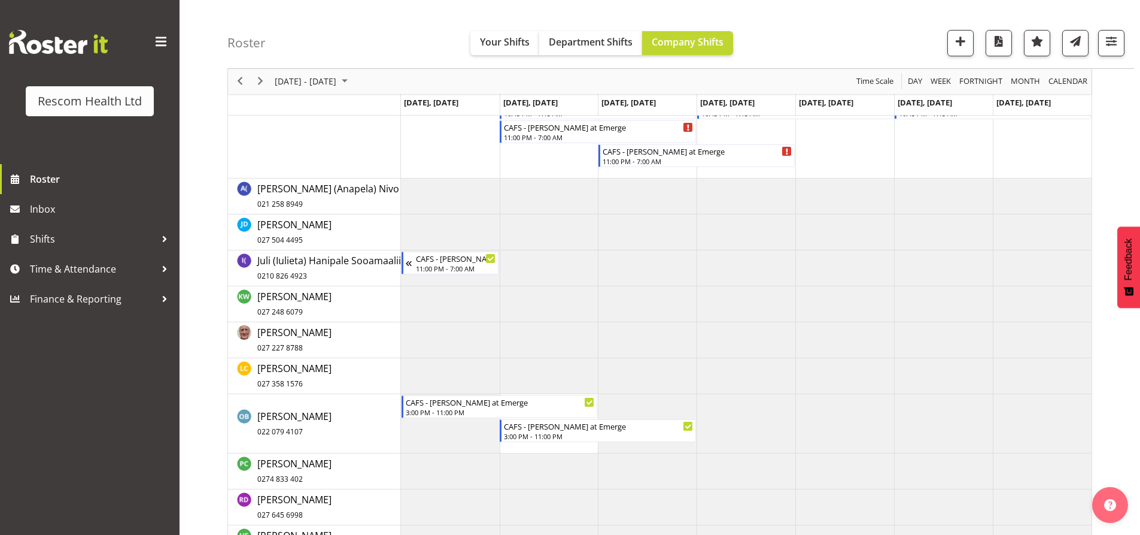
click at [340, 426] on div "Olive Bartlett 022 079 4107" at bounding box center [318, 423] width 163 height 29
click at [474, 416] on li "Copy" at bounding box center [485, 417] width 72 height 22
click at [661, 413] on td "Timeline Week of October 3, 2025" at bounding box center [647, 423] width 99 height 59
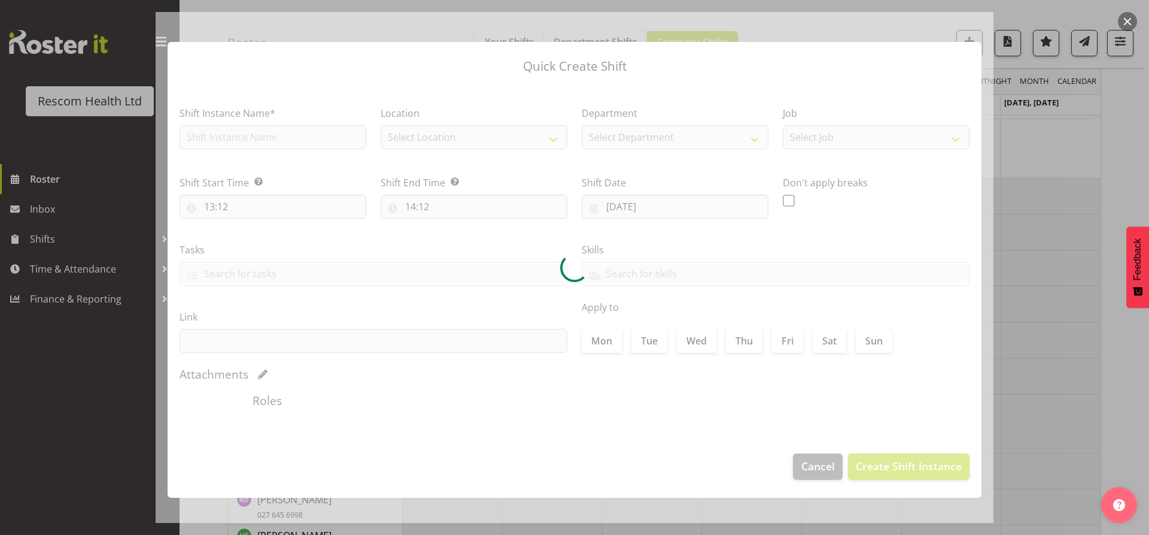
type input "01/10/2025"
checkbox input "true"
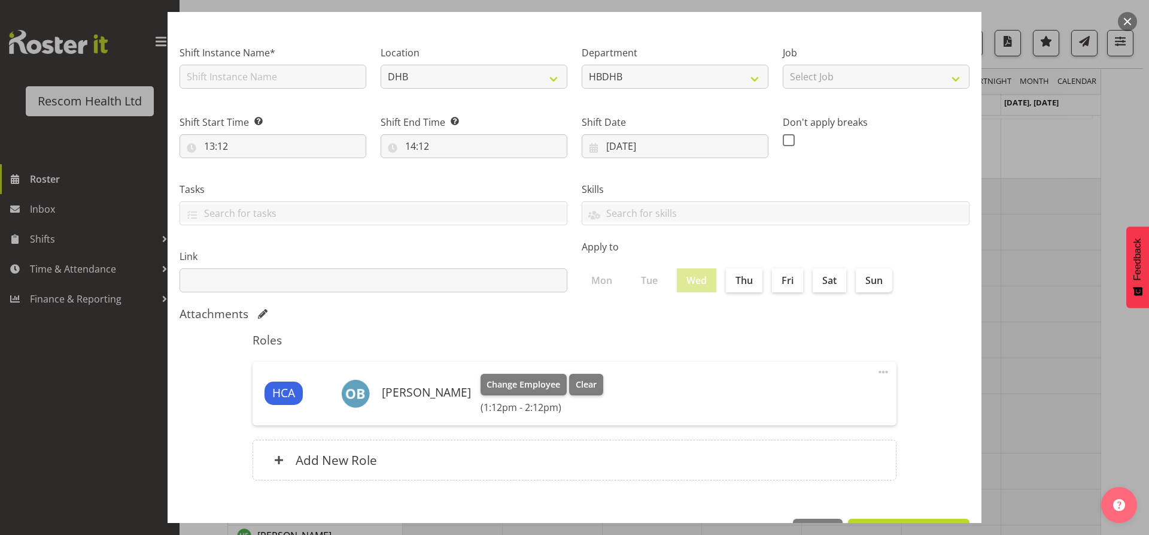
scroll to position [101, 0]
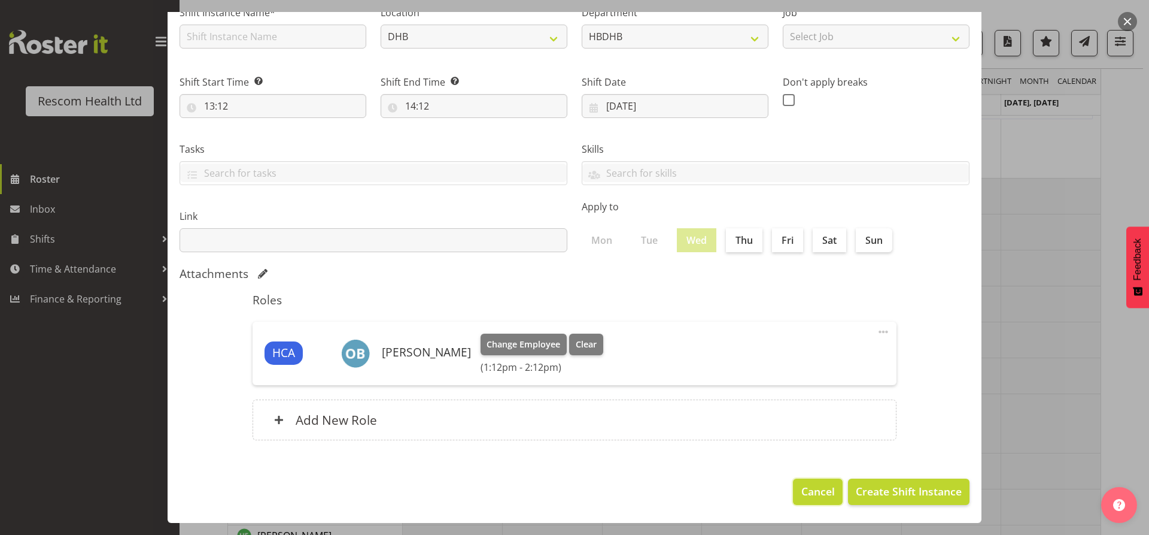
click at [808, 493] on span "Cancel" at bounding box center [819, 491] width 34 height 16
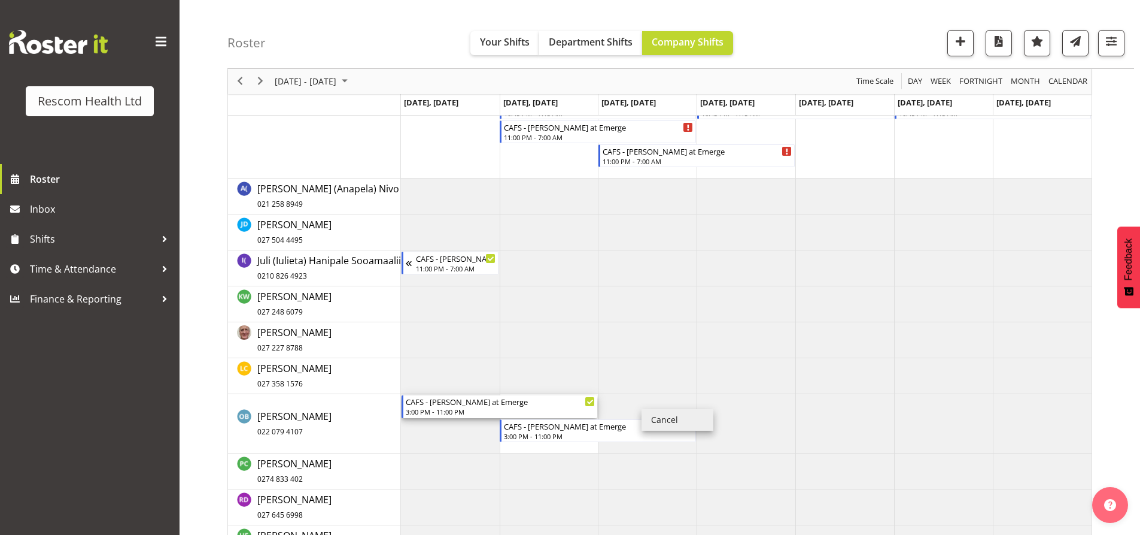
click at [454, 406] on div "CAFS - [PERSON_NAME] at Emerge" at bounding box center [501, 401] width 190 height 12
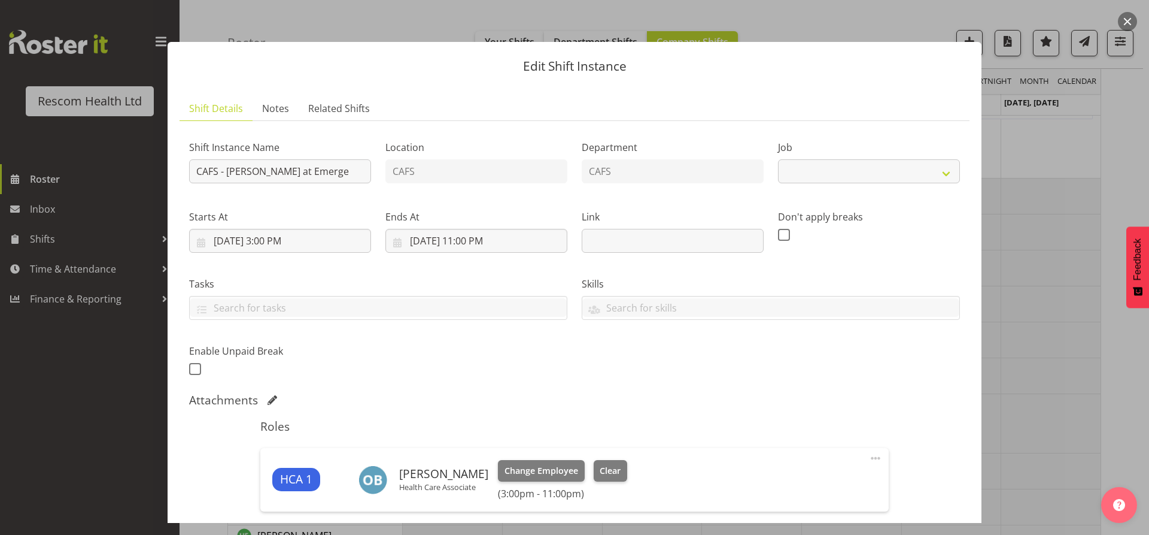
select select "4188"
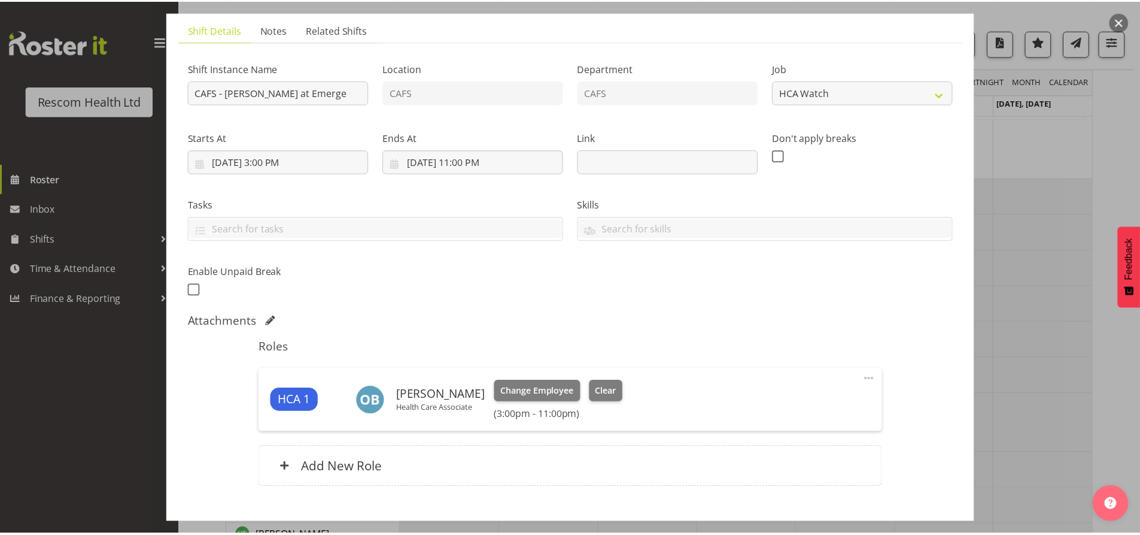
scroll to position [150, 0]
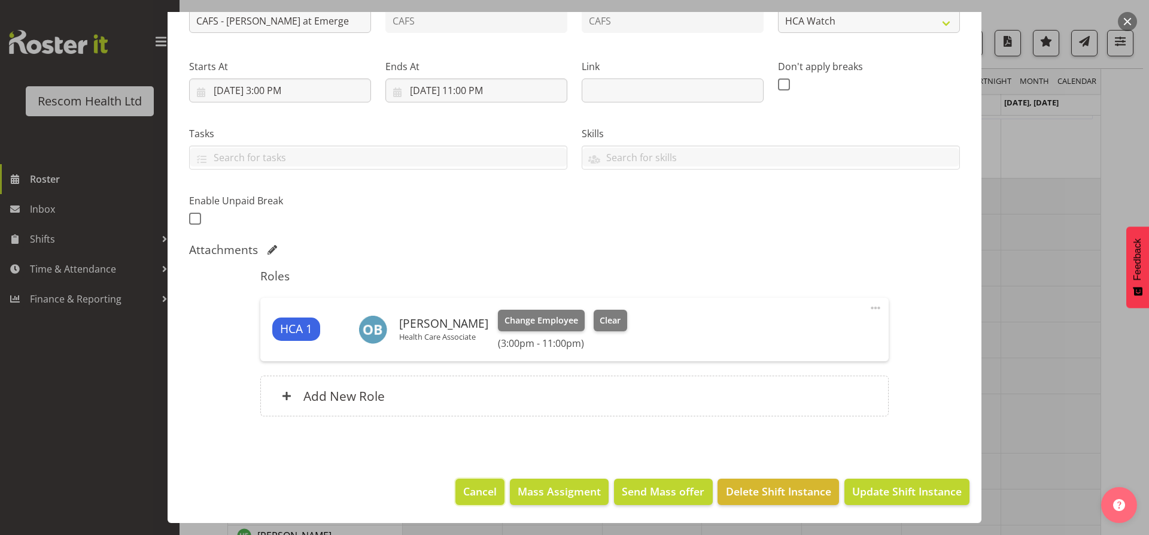
click at [475, 488] on span "Cancel" at bounding box center [480, 491] width 34 height 16
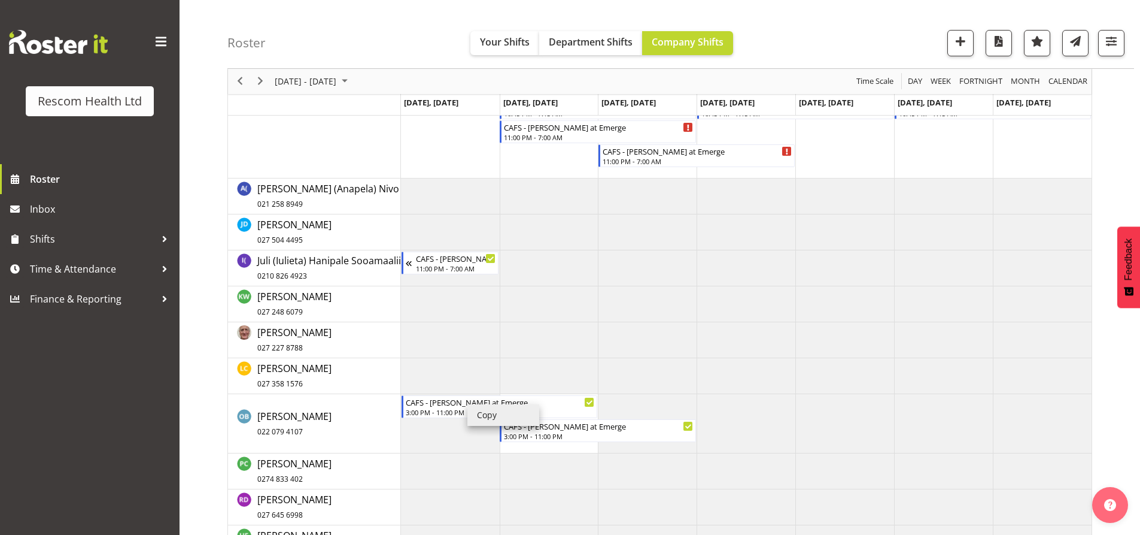
click at [493, 415] on li "Copy" at bounding box center [504, 415] width 72 height 22
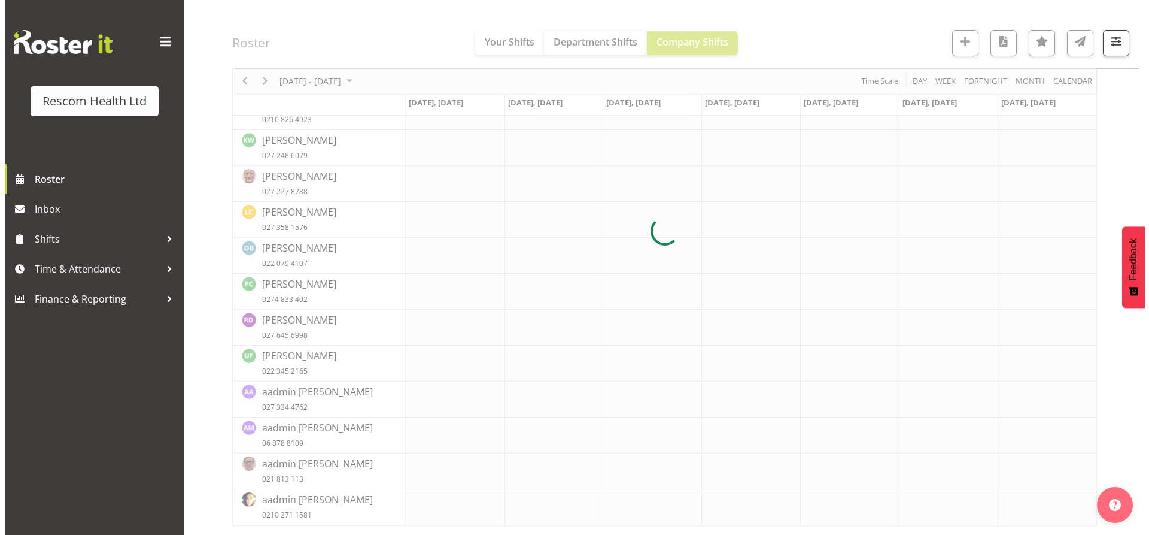
scroll to position [54, 0]
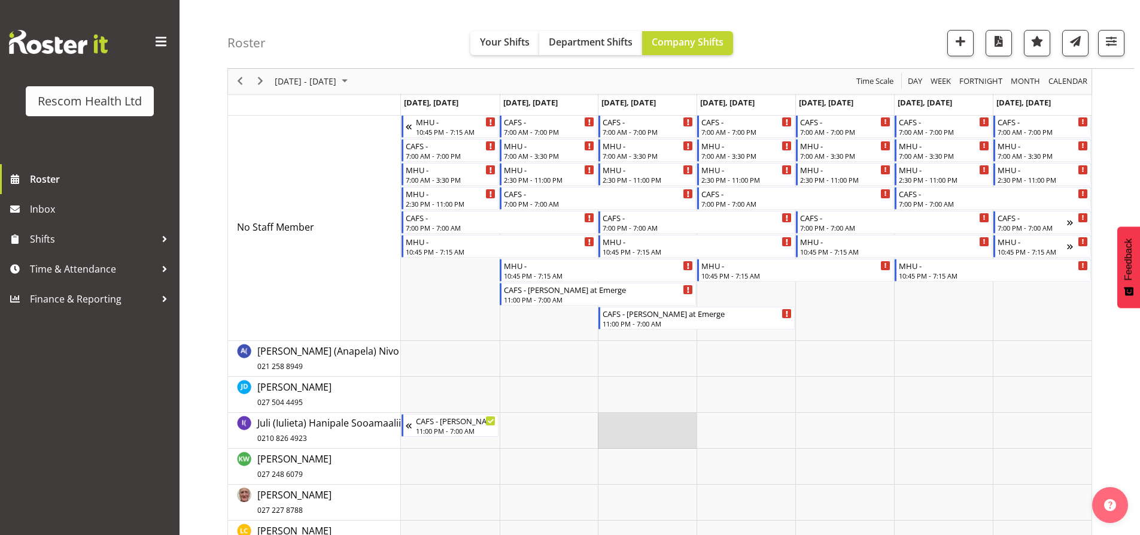
drag, startPoint x: 648, startPoint y: 408, endPoint x: 604, endPoint y: 425, distance: 47.6
click at [604, 425] on td "Timeline Week of October 3, 2025" at bounding box center [647, 430] width 99 height 36
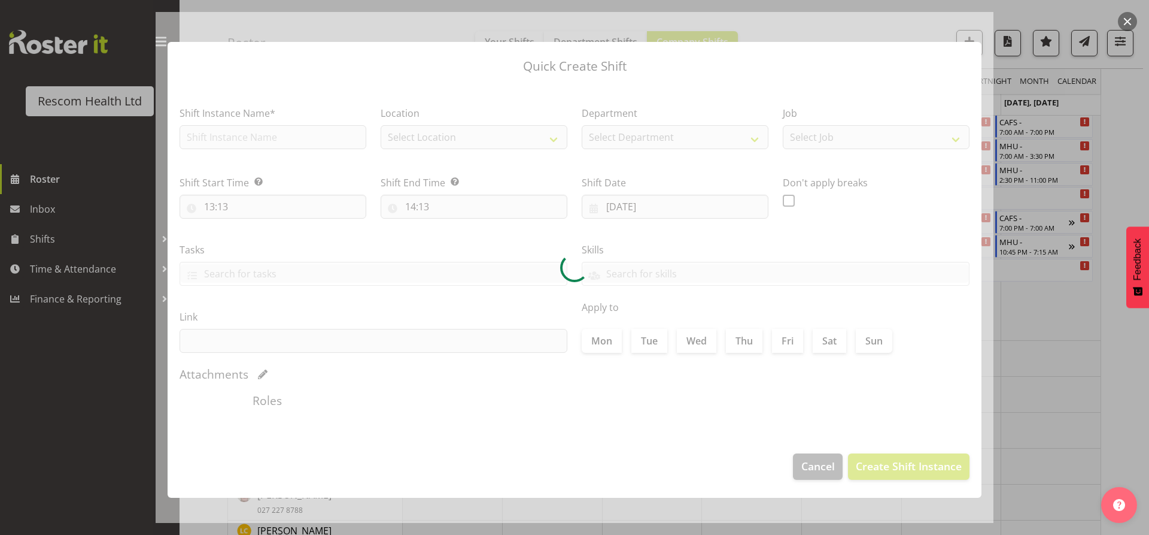
type input "01/10/2025"
checkbox input "true"
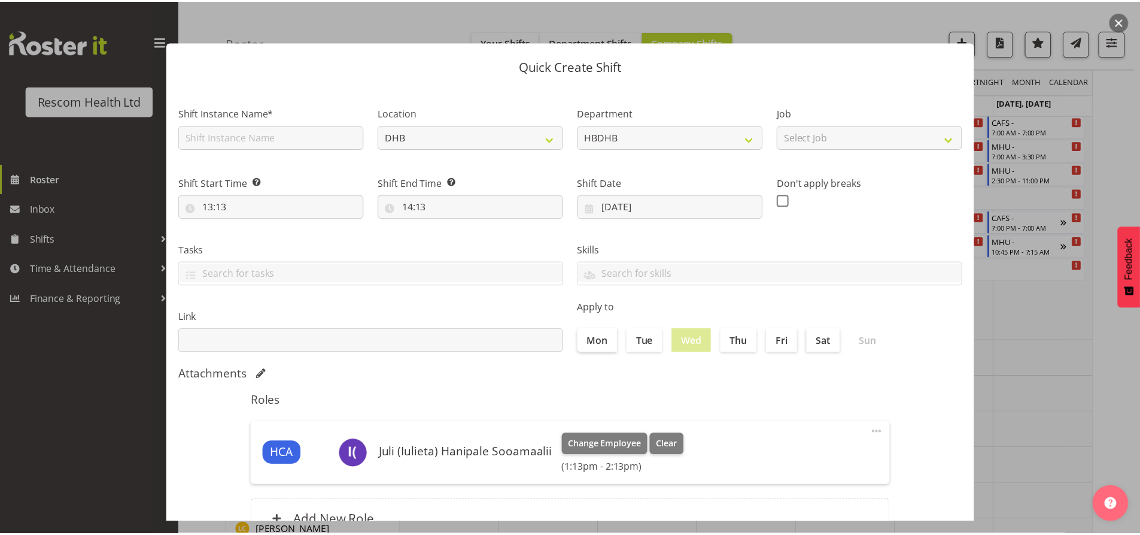
scroll to position [101, 0]
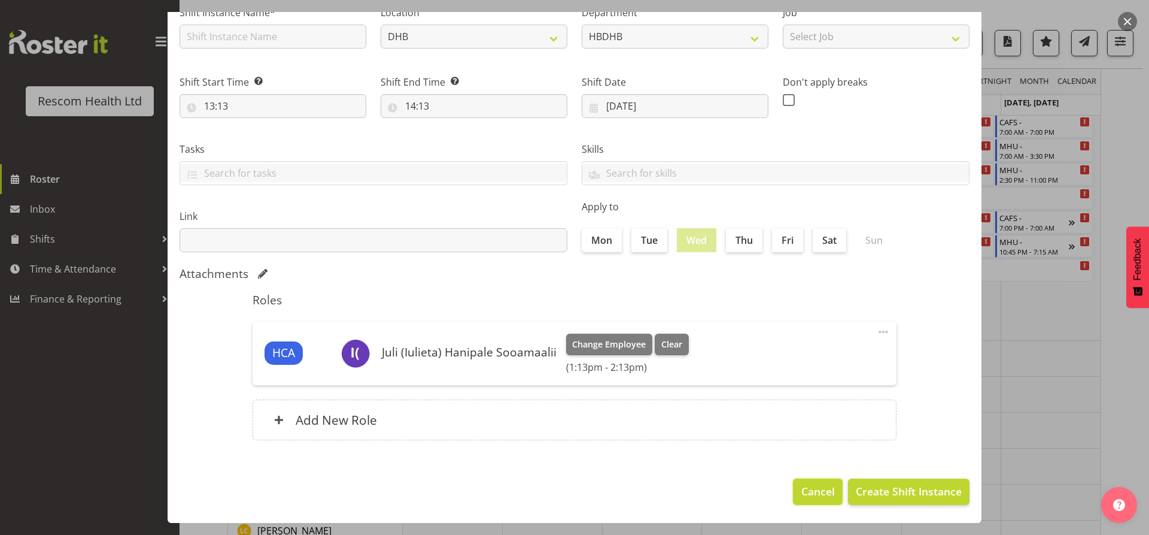
click at [802, 487] on span "Cancel" at bounding box center [819, 491] width 34 height 16
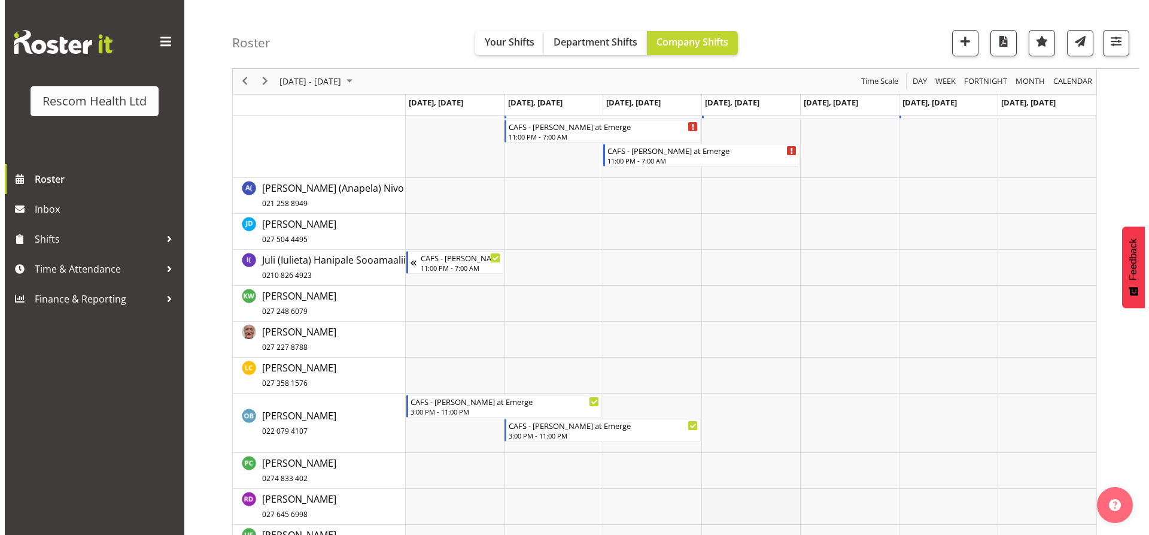
scroll to position [234, 0]
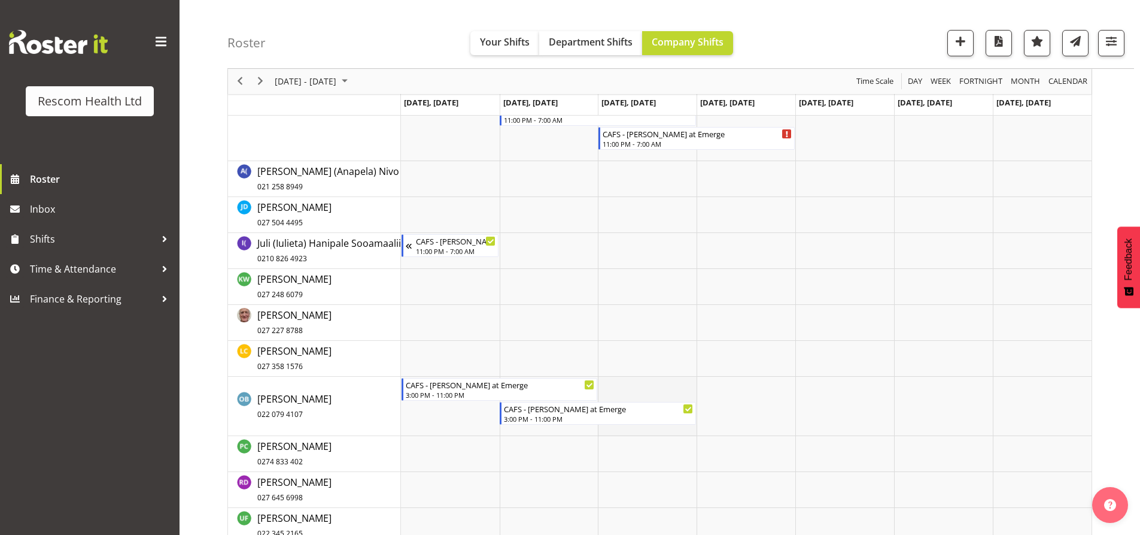
click at [633, 390] on td "Timeline Week of October 3, 2025" at bounding box center [647, 406] width 99 height 59
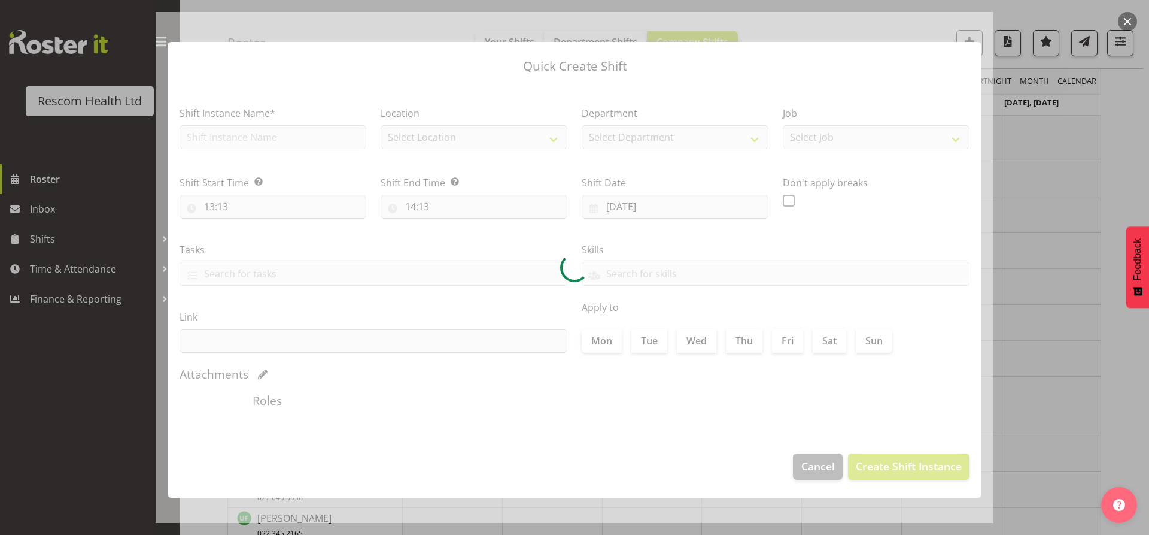
type input "01/10/2025"
checkbox input "true"
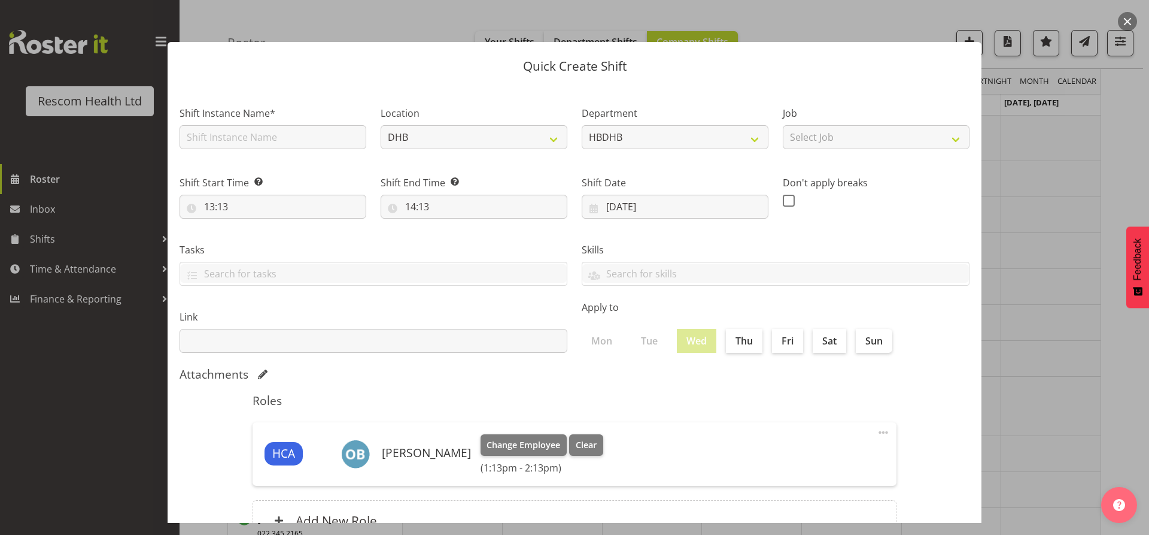
scroll to position [101, 0]
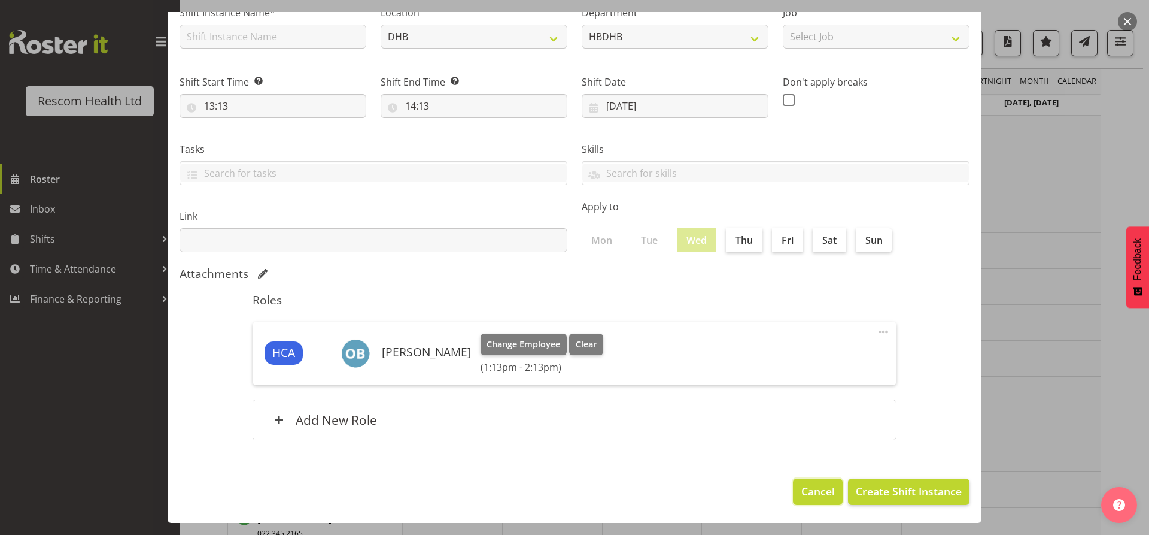
click at [807, 488] on span "Cancel" at bounding box center [819, 491] width 34 height 16
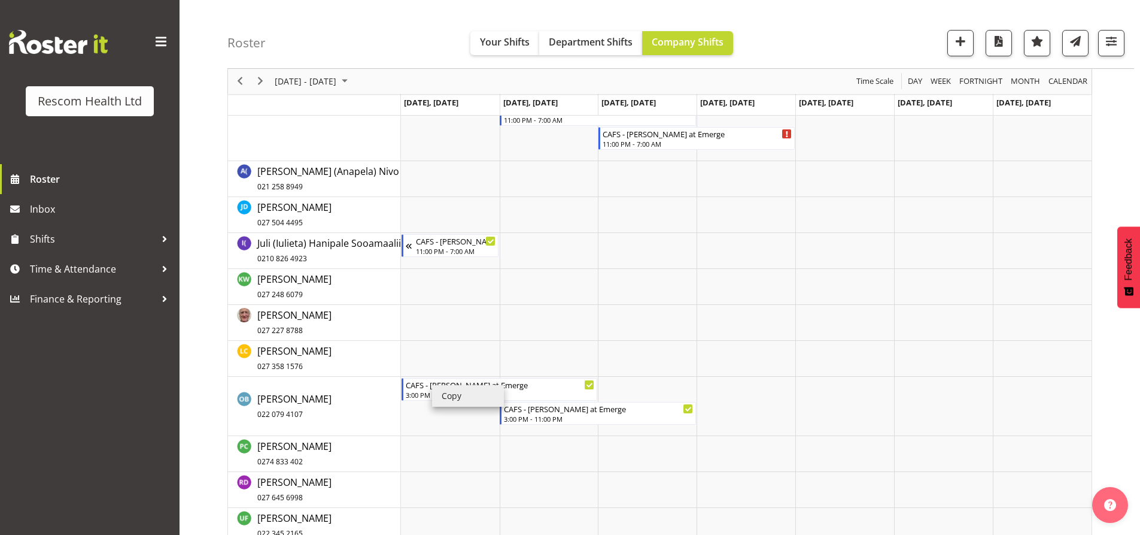
click at [451, 397] on li "Copy" at bounding box center [468, 396] width 72 height 22
click at [646, 390] on td "Timeline Week of October 3, 2025" at bounding box center [647, 406] width 99 height 59
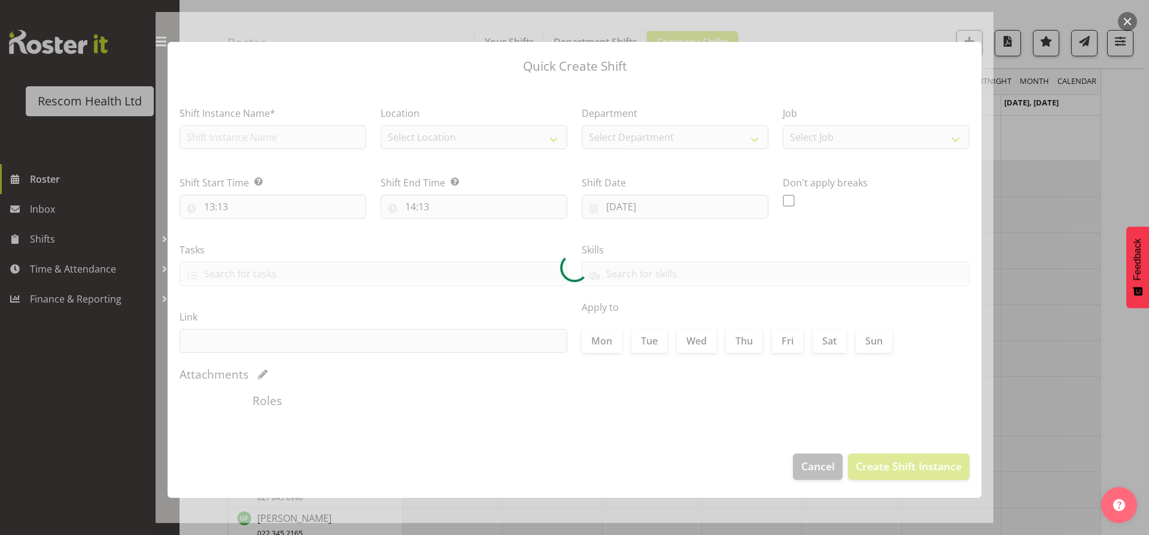
type input "01/10/2025"
checkbox input "true"
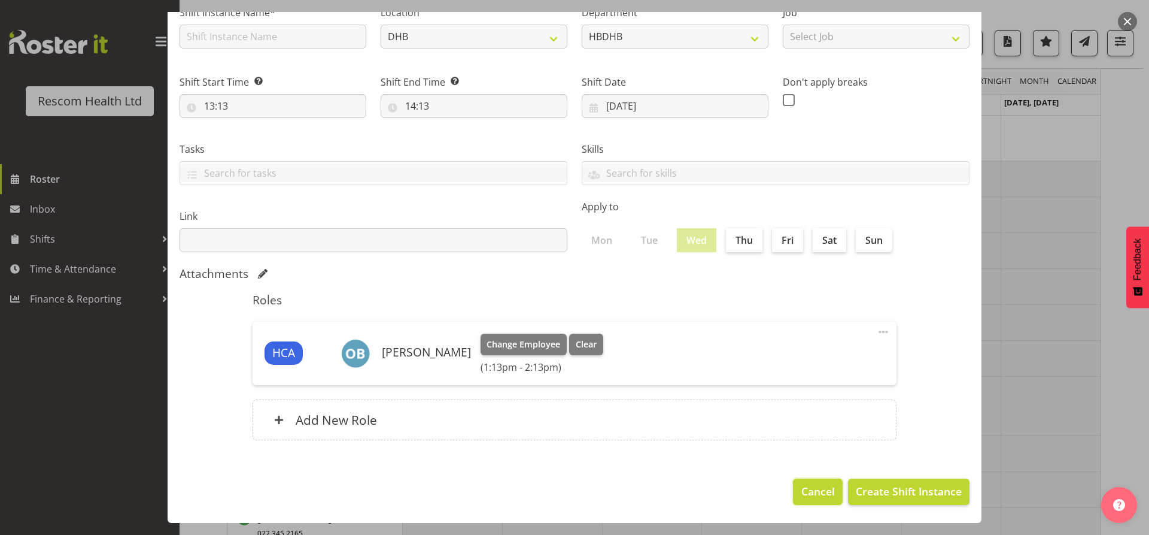
click at [819, 488] on span "Cancel" at bounding box center [819, 491] width 34 height 16
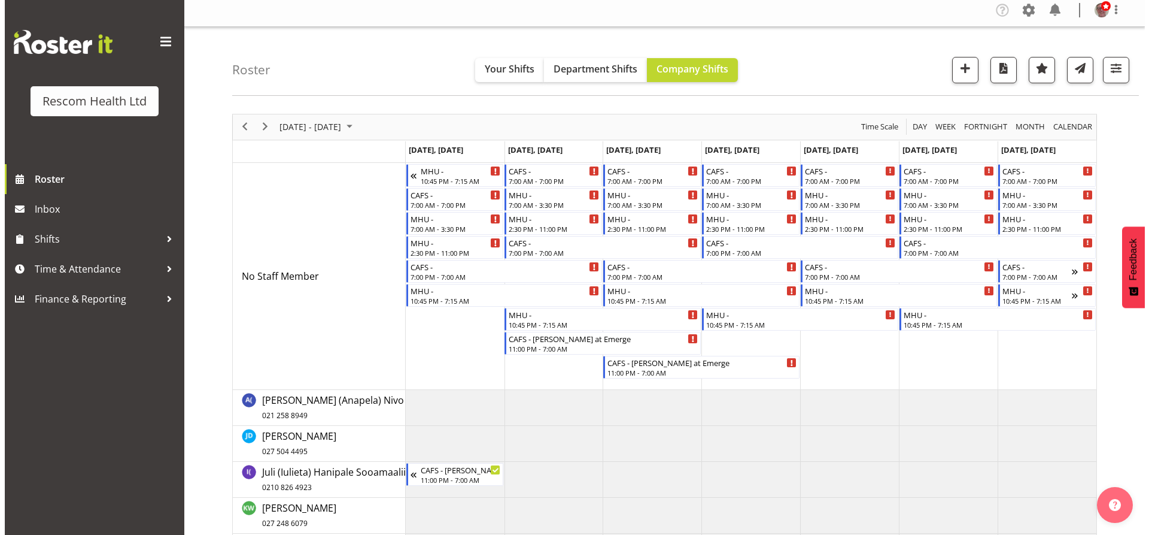
scroll to position [0, 0]
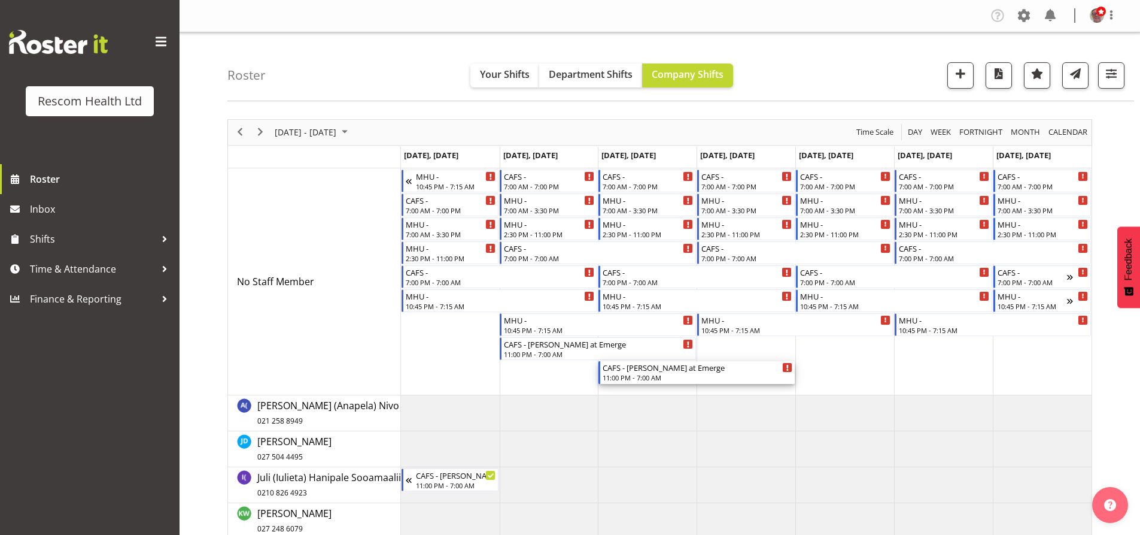
click at [632, 374] on div "11:00 PM - 7:00 AM" at bounding box center [698, 377] width 190 height 10
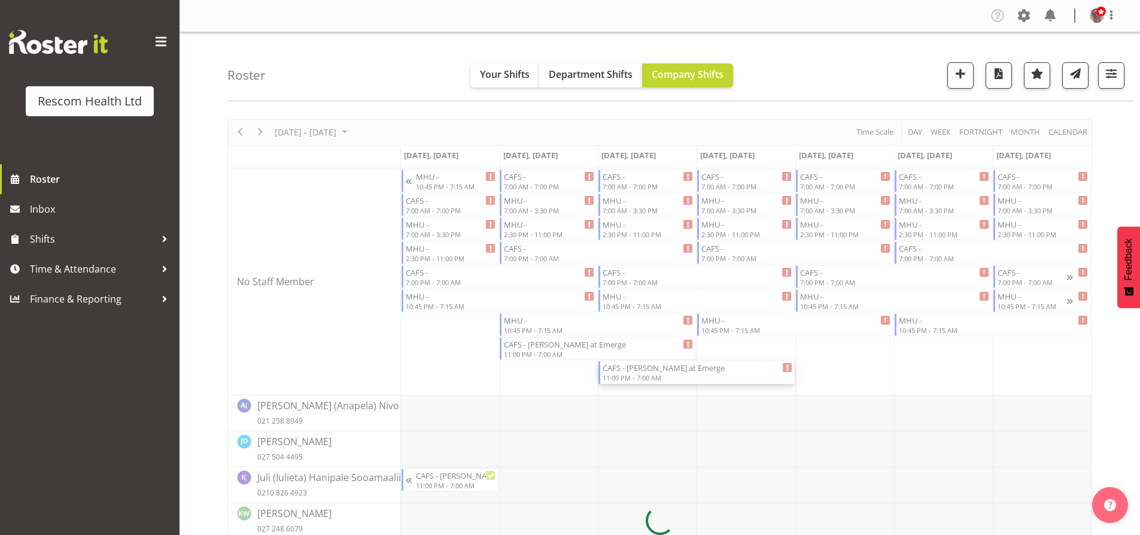
select select
select select "9"
select select "2025"
select select "23"
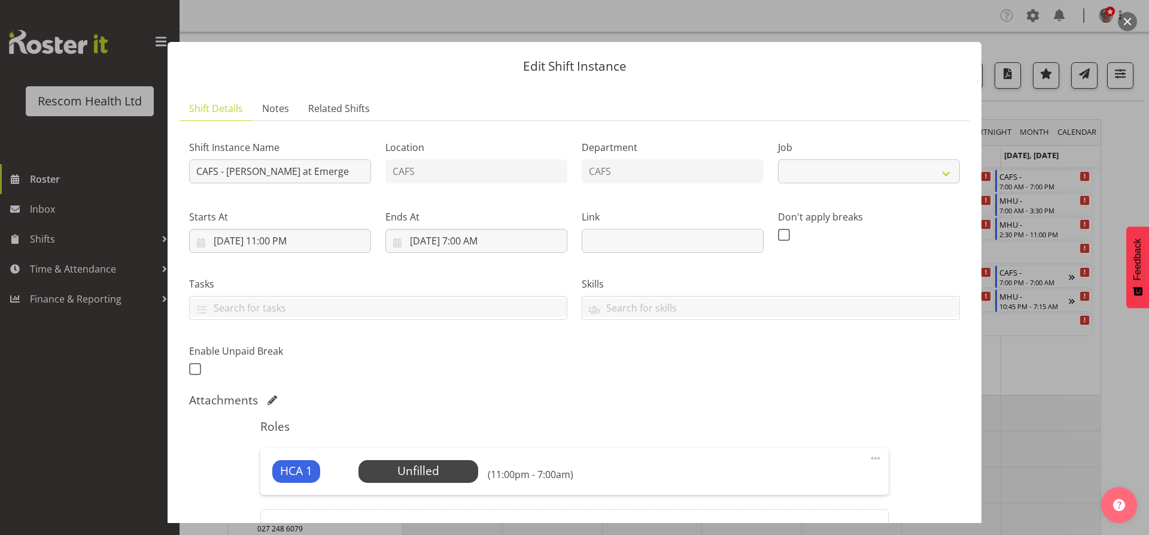
select select "4188"
click at [271, 243] on input "10/1/2025, 11:00 PM" at bounding box center [280, 241] width 182 height 24
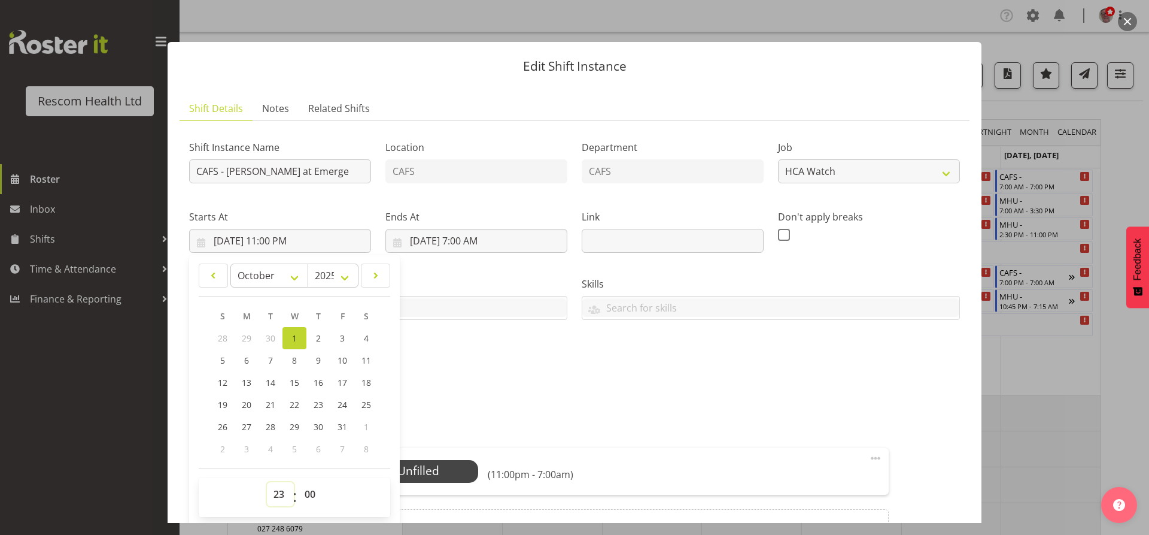
click at [280, 493] on select "00 01 02 03 04 05 06 07 08 09 10 11 12 13 14 15 16 17 18 19 20 21 22 23" at bounding box center [280, 494] width 27 height 24
select select "15"
click at [267, 482] on select "00 01 02 03 04 05 06 07 08 09 10 11 12 13 14 15 16 17 18 19 20 21 22 23" at bounding box center [280, 494] width 27 height 24
type input "10/1/2025, 3:00 PM"
click at [556, 405] on div "Attachments" at bounding box center [574, 400] width 771 height 14
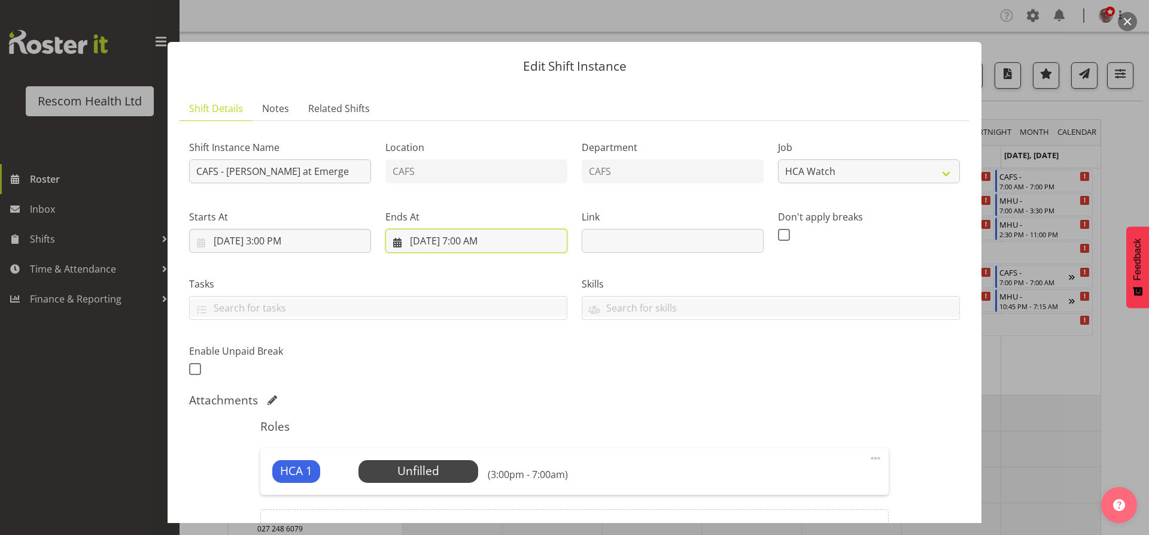
click at [460, 241] on input "10/2/2025, 7:00 AM" at bounding box center [477, 241] width 182 height 24
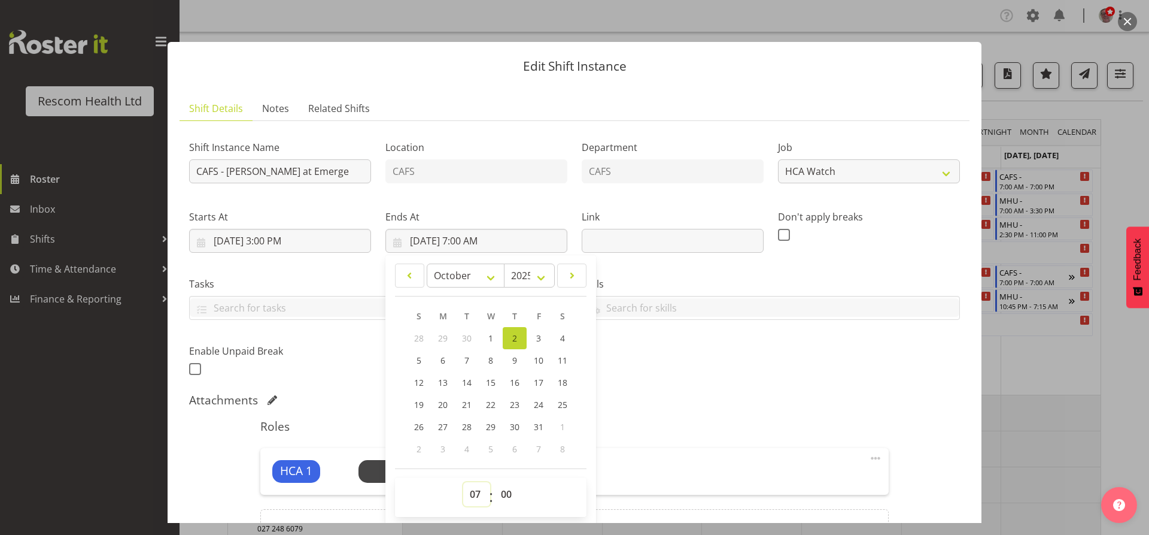
click at [471, 492] on select "00 01 02 03 04 05 06 07 08 09 10 11 12 13 14 15 16 17 18 19 20 21 22 23" at bounding box center [476, 494] width 27 height 24
select select "23"
click at [463, 482] on select "00 01 02 03 04 05 06 07 08 09 10 11 12 13 14 15 16 17 18 19 20 21 22 23" at bounding box center [476, 494] width 27 height 24
type input "10/2/2025, 11:00 PM"
click at [645, 380] on div "Shift Instance Name CAFS - Lance at Emerge Location CAFS Department CAFS Job Cr…" at bounding box center [574, 254] width 785 height 262
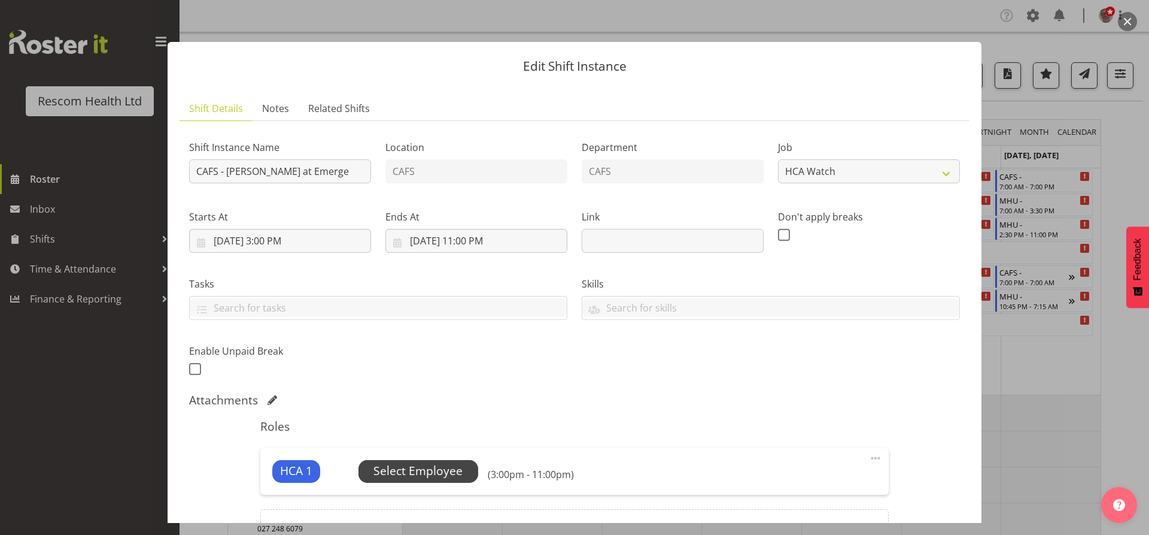
click at [436, 474] on span "Select Employee" at bounding box center [418, 470] width 89 height 17
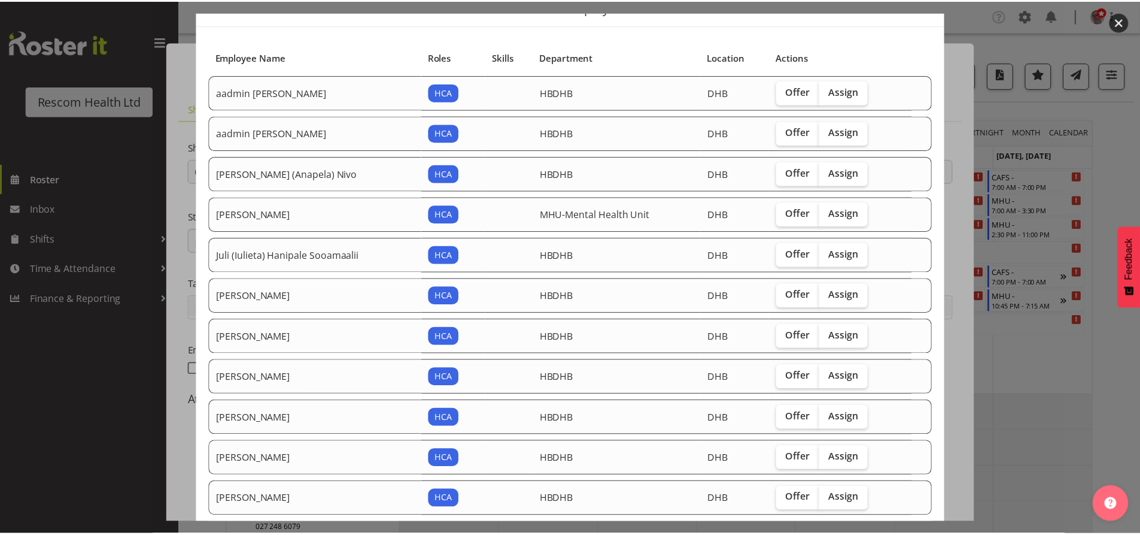
scroll to position [128, 0]
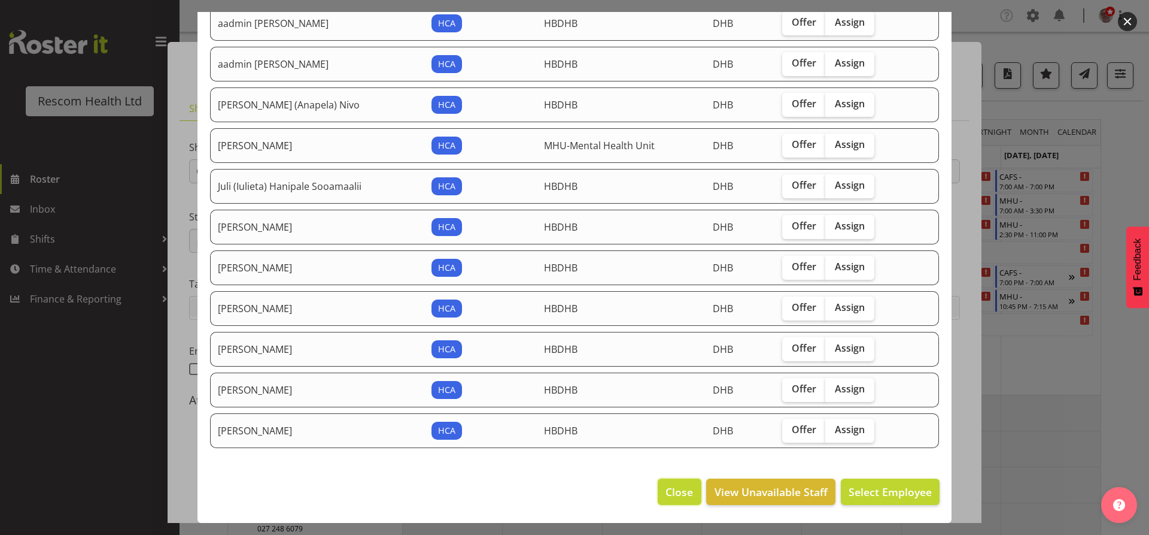
click at [676, 493] on span "Close" at bounding box center [680, 492] width 28 height 16
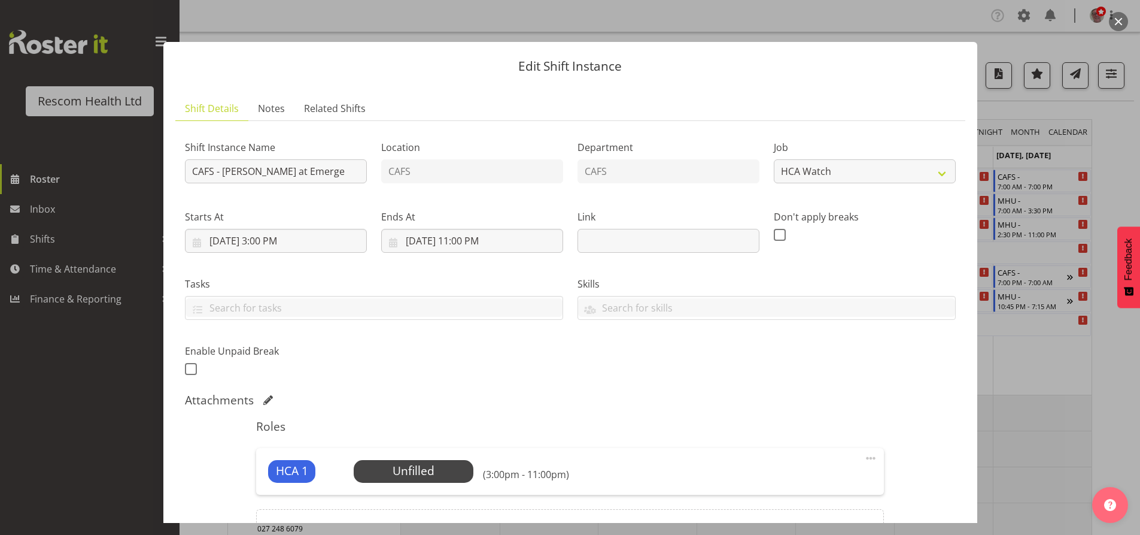
scroll to position [133, 0]
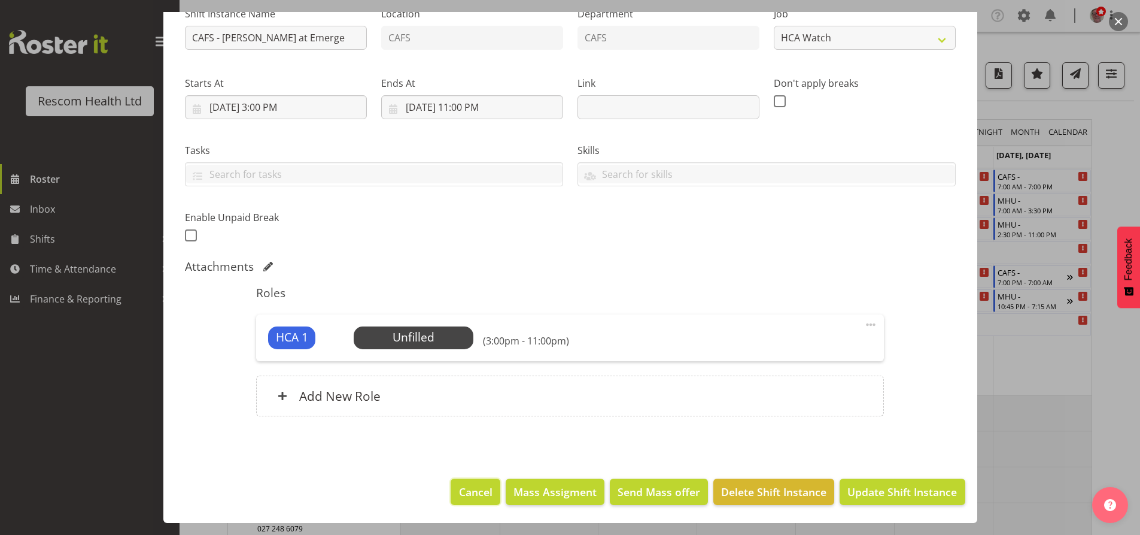
click at [465, 491] on span "Cancel" at bounding box center [476, 492] width 34 height 16
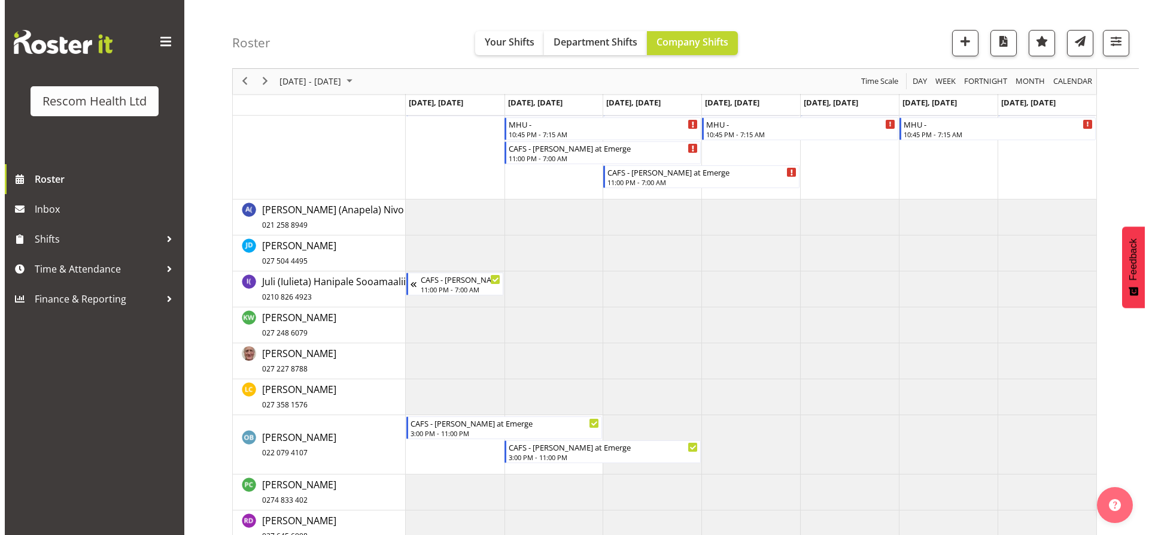
scroll to position [180, 0]
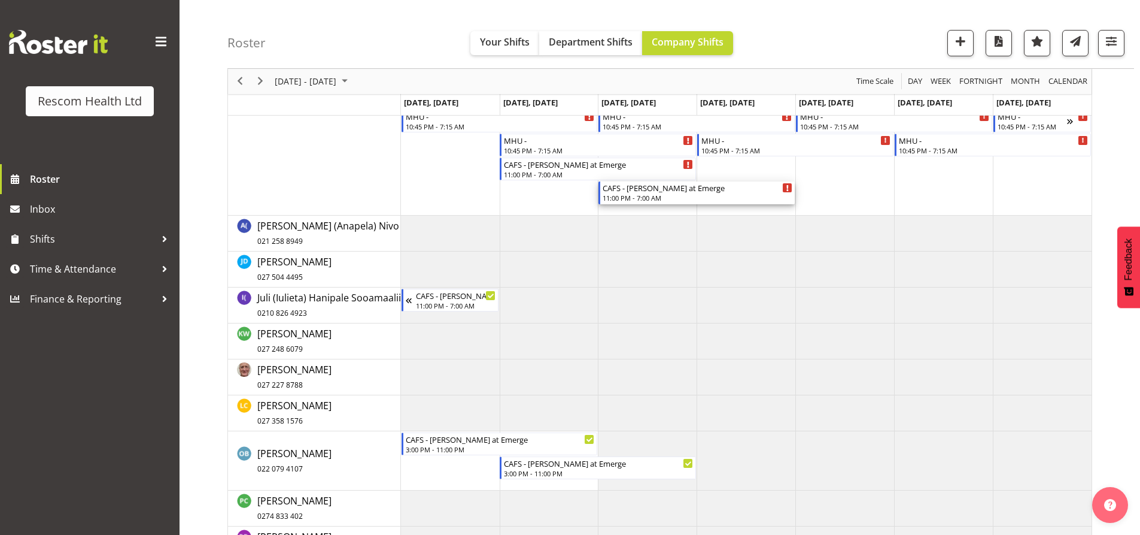
click at [665, 196] on div "11:00 PM - 7:00 AM" at bounding box center [698, 198] width 190 height 10
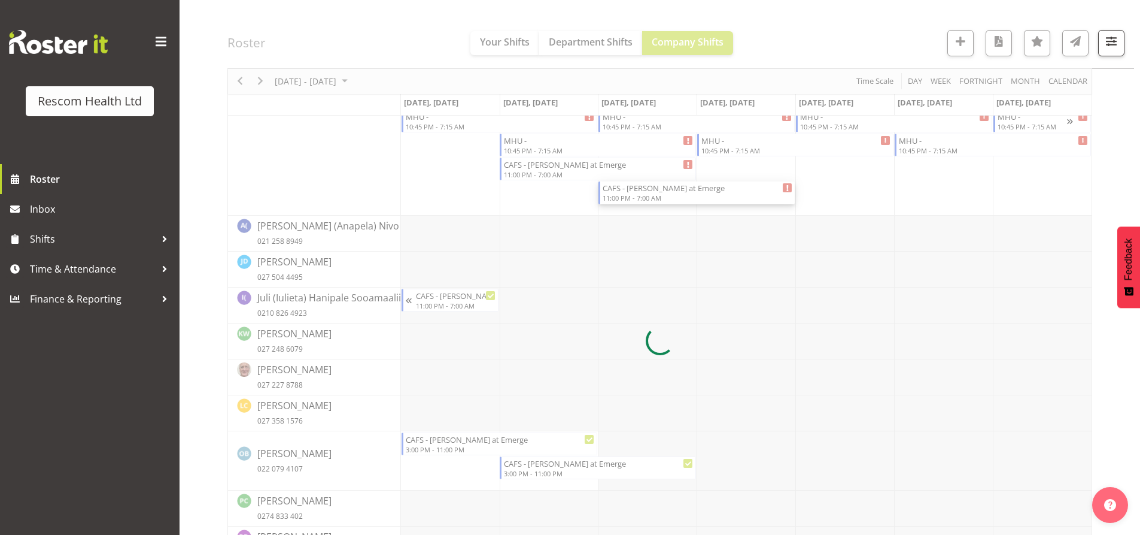
select select
select select "9"
select select "2025"
select select "23"
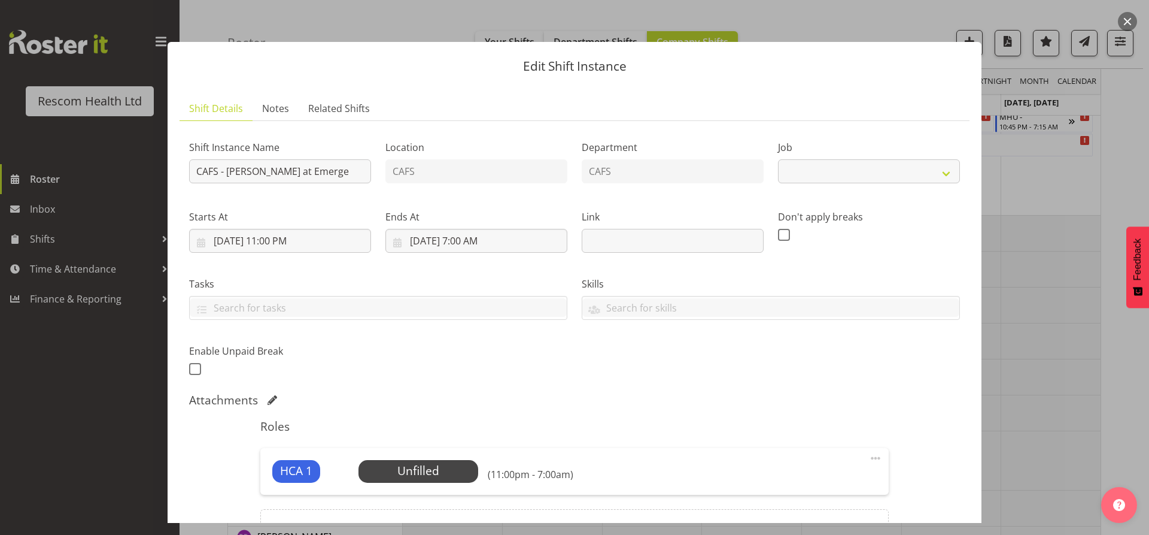
select select "4188"
click at [268, 241] on input "10/1/2025, 11:00 PM" at bounding box center [280, 241] width 182 height 24
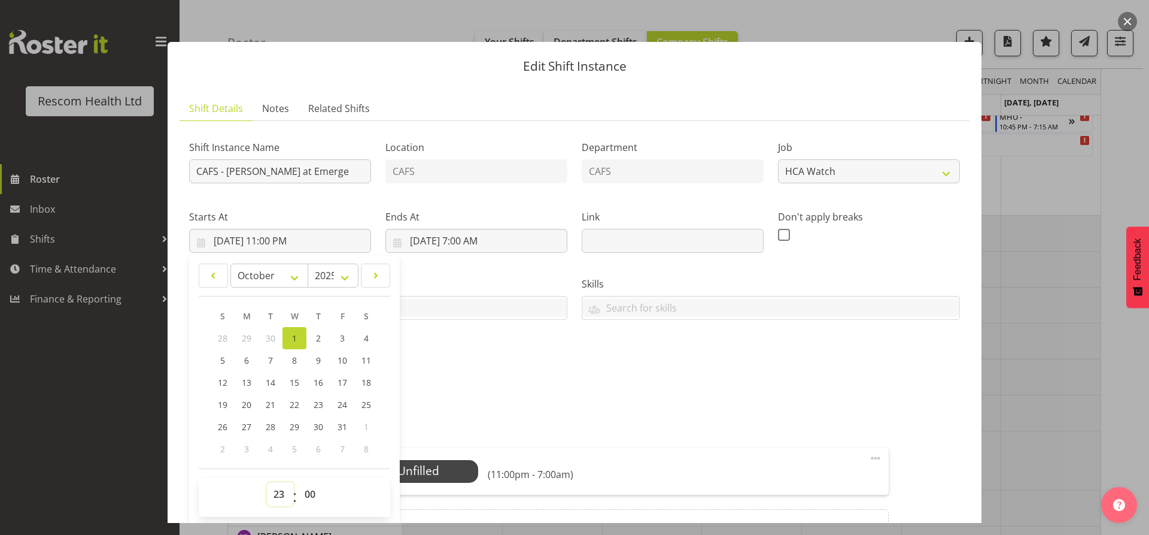
click at [277, 496] on select "00 01 02 03 04 05 06 07 08 09 10 11 12 13 14 15 16 17 18 19 20 21 22 23" at bounding box center [280, 494] width 27 height 24
select select "15"
click at [267, 482] on select "00 01 02 03 04 05 06 07 08 09 10 11 12 13 14 15 16 17 18 19 20 21 22 23" at bounding box center [280, 494] width 27 height 24
type input "10/1/2025, 3:00 PM"
click at [543, 369] on div "Shift Instance Name CAFS - Lance at Emerge Location CAFS Department CAFS Job Cr…" at bounding box center [574, 254] width 785 height 262
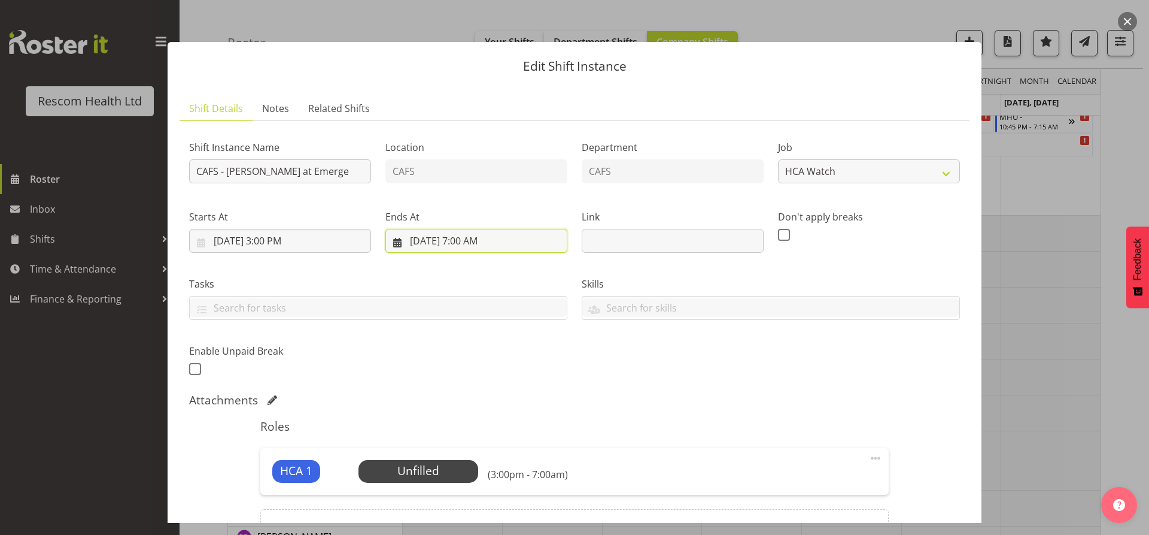
click at [462, 240] on input "10/2/2025, 7:00 AM" at bounding box center [477, 241] width 182 height 24
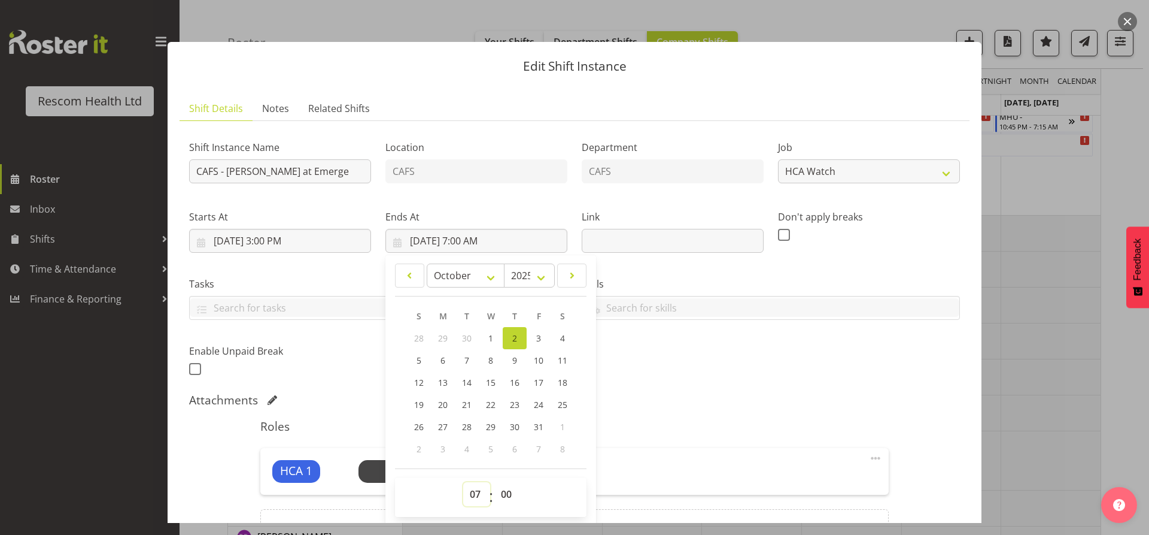
click at [473, 490] on select "00 01 02 03 04 05 06 07 08 09 10 11 12 13 14 15 16 17 18 19 20 21 22 23" at bounding box center [476, 494] width 27 height 24
select select "23"
click at [463, 482] on select "00 01 02 03 04 05 06 07 08 09 10 11 12 13 14 15 16 17 18 19 20 21 22 23" at bounding box center [476, 494] width 27 height 24
type input "10/2/2025, 11:00 PM"
click at [650, 404] on div "Attachments" at bounding box center [574, 400] width 771 height 14
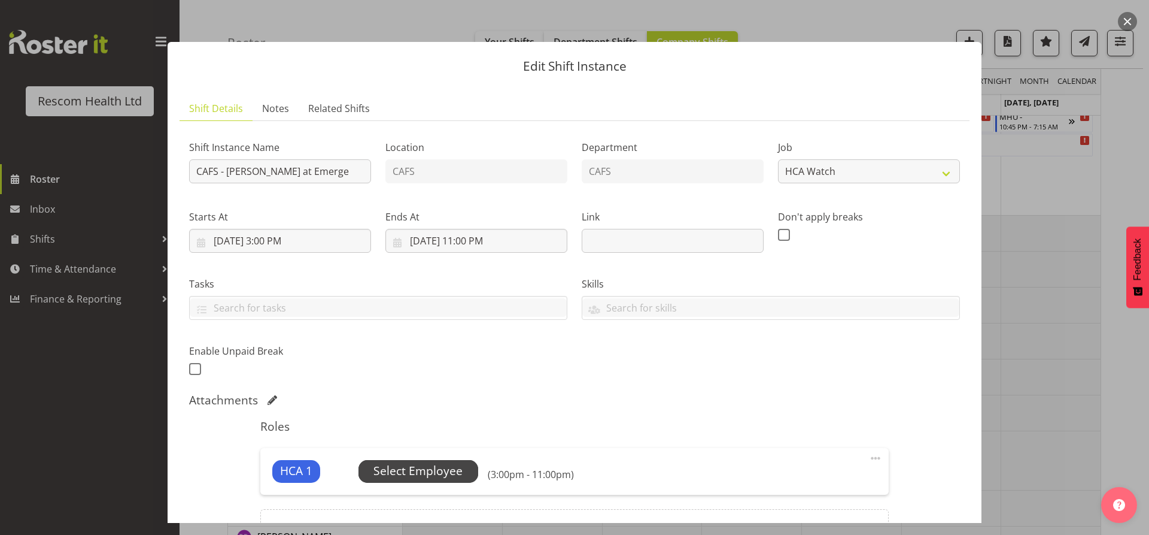
click at [454, 474] on span "Select Employee" at bounding box center [418, 470] width 89 height 17
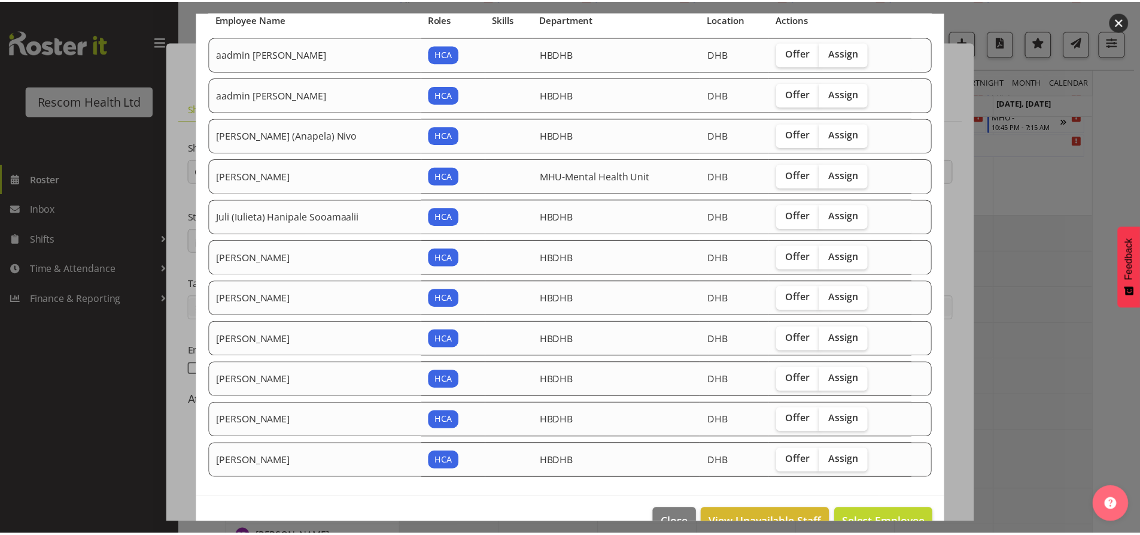
scroll to position [128, 0]
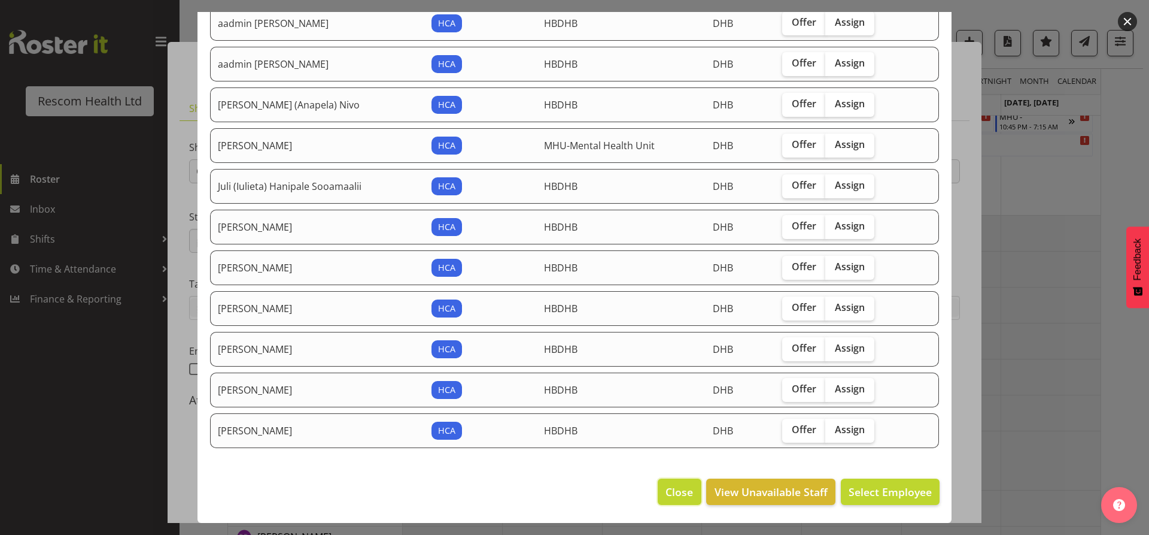
click at [676, 496] on span "Close" at bounding box center [680, 492] width 28 height 16
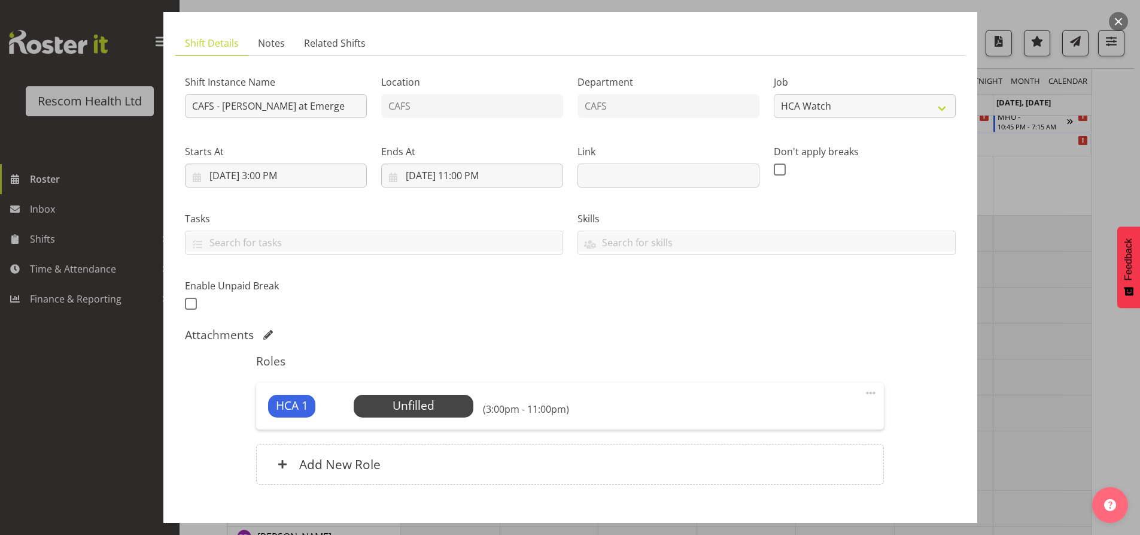
scroll to position [133, 0]
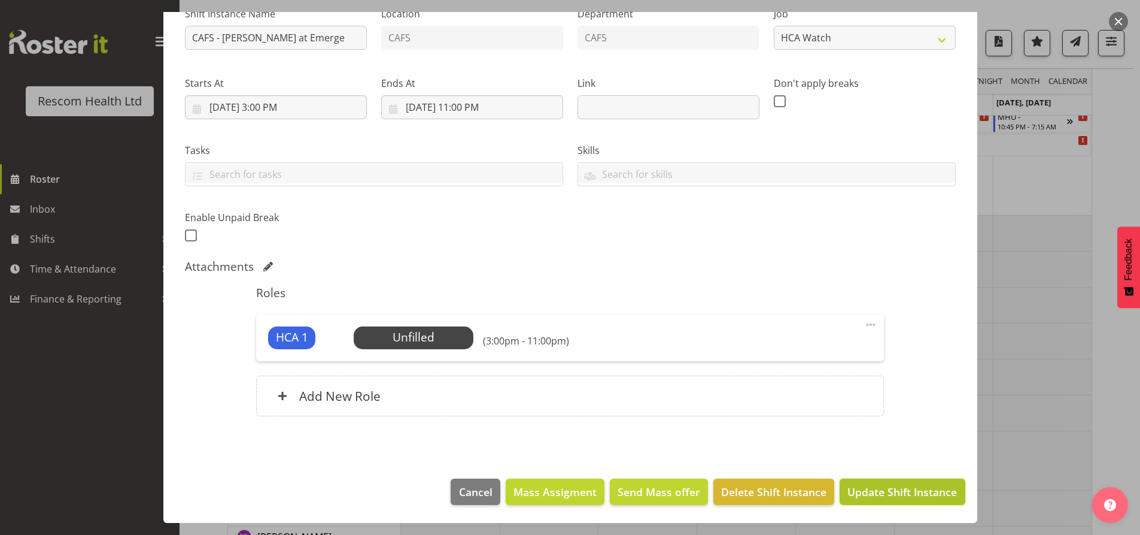
click at [874, 493] on span "Update Shift Instance" at bounding box center [903, 492] width 110 height 16
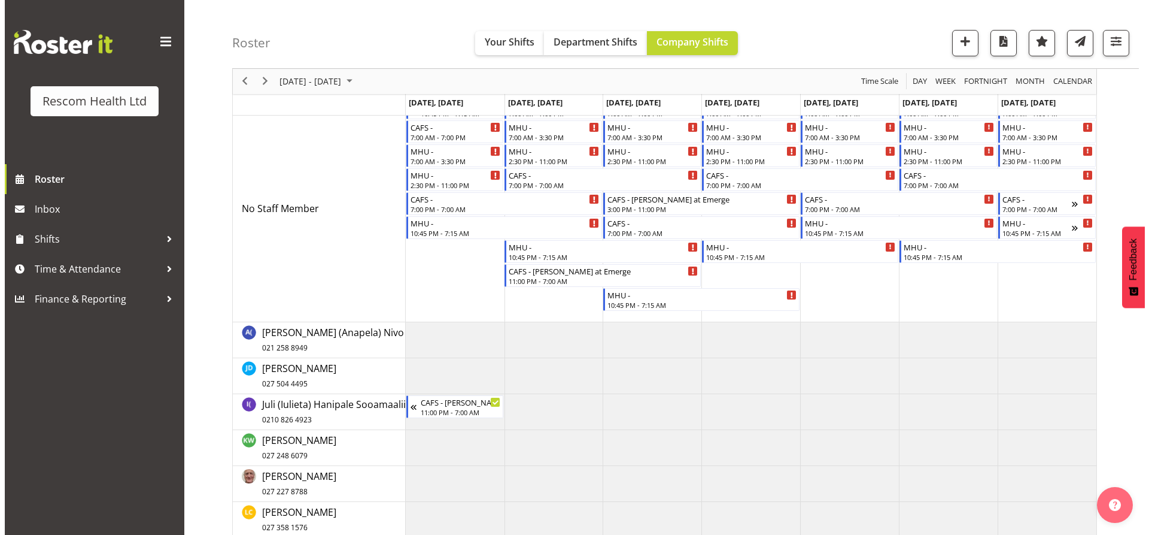
scroll to position [60, 0]
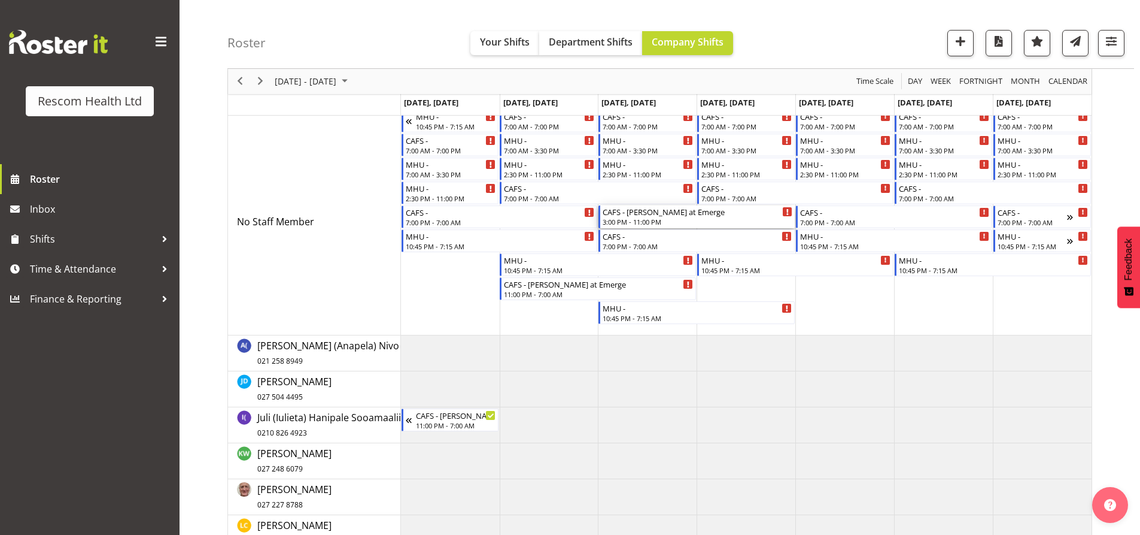
click at [627, 220] on div "3:00 PM - 11:00 PM" at bounding box center [698, 222] width 190 height 10
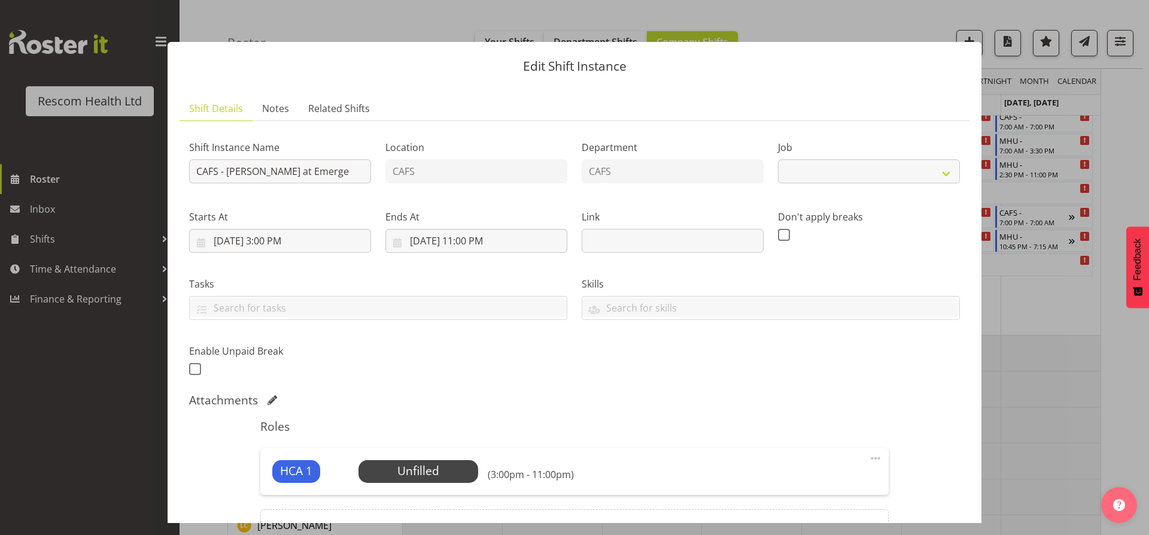
select select "4188"
click at [462, 469] on span "Select Employee" at bounding box center [419, 471] width 120 height 23
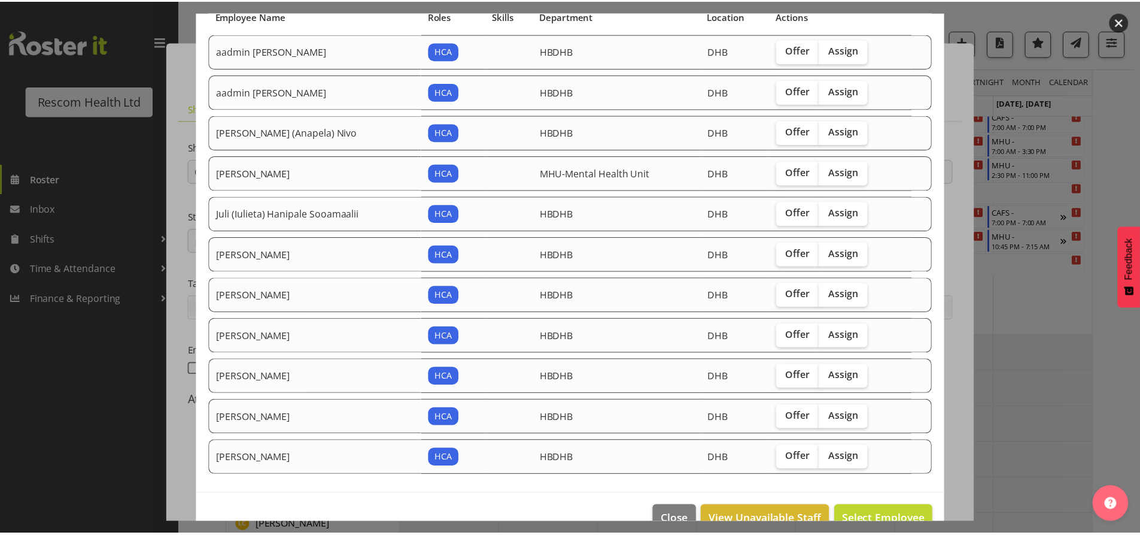
scroll to position [128, 0]
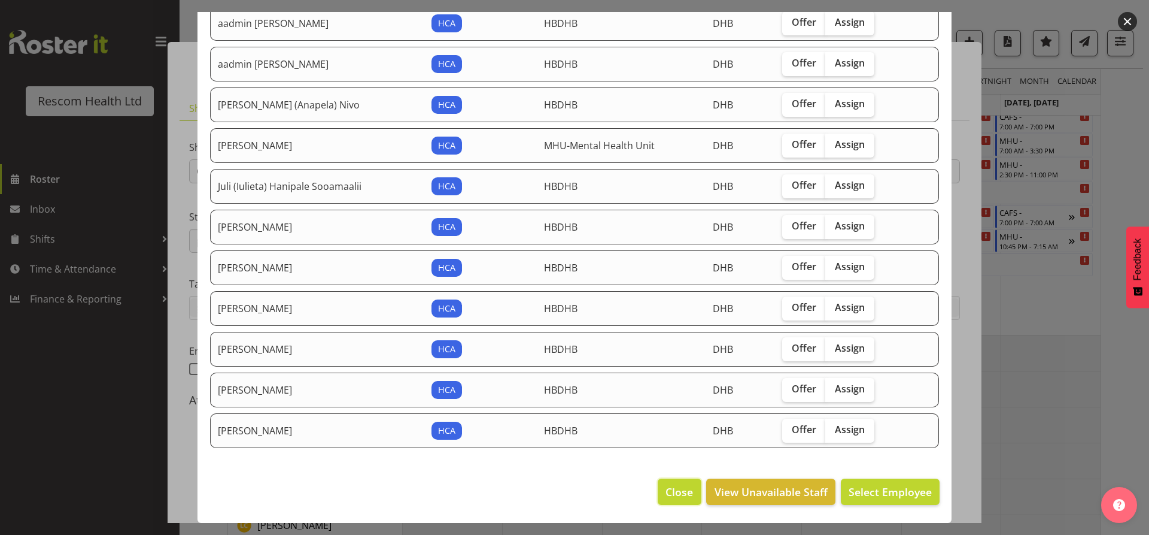
click at [664, 500] on button "Close" at bounding box center [679, 491] width 43 height 26
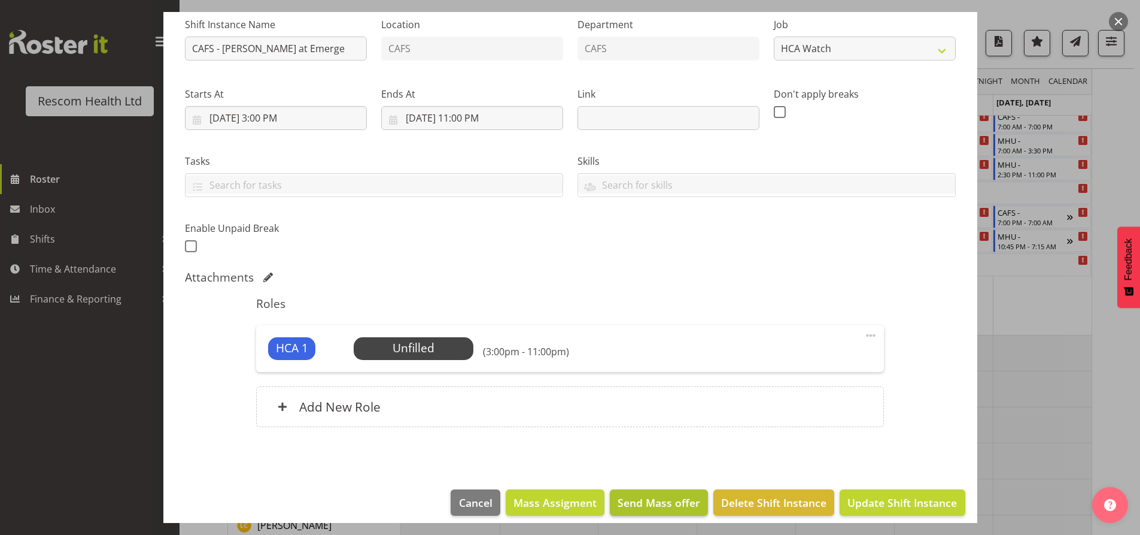
scroll to position [133, 0]
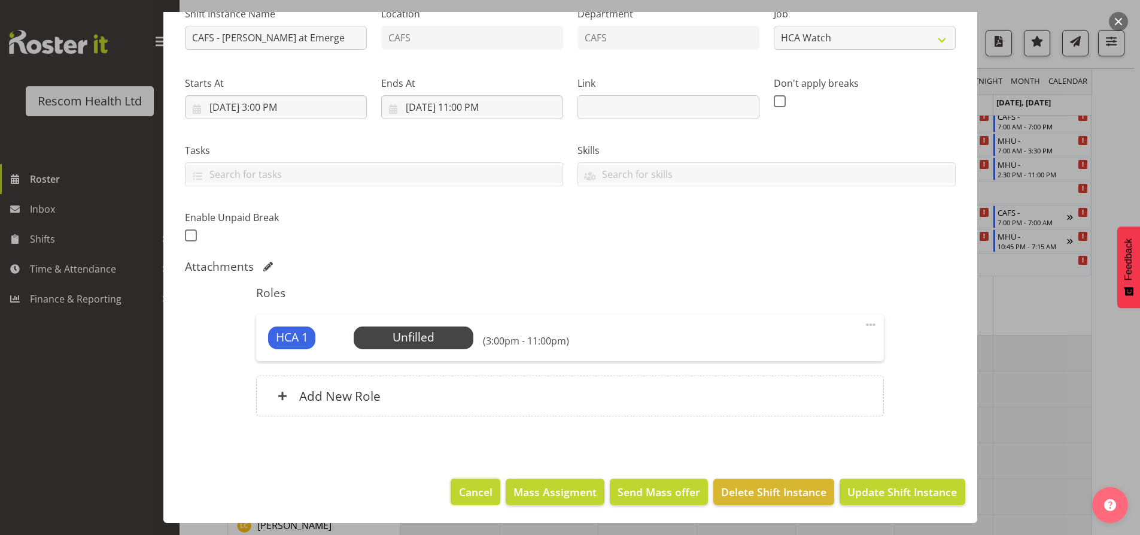
click at [451, 491] on button "Cancel" at bounding box center [475, 491] width 49 height 26
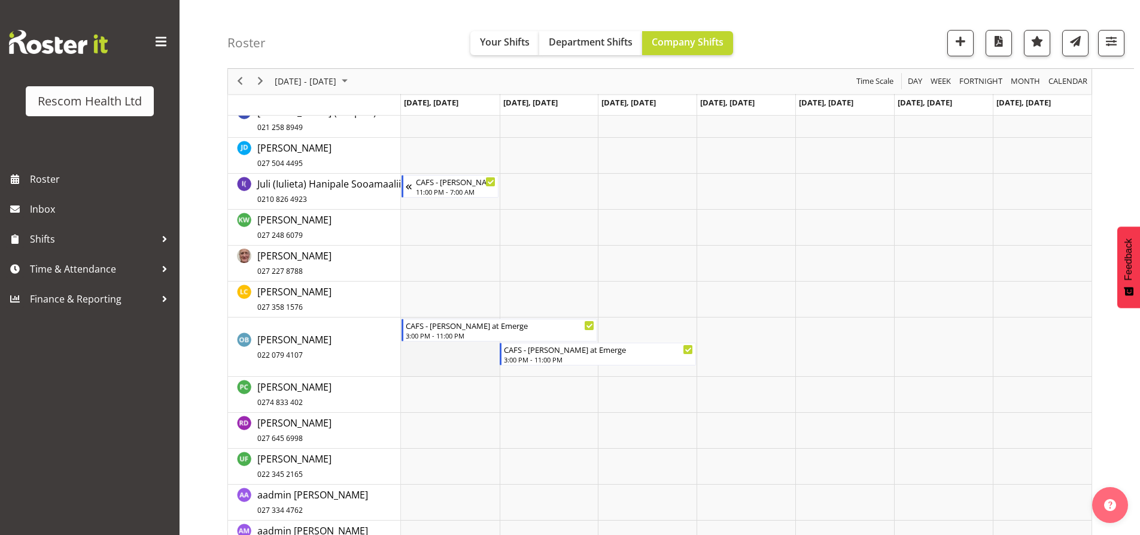
scroll to position [294, 0]
click at [241, 77] on span "Previous" at bounding box center [240, 81] width 14 height 15
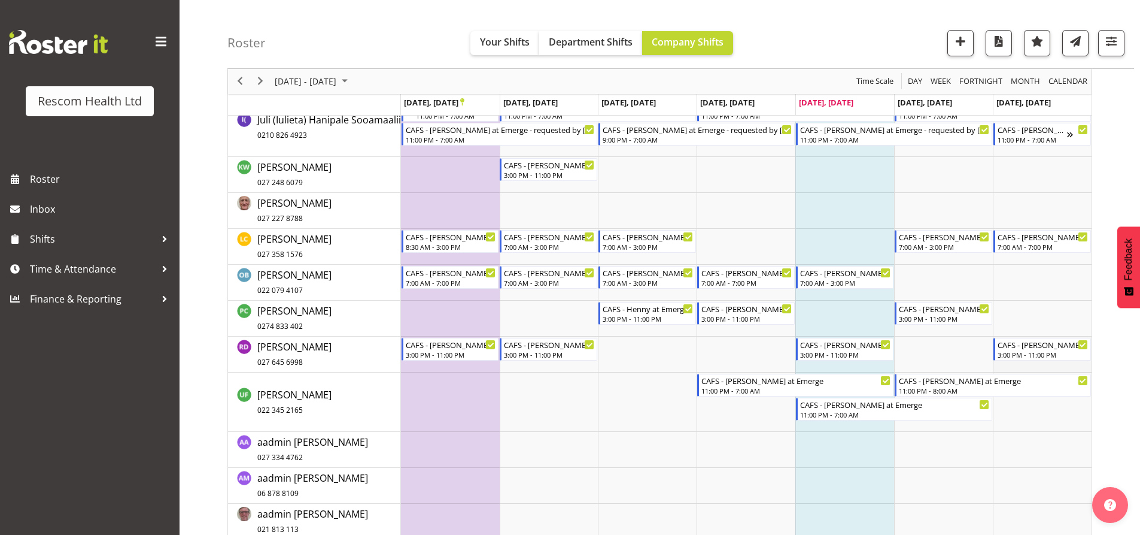
scroll to position [299, 0]
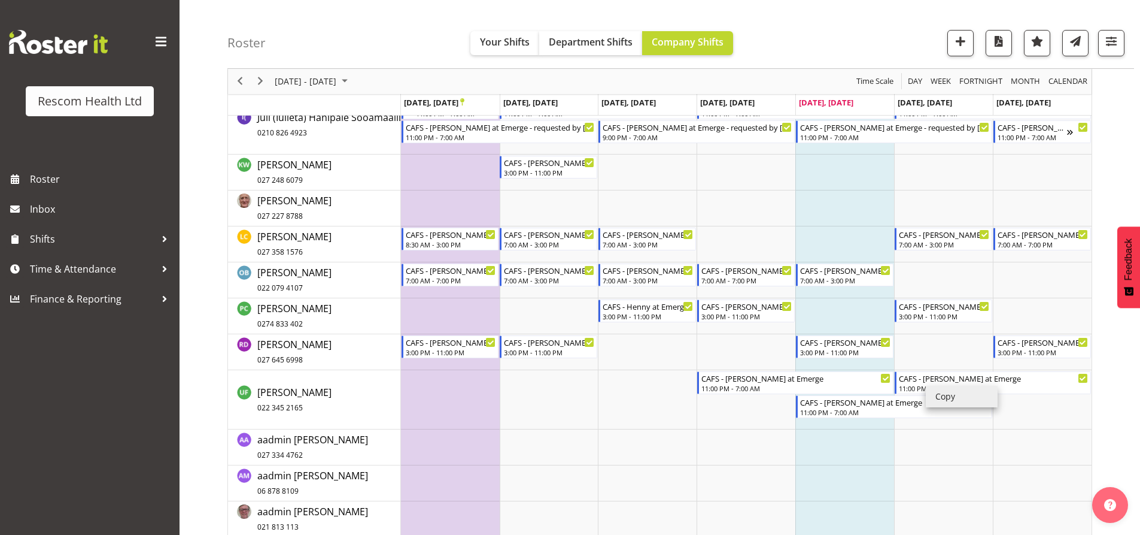
click at [939, 396] on li "Copy" at bounding box center [962, 397] width 72 height 22
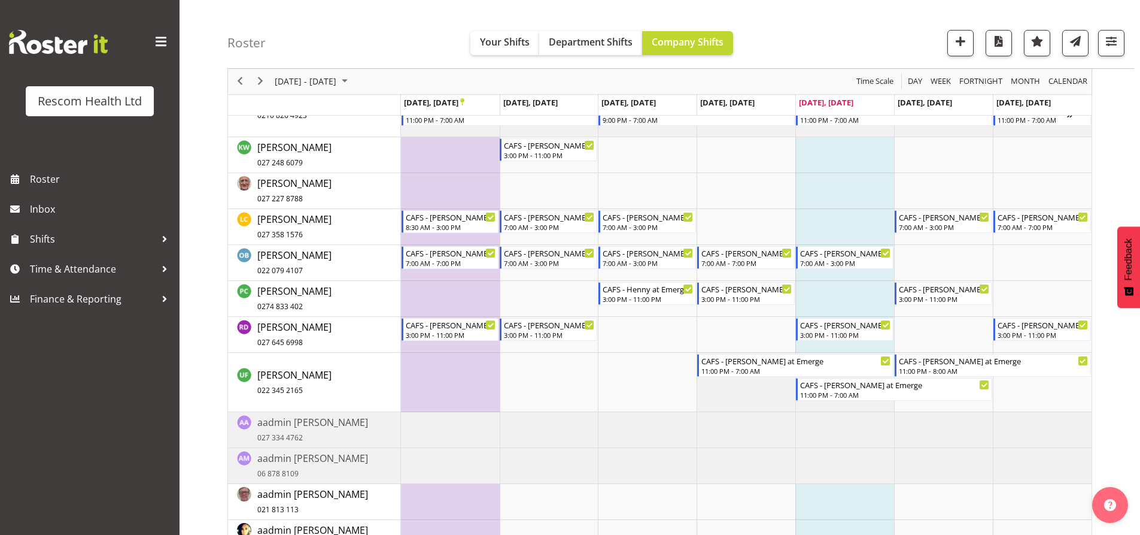
scroll to position [347, 0]
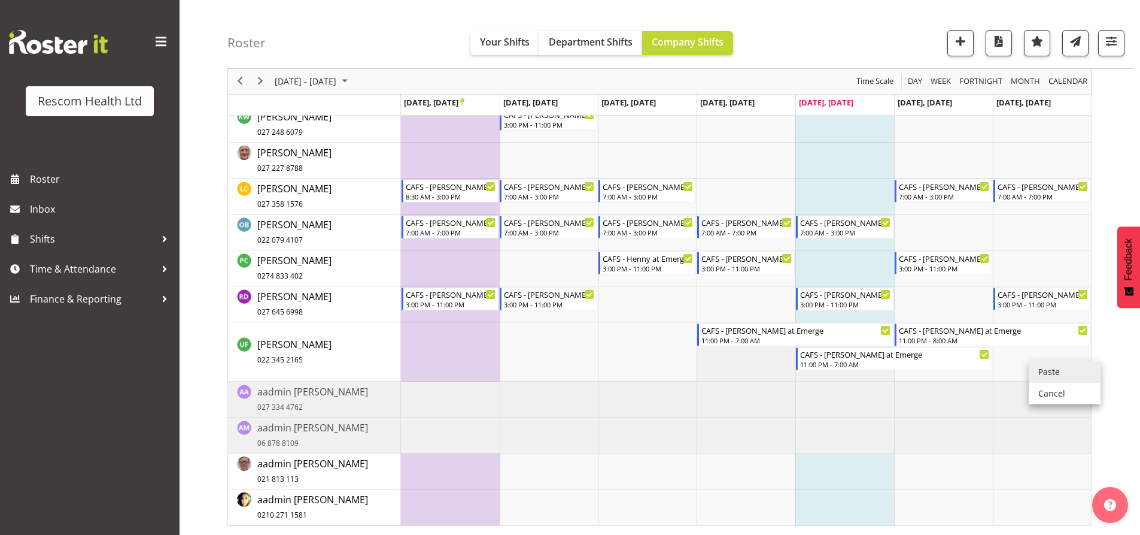
click at [1049, 377] on li "Paste" at bounding box center [1065, 372] width 72 height 22
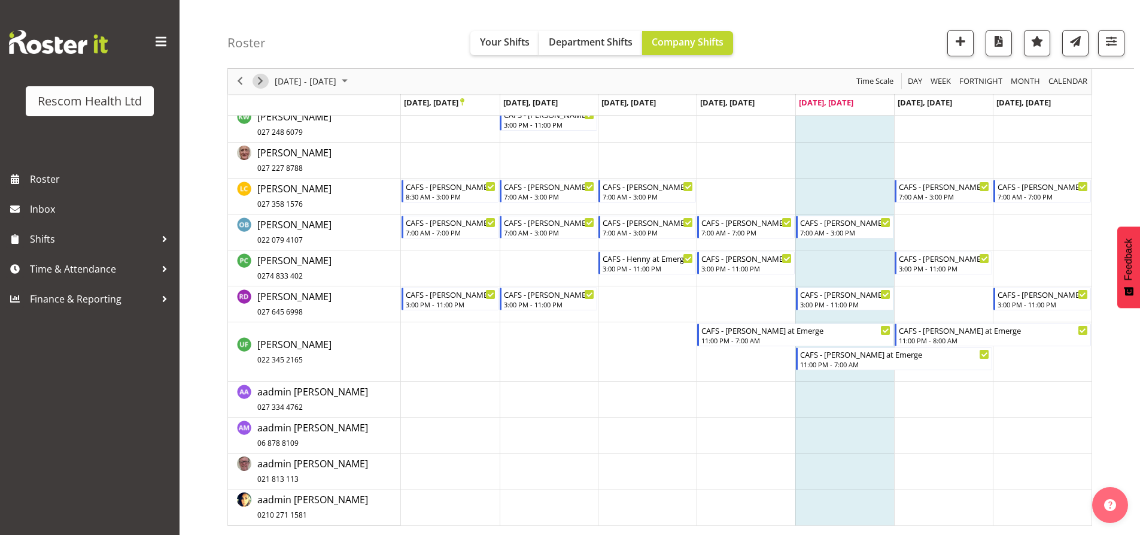
click at [262, 78] on span "Next" at bounding box center [260, 81] width 14 height 15
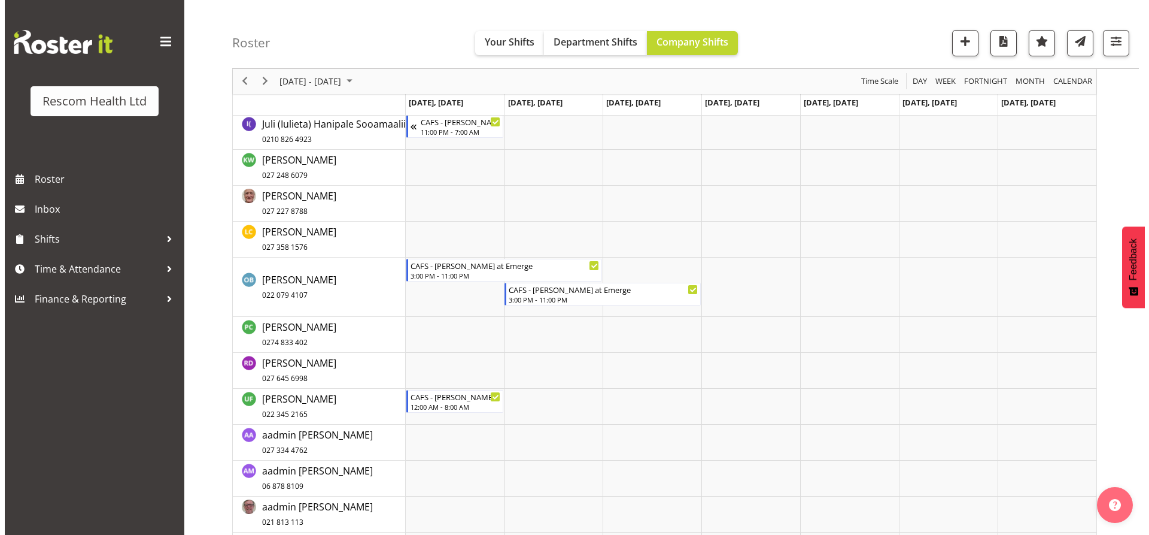
scroll to position [396, 0]
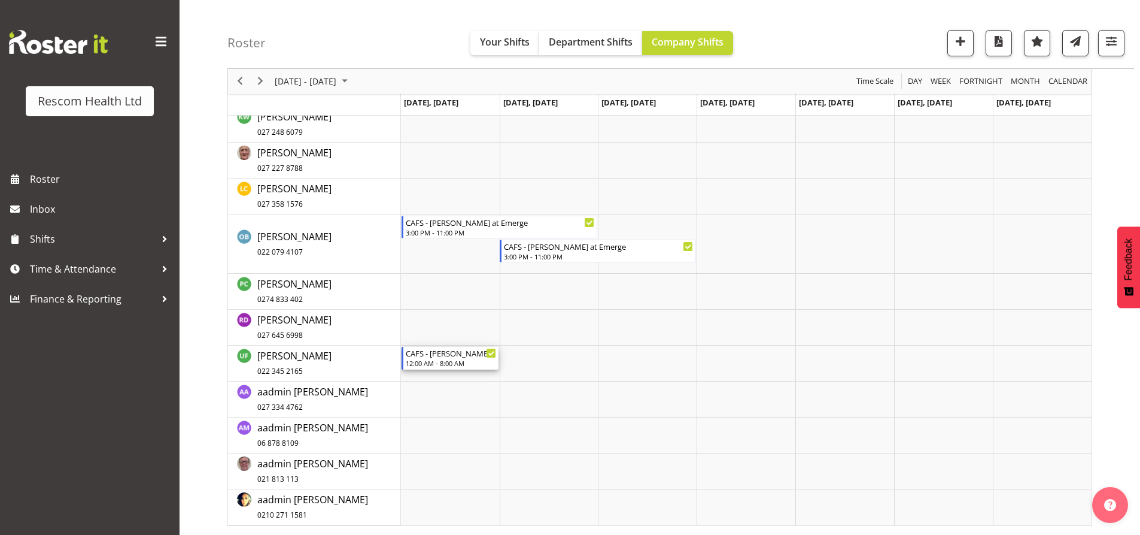
click at [438, 356] on div "CAFS - [PERSON_NAME] at Emerge" at bounding box center [451, 353] width 91 height 12
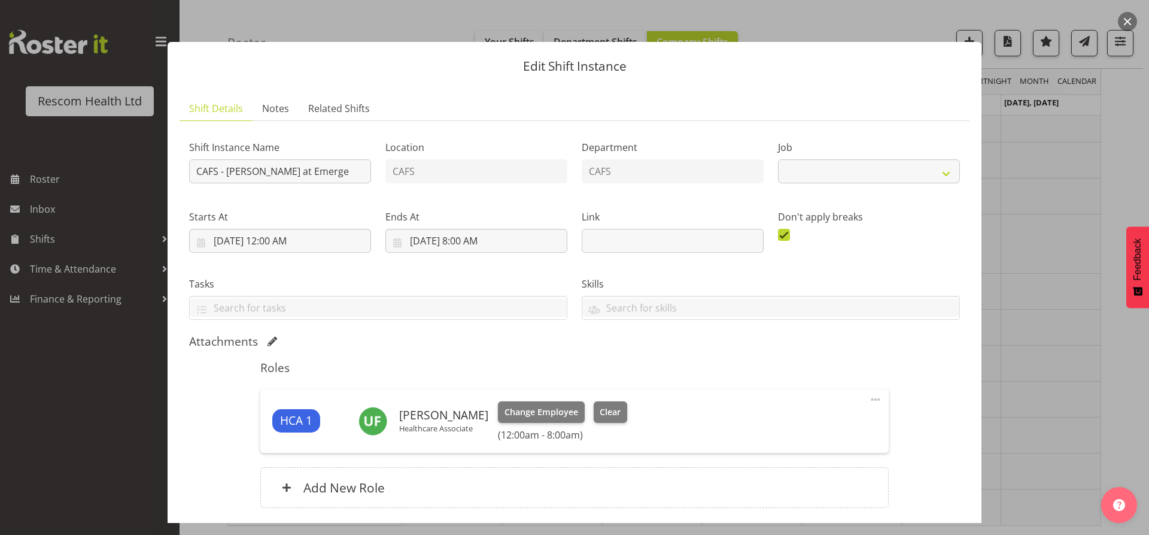
select select "4188"
click at [271, 244] on input "9/29/2025, 12:00 AM" at bounding box center [280, 241] width 182 height 24
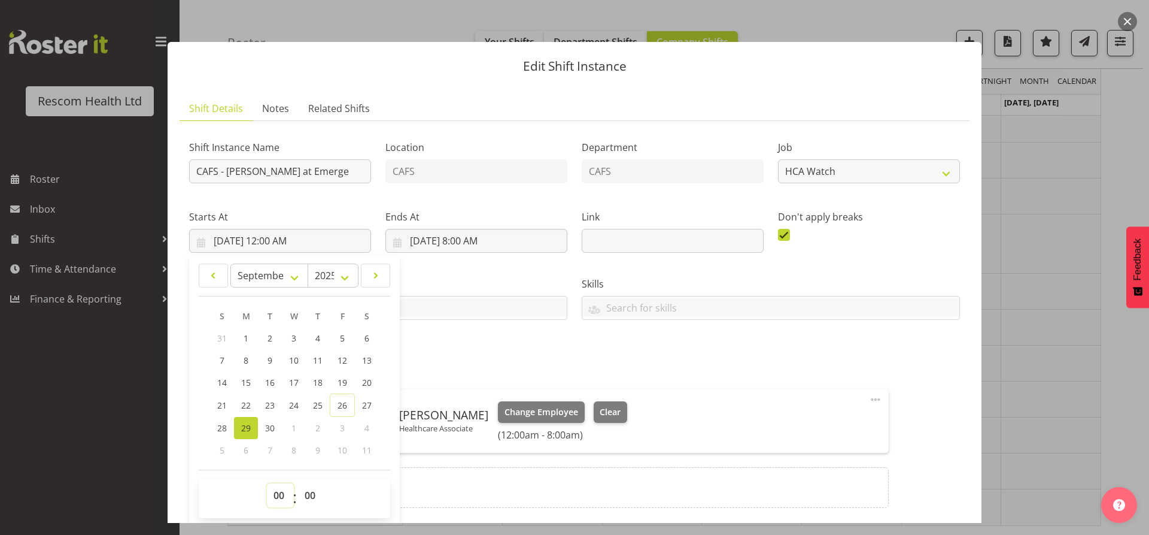
click at [277, 495] on select "00 01 02 03 04 05 06 07 08 09 10 11 12 13 14 15 16 17 18 19 20 21 22 23" at bounding box center [280, 495] width 27 height 24
select select "23"
click at [267, 483] on select "00 01 02 03 04 05 06 07 08 09 10 11 12 13 14 15 16 17 18 19 20 21 22 23" at bounding box center [280, 495] width 27 height 24
type input "9/29/2025, 11:00 PM"
click at [451, 266] on div "Tasks" at bounding box center [378, 293] width 393 height 67
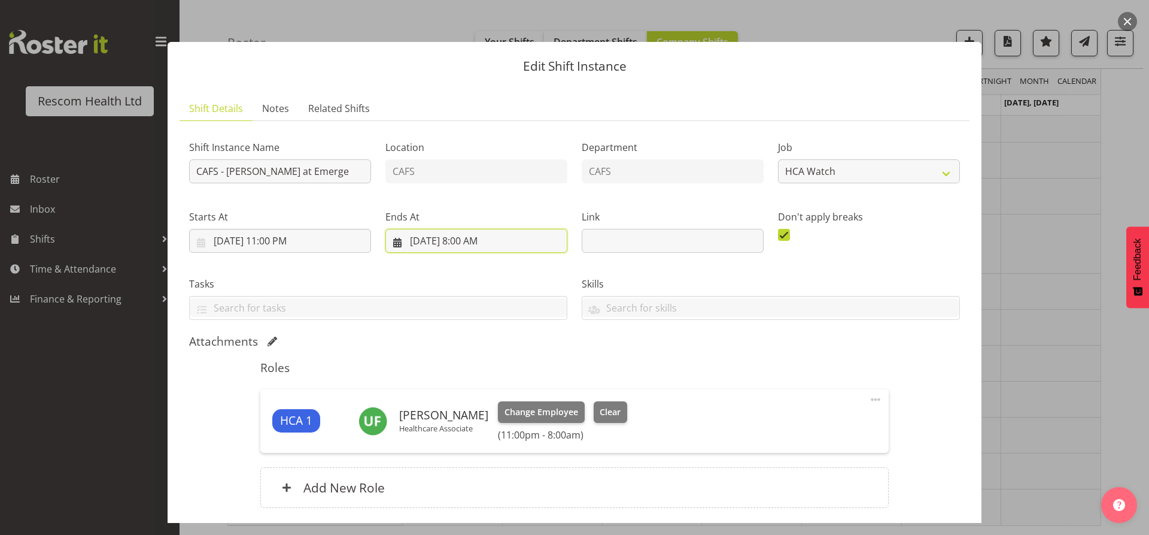
click at [462, 241] on input "9/29/2025, 8:00 AM" at bounding box center [477, 241] width 182 height 24
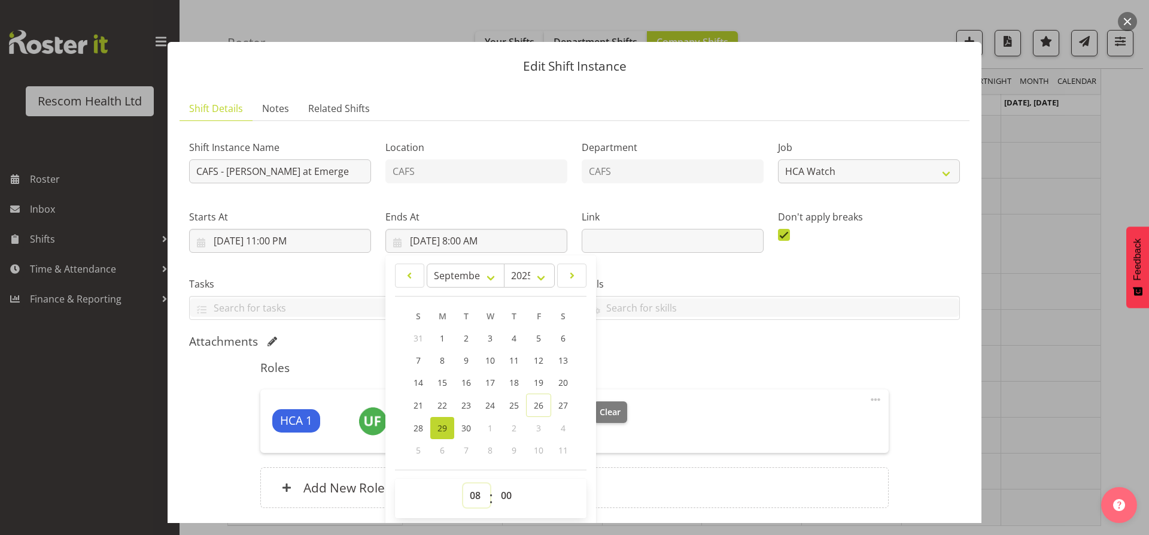
click at [474, 497] on select "00 01 02 03 04 05 06 07 08 09 10 11 12 13 14 15 16 17 18 19 20 21 22 23" at bounding box center [476, 495] width 27 height 24
select select "7"
click at [463, 483] on select "00 01 02 03 04 05 06 07 08 09 10 11 12 13 14 15 16 17 18 19 20 21 22 23" at bounding box center [476, 495] width 27 height 24
type input "9/29/2025, 7:00 AM"
click at [663, 330] on div "Shift Instance Name CAFS - Lance at Emerge Location CAFS Department CAFS Job Cr…" at bounding box center [574, 327] width 771 height 392
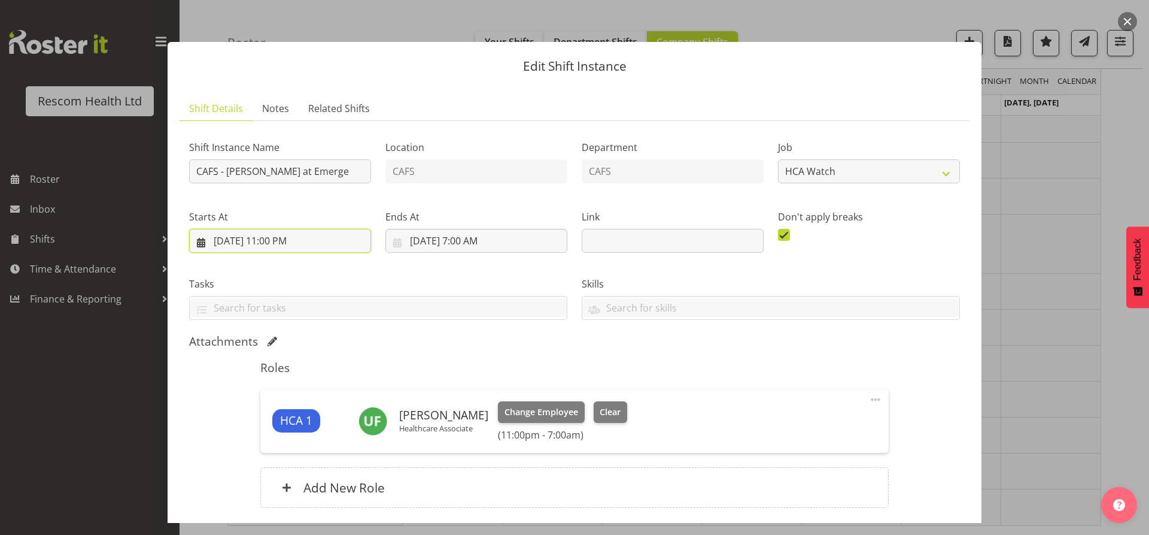
click at [222, 242] on input "9/29/2025, 11:00 PM" at bounding box center [280, 241] width 182 height 24
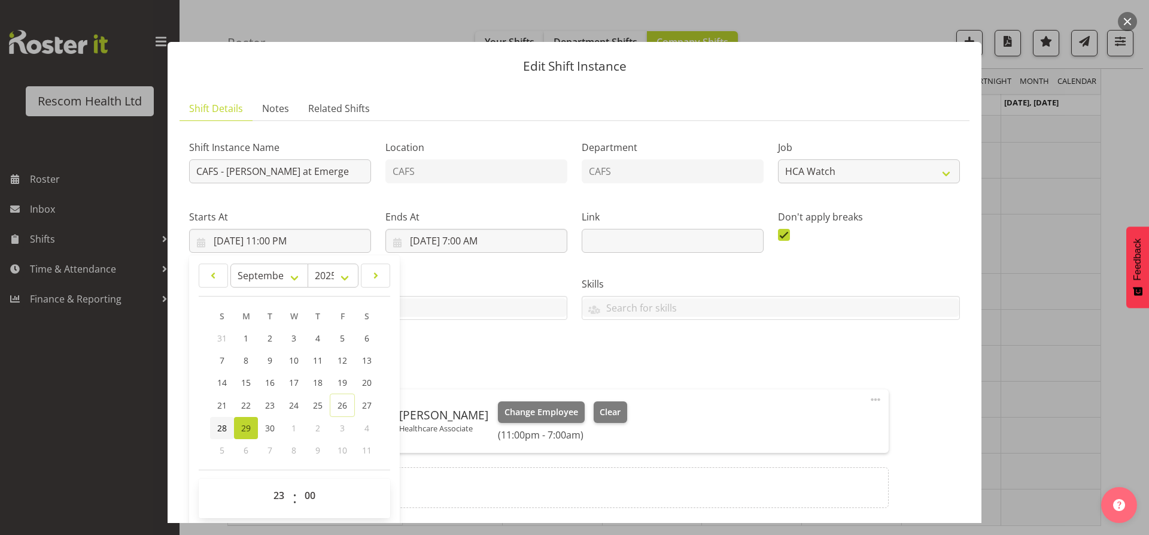
click at [222, 427] on span "28" at bounding box center [222, 427] width 10 height 11
type input "9/28/2025, 11:00 PM"
click at [424, 261] on div "Tasks" at bounding box center [378, 293] width 393 height 67
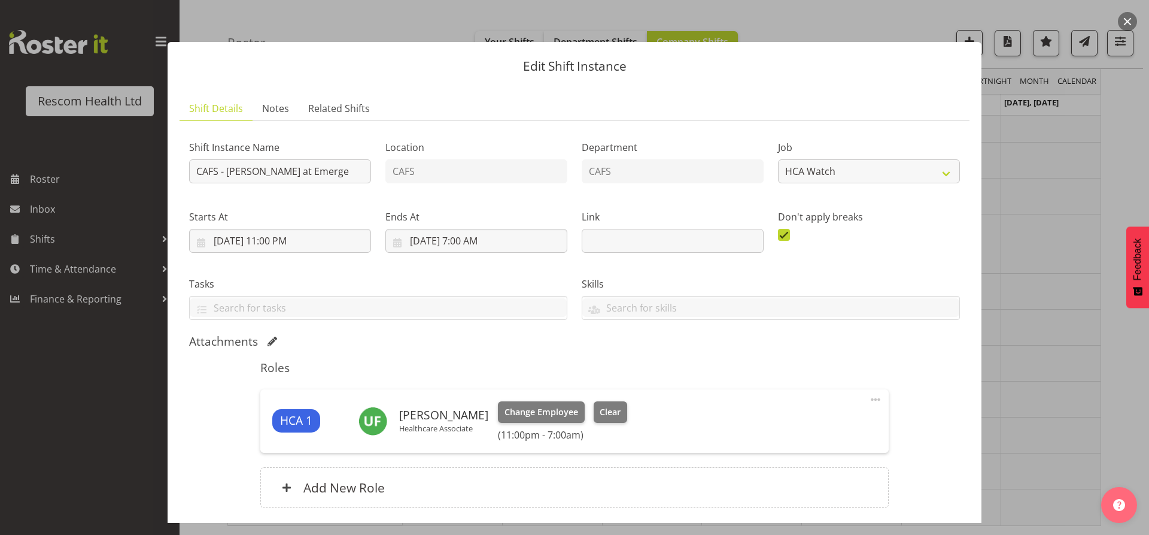
scroll to position [92, 0]
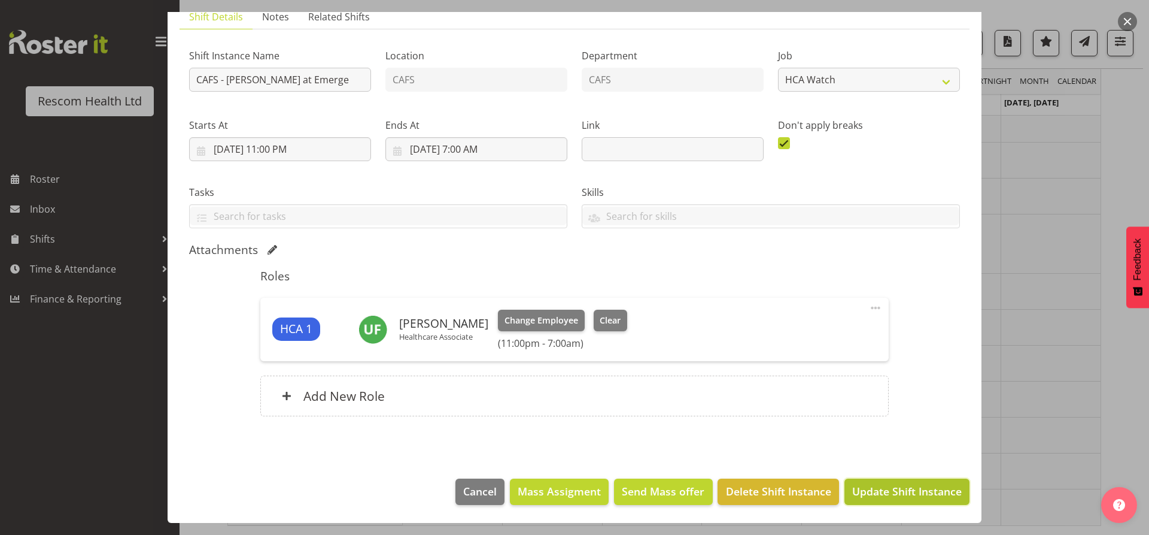
click at [862, 489] on span "Update Shift Instance" at bounding box center [907, 491] width 110 height 16
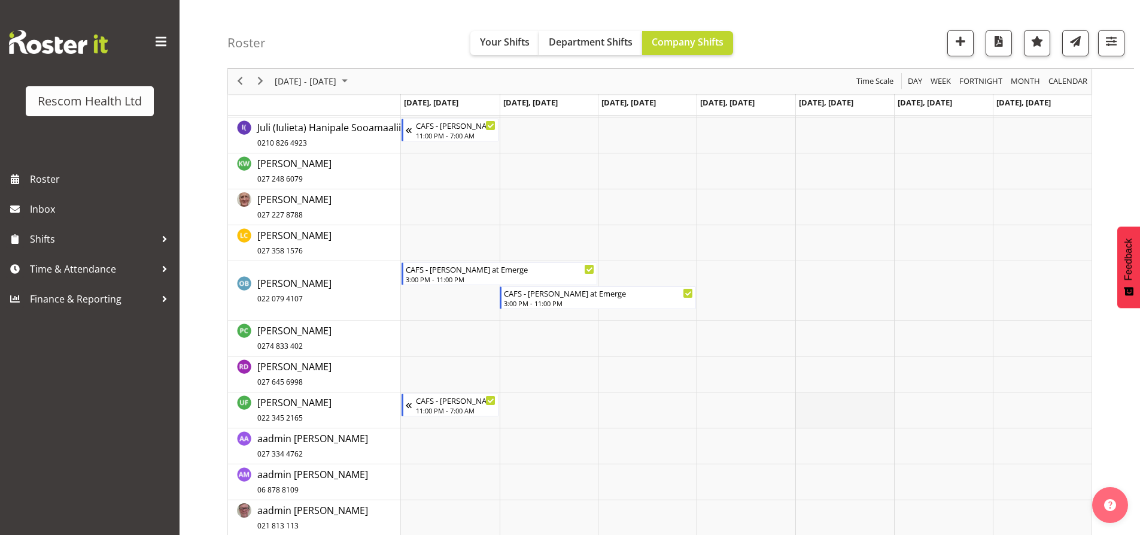
scroll to position [362, 0]
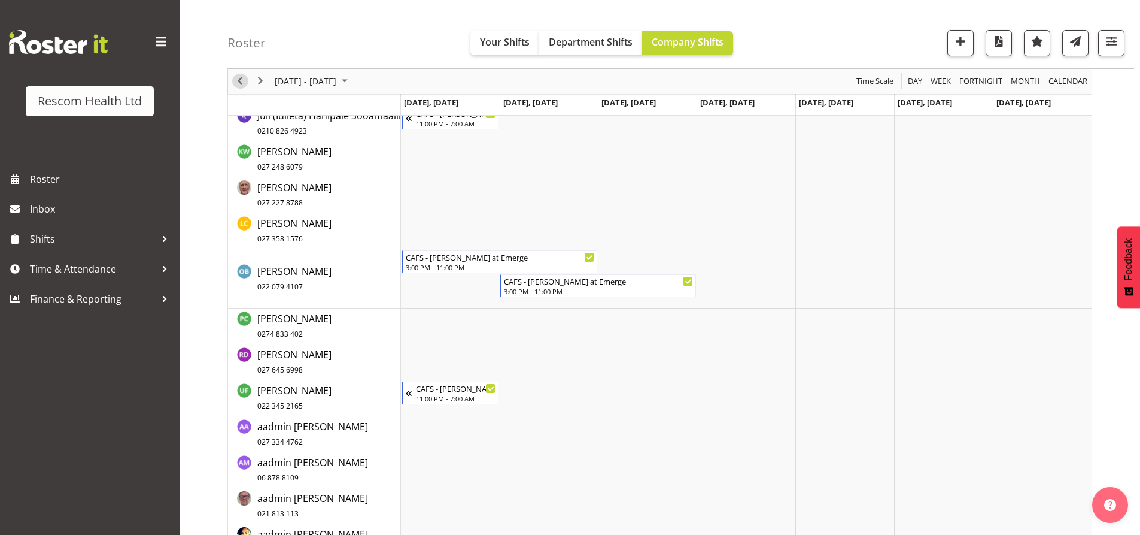
click at [239, 81] on span "Previous" at bounding box center [240, 81] width 14 height 15
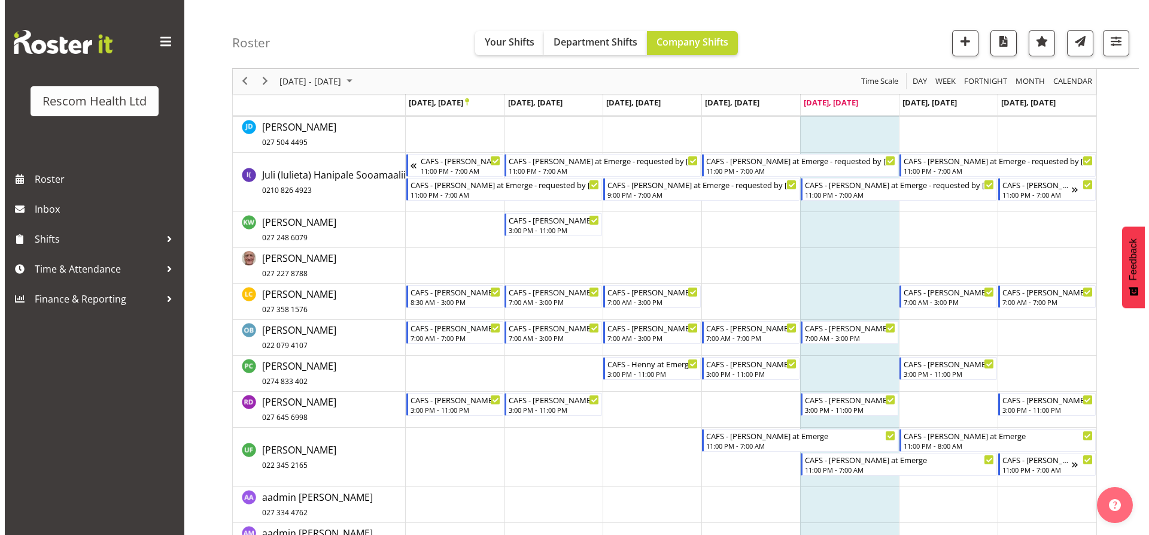
scroll to position [302, 0]
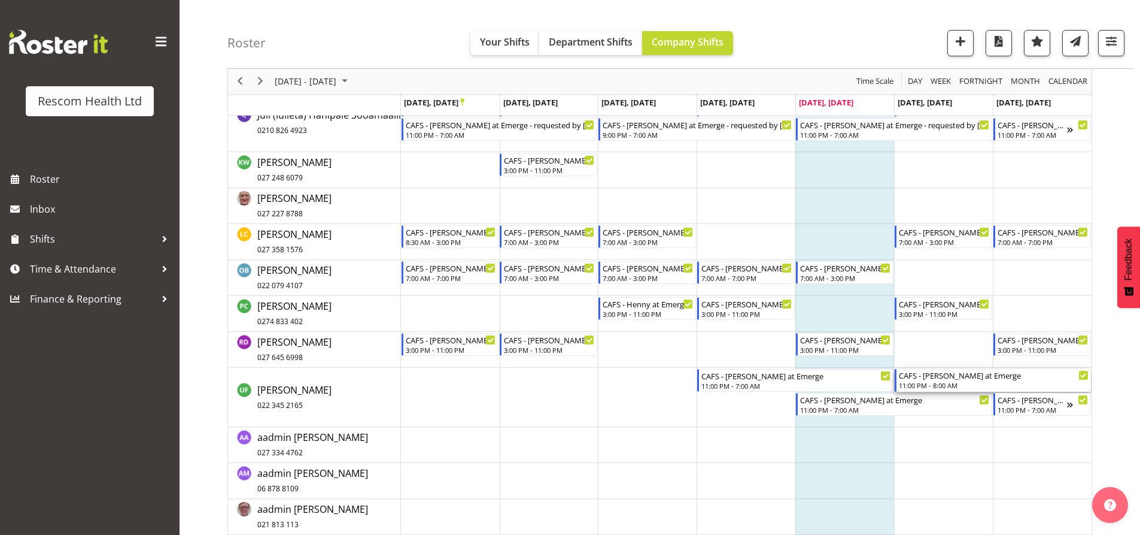
click at [939, 384] on div "11:00 PM - 8:00 AM" at bounding box center [994, 385] width 190 height 10
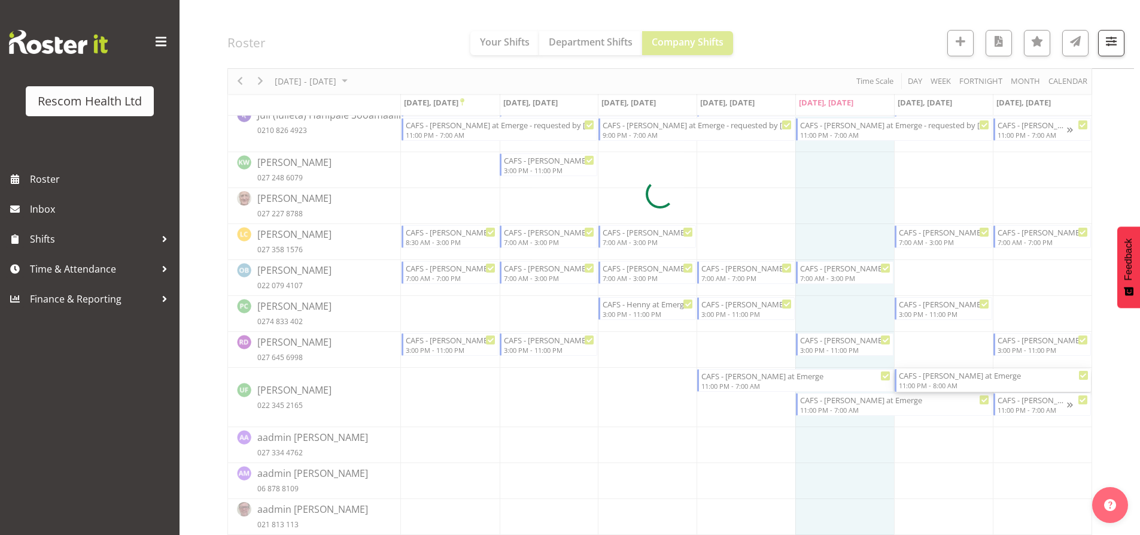
select select
select select "8"
select select "2025"
select select "8"
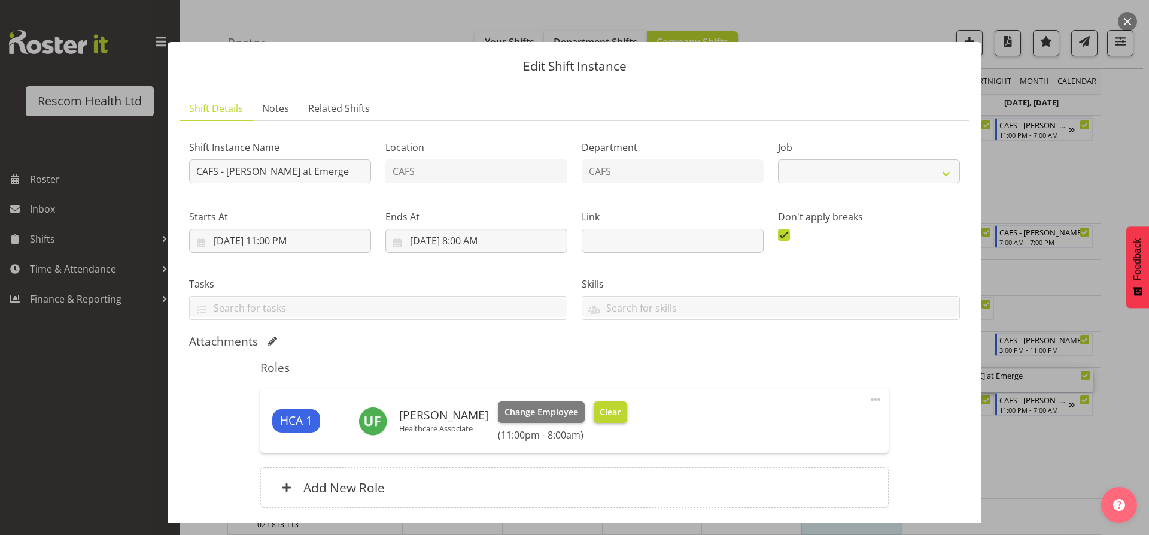
select select "4188"
click at [461, 241] on input "9/28/2025, 8:00 AM" at bounding box center [477, 241] width 182 height 24
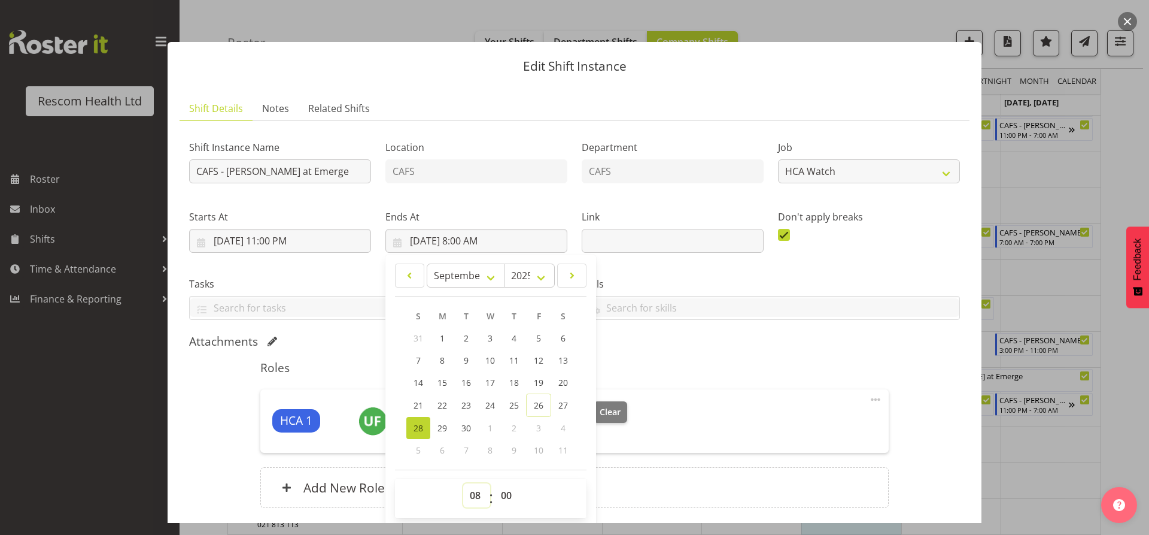
click at [476, 494] on select "00 01 02 03 04 05 06 07 08 09 10 11 12 13 14 15 16 17 18 19 20 21 22 23" at bounding box center [476, 495] width 27 height 24
select select "7"
click at [463, 483] on select "00 01 02 03 04 05 06 07 08 09 10 11 12 13 14 15 16 17 18 19 20 21 22 23" at bounding box center [476, 495] width 27 height 24
type input "9/28/2025, 7:00 AM"
click at [745, 372] on div "Roles HCA 1 Uliuli Fruean Healthcare Associate Change Employee Clear (11:00pm -…" at bounding box center [574, 437] width 642 height 169
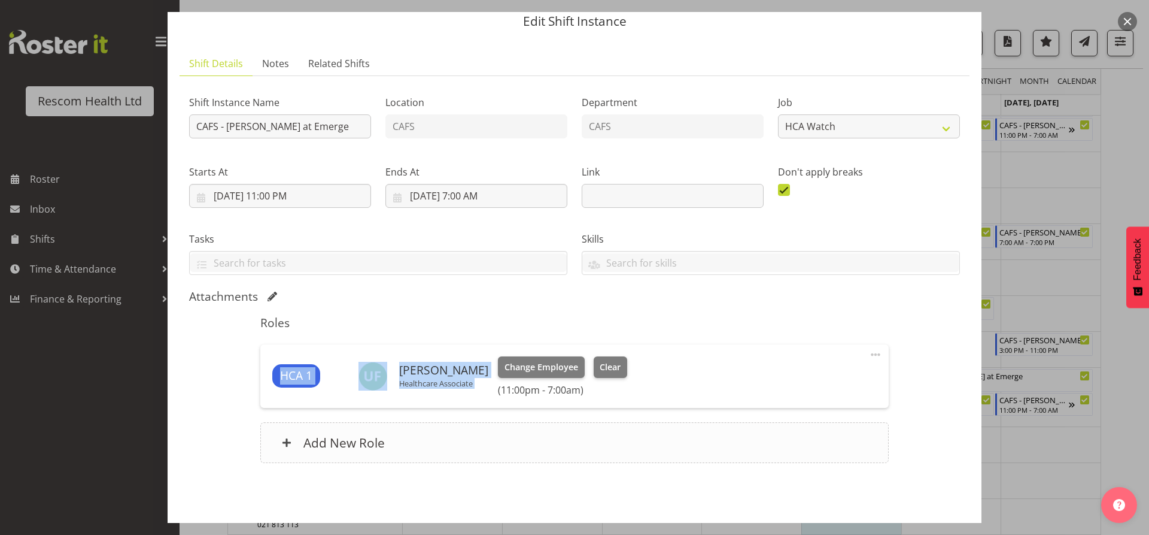
scroll to position [92, 0]
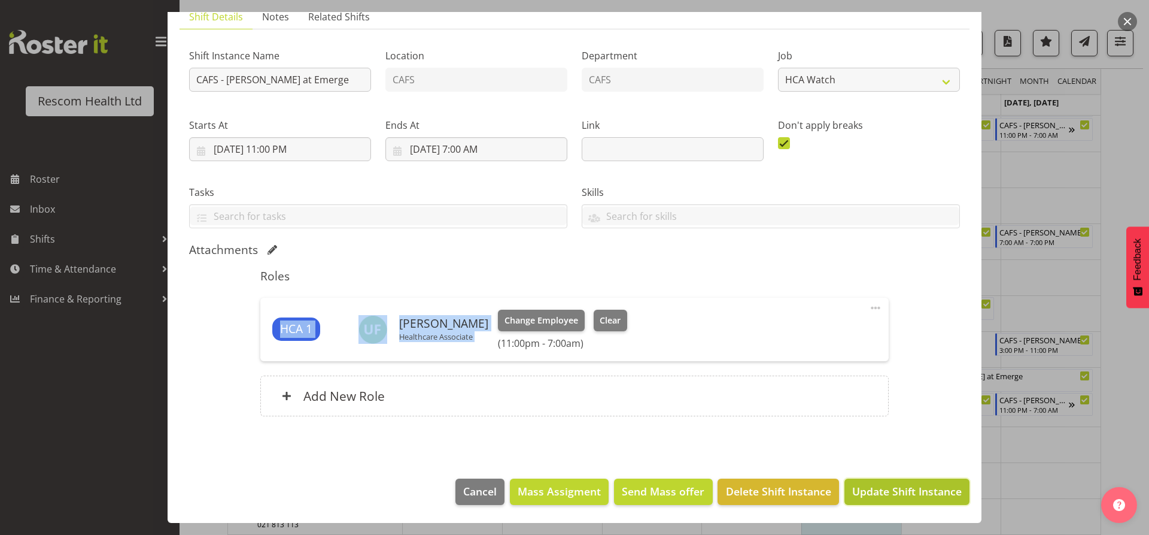
click at [867, 497] on span "Update Shift Instance" at bounding box center [907, 491] width 110 height 16
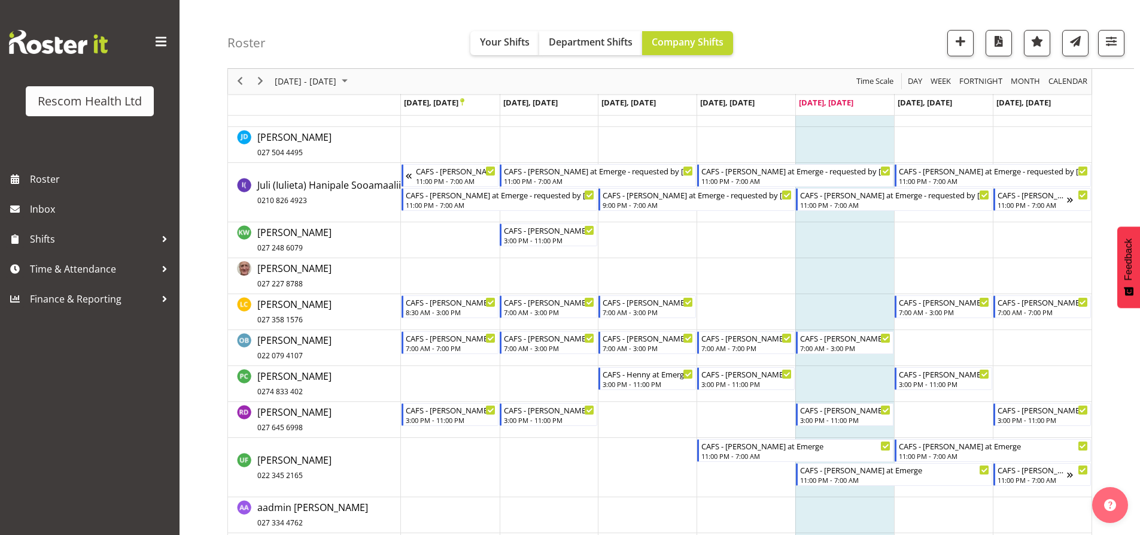
scroll to position [347, 0]
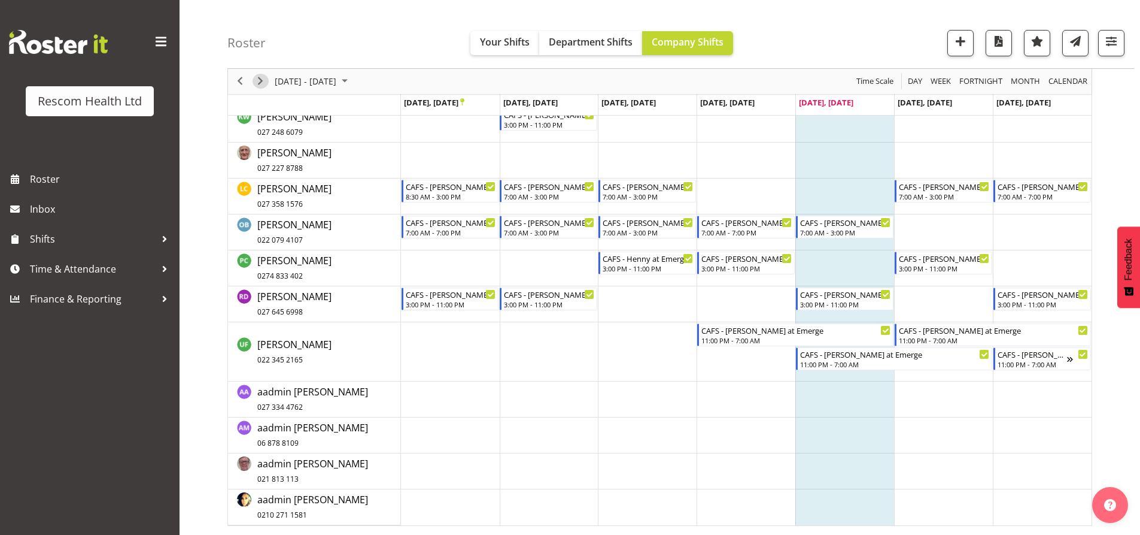
click at [258, 81] on span "Next" at bounding box center [260, 81] width 14 height 15
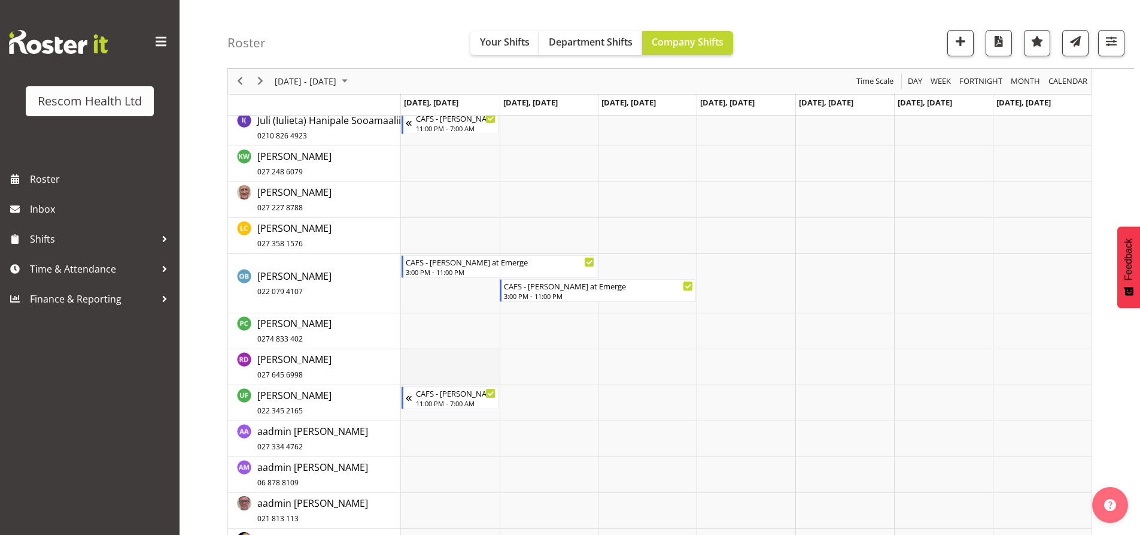
scroll to position [359, 0]
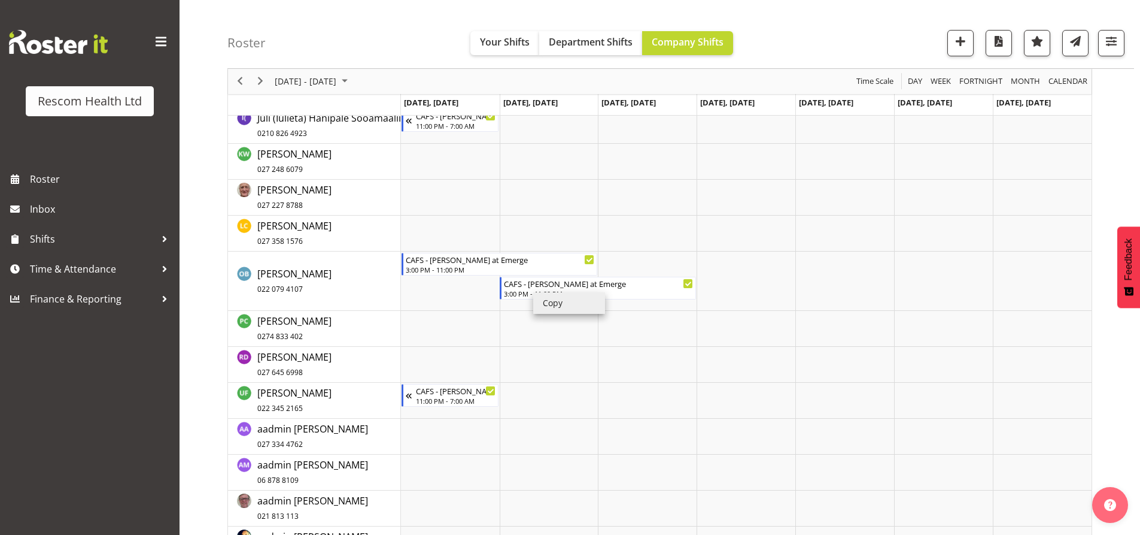
click at [551, 302] on li "Copy" at bounding box center [569, 303] width 72 height 22
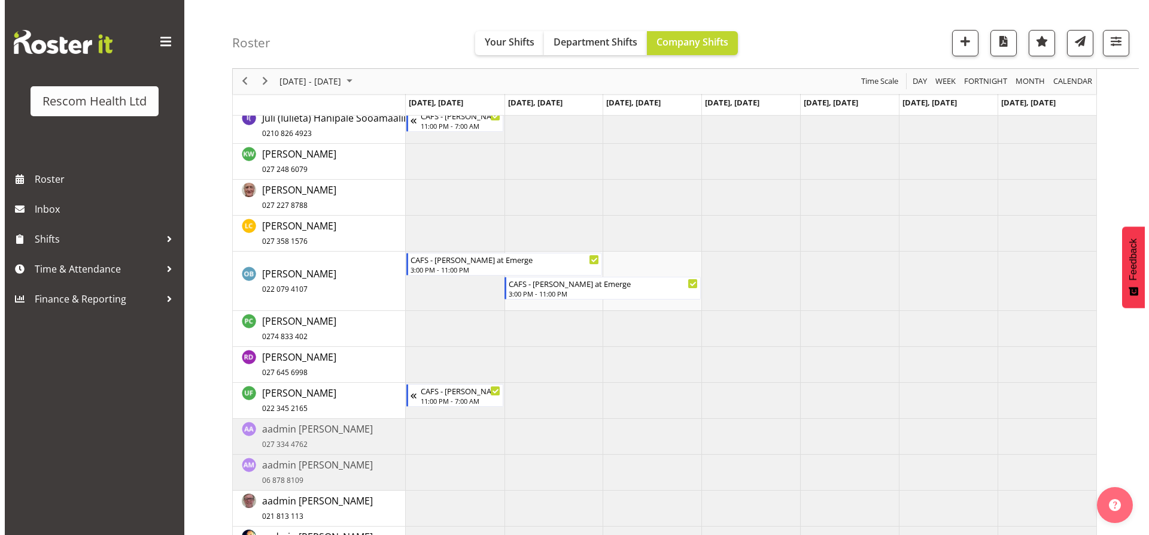
scroll to position [182, 0]
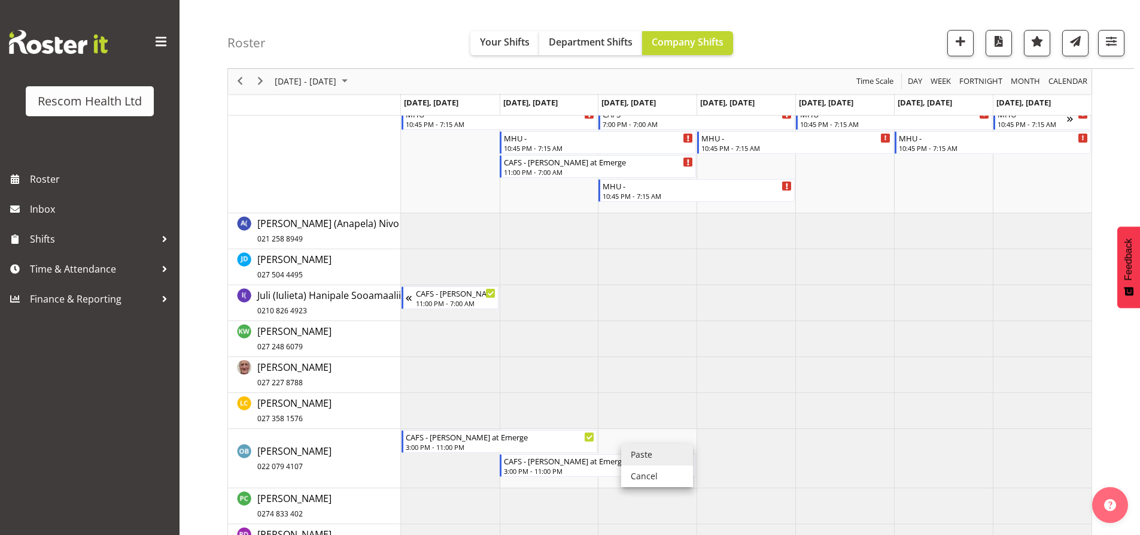
click at [638, 454] on li "Paste" at bounding box center [657, 455] width 72 height 22
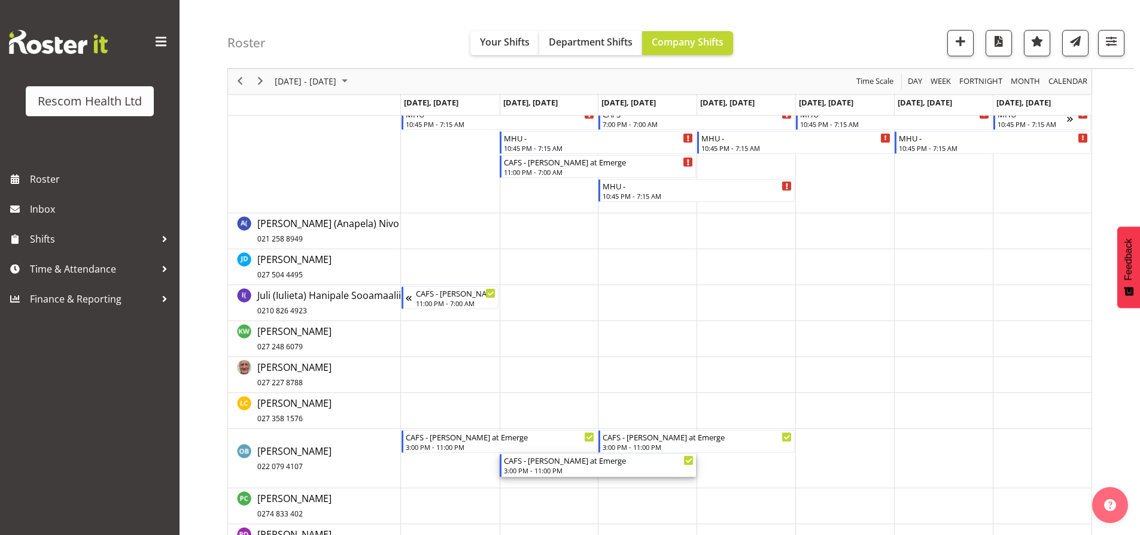
click at [532, 465] on div "CAFS - [PERSON_NAME] at Emerge" at bounding box center [599, 460] width 190 height 12
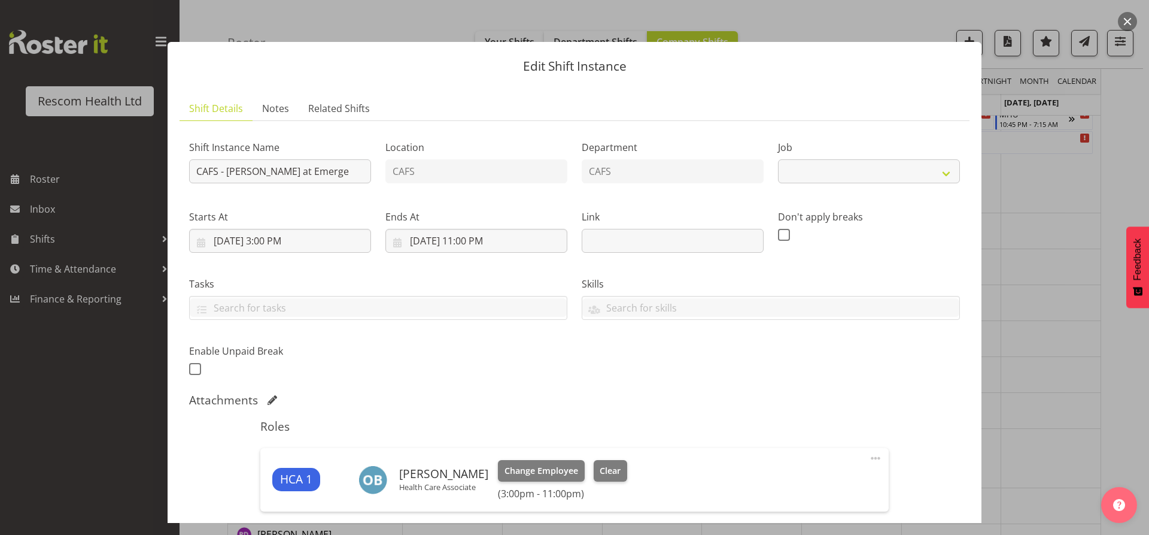
select select "4188"
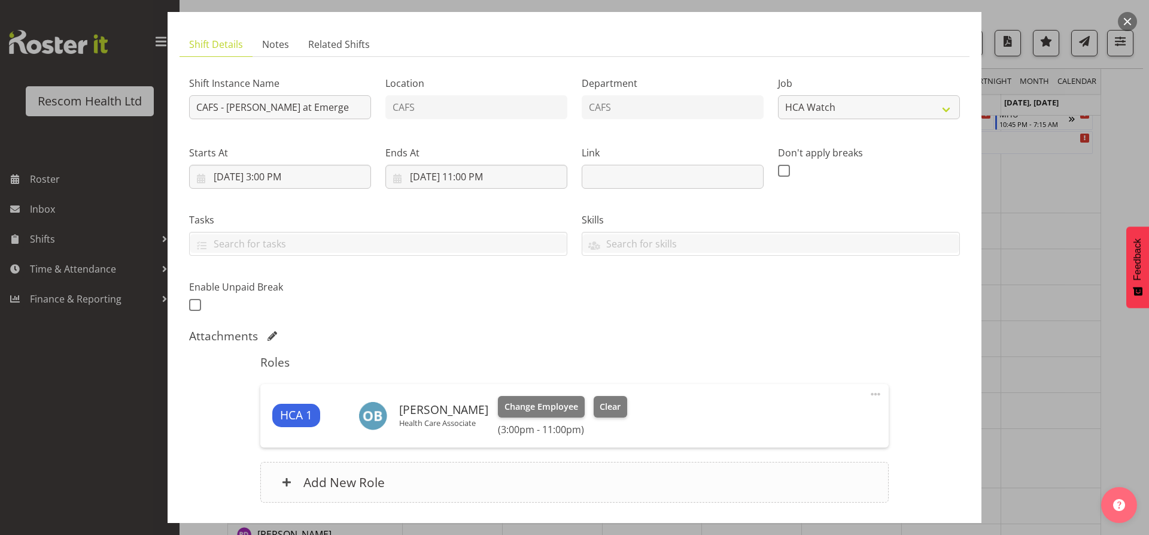
scroll to position [150, 0]
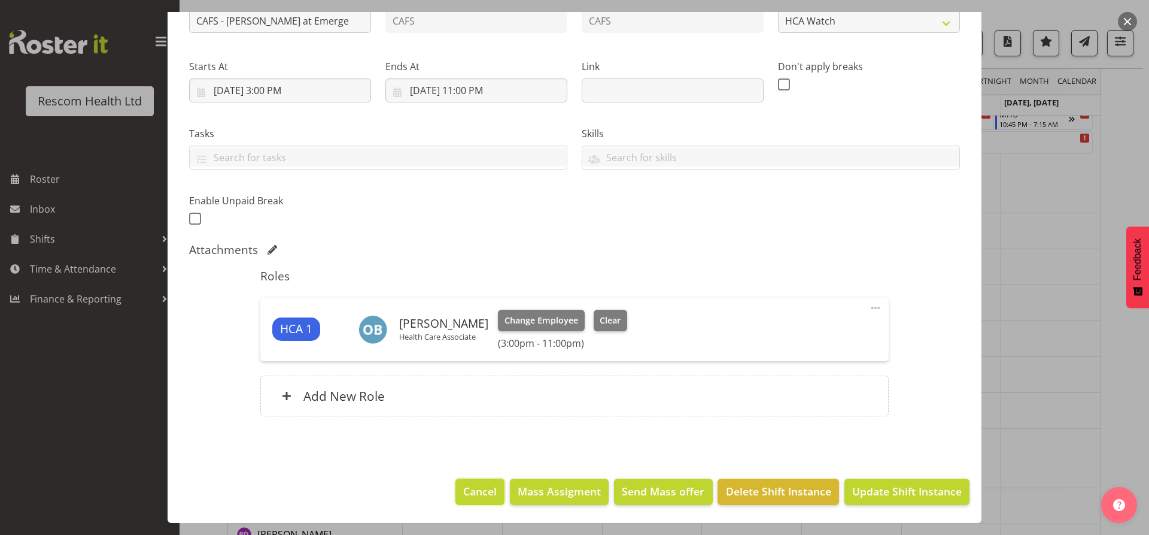
click at [471, 489] on span "Cancel" at bounding box center [480, 491] width 34 height 16
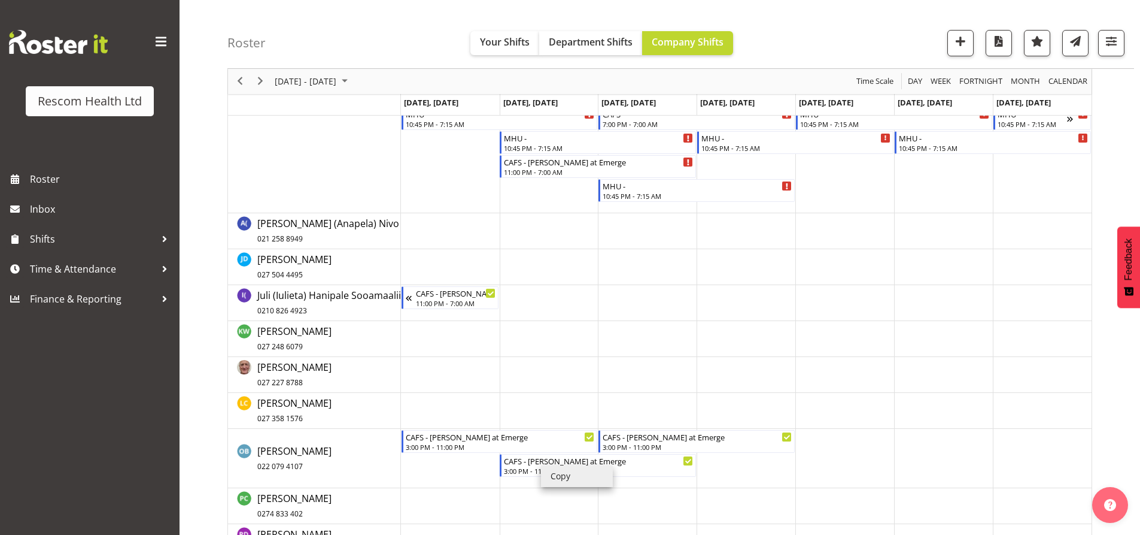
click at [563, 478] on li "Copy" at bounding box center [577, 476] width 72 height 22
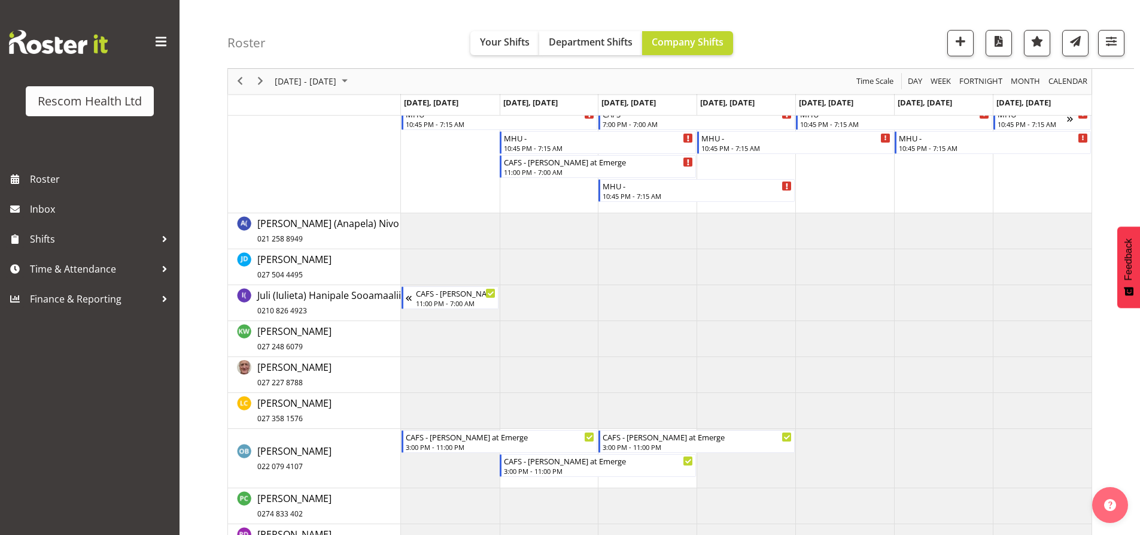
click at [720, 462] on td "Timeline Week of September 29, 2025" at bounding box center [746, 458] width 99 height 59
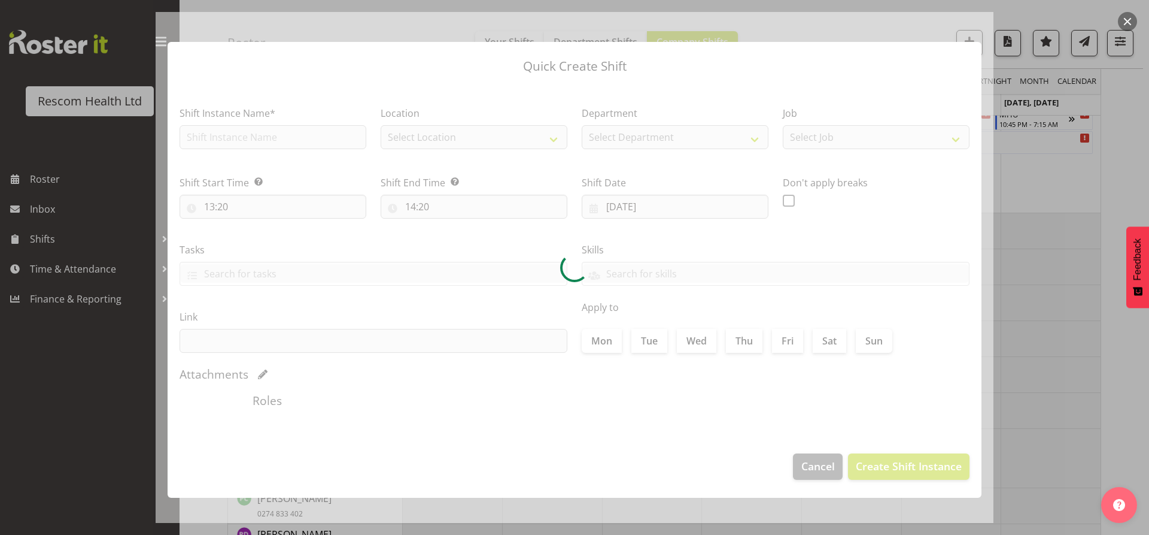
type input "02/10/2025"
checkbox input "true"
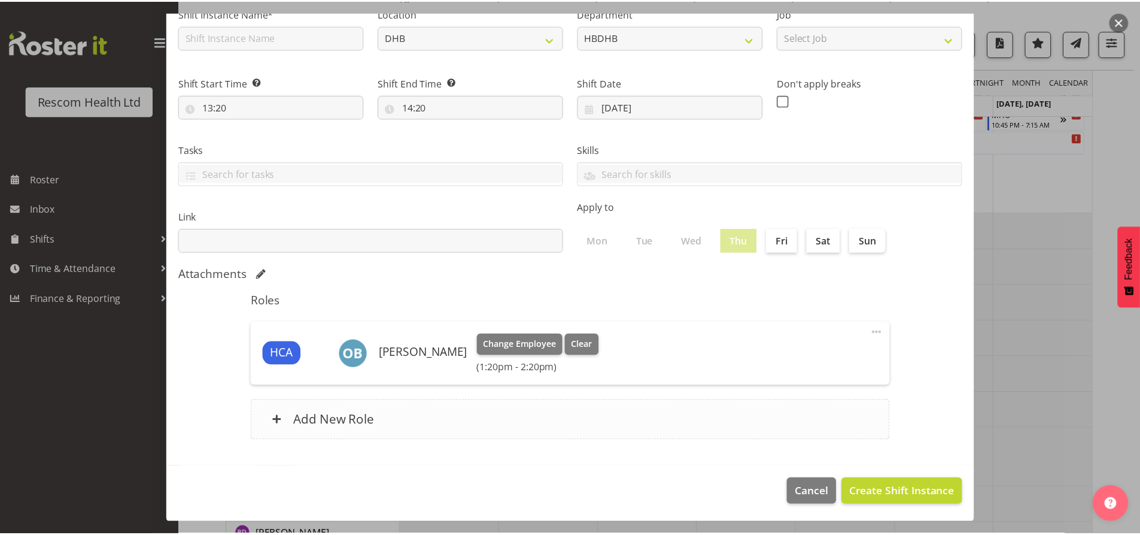
scroll to position [101, 0]
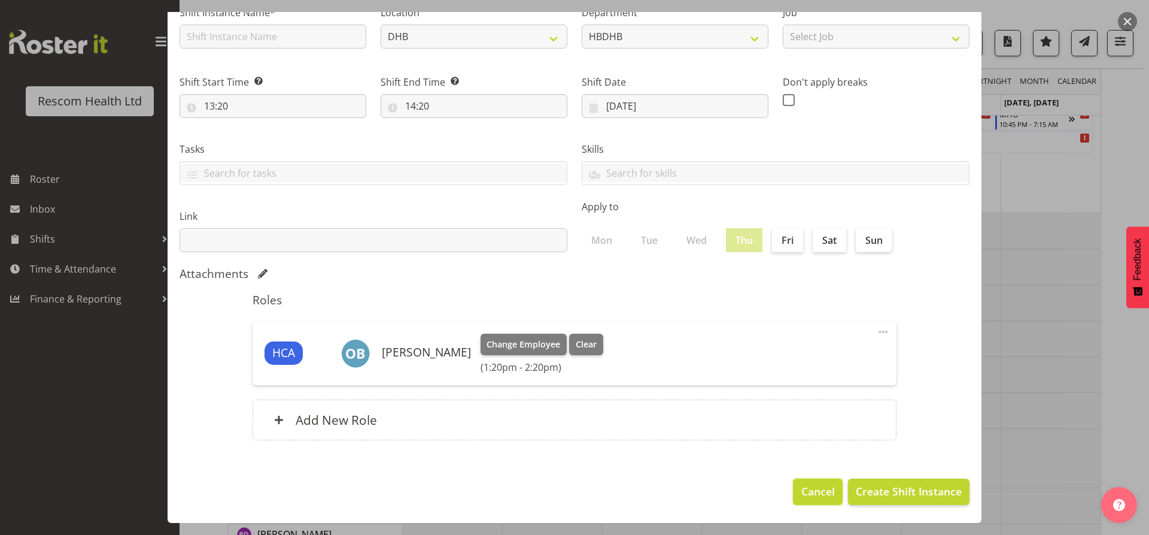
click at [809, 483] on button "Cancel" at bounding box center [817, 491] width 49 height 26
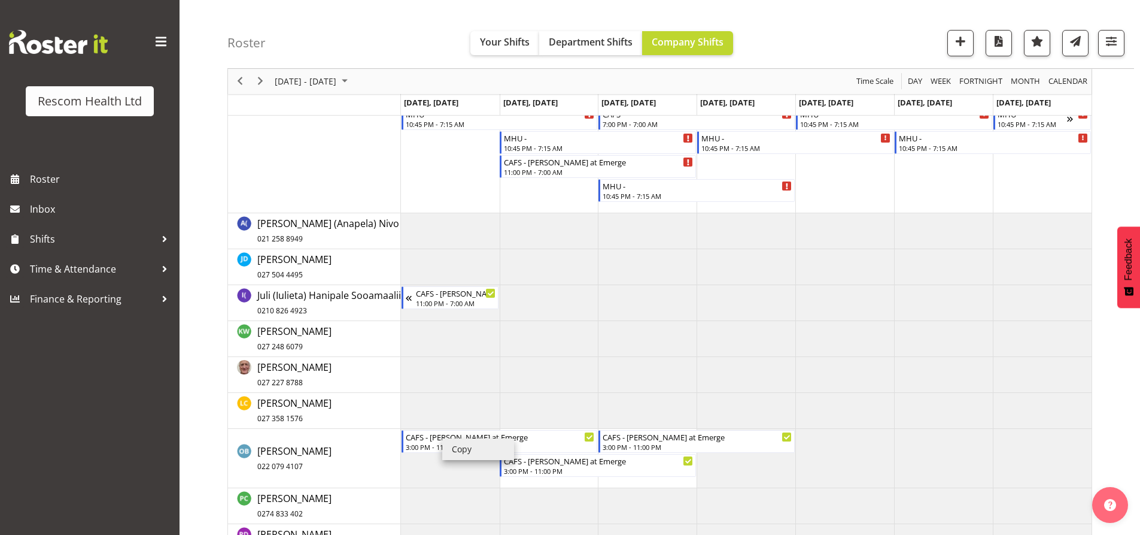
click at [463, 448] on li "Copy" at bounding box center [478, 449] width 72 height 22
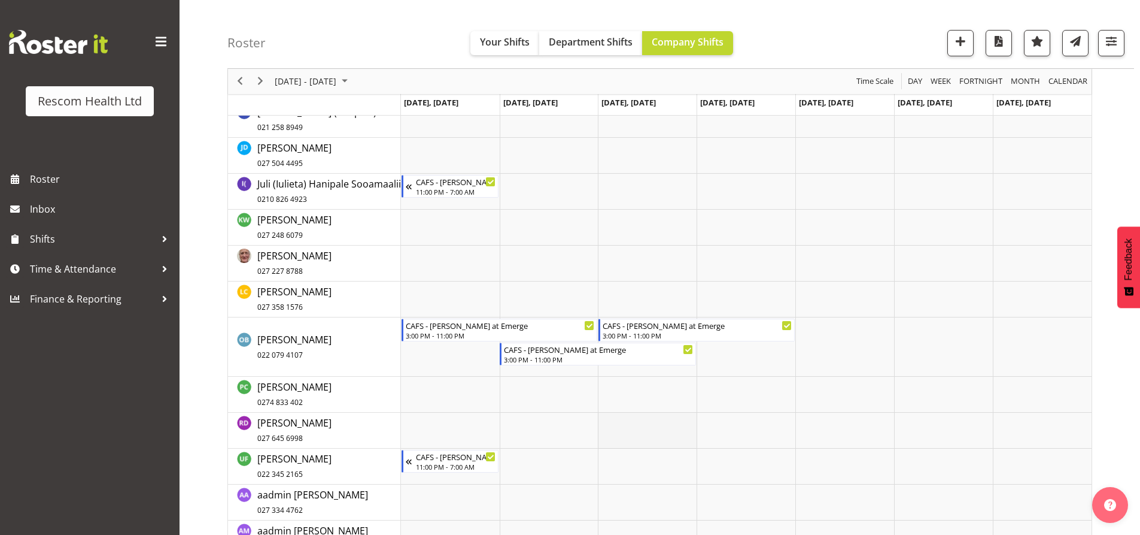
scroll to position [294, 0]
click at [673, 342] on li "Copy" at bounding box center [683, 340] width 72 height 22
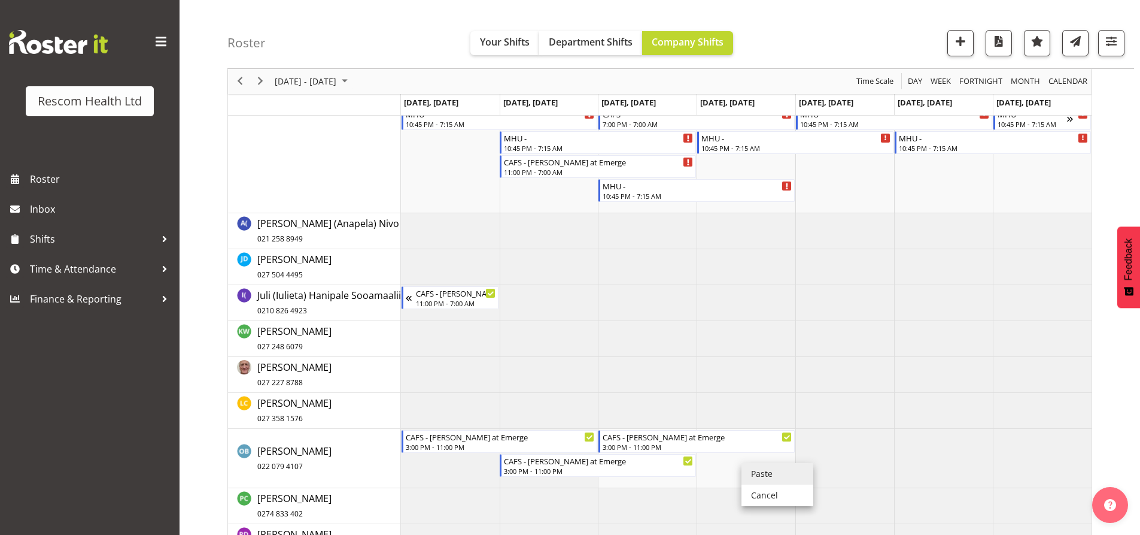
click at [761, 471] on li "Paste" at bounding box center [778, 474] width 72 height 22
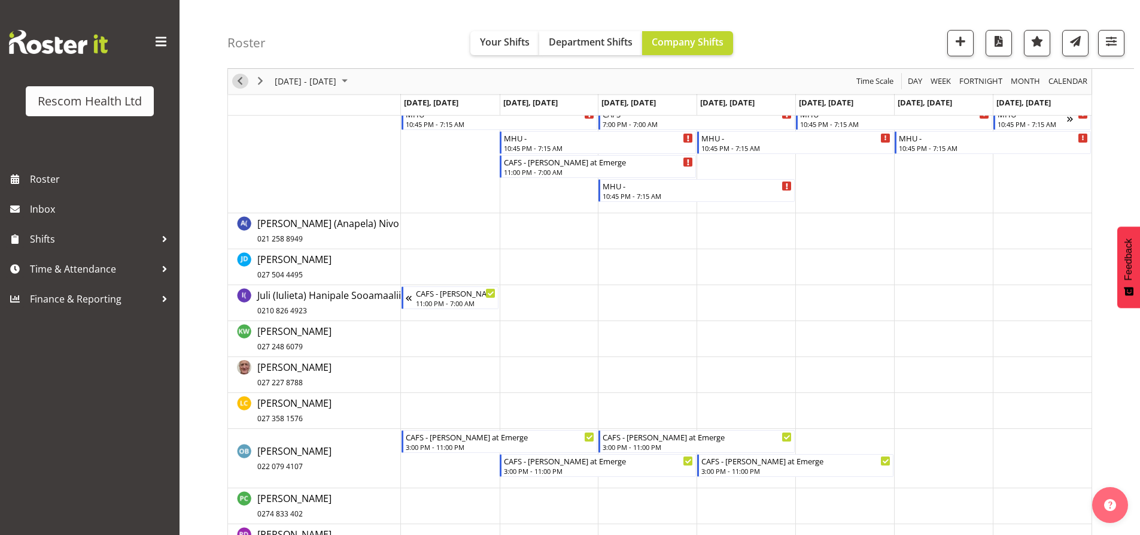
click at [242, 79] on span "Previous" at bounding box center [240, 81] width 14 height 15
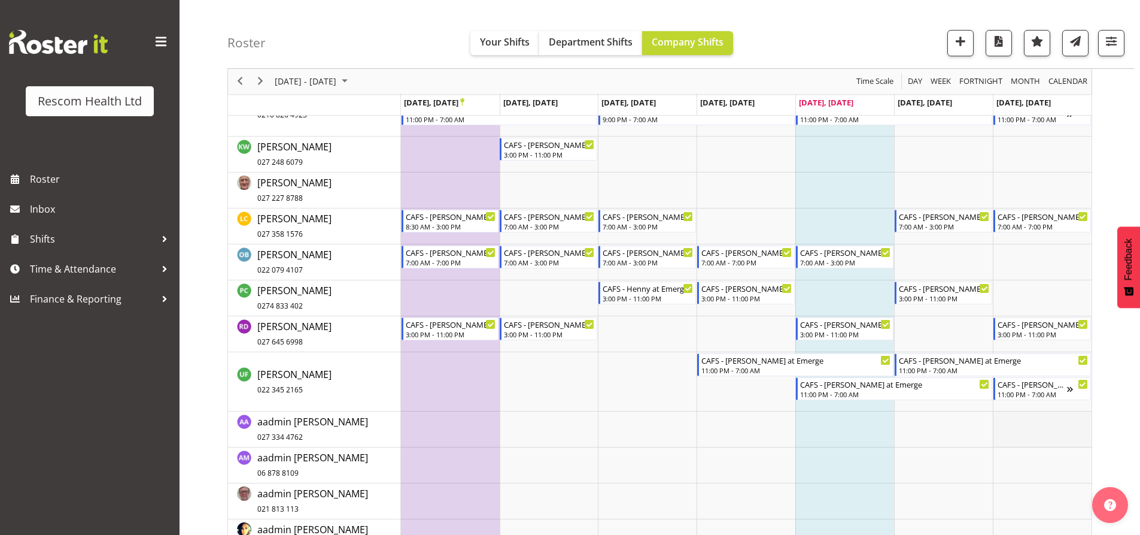
scroll to position [347, 0]
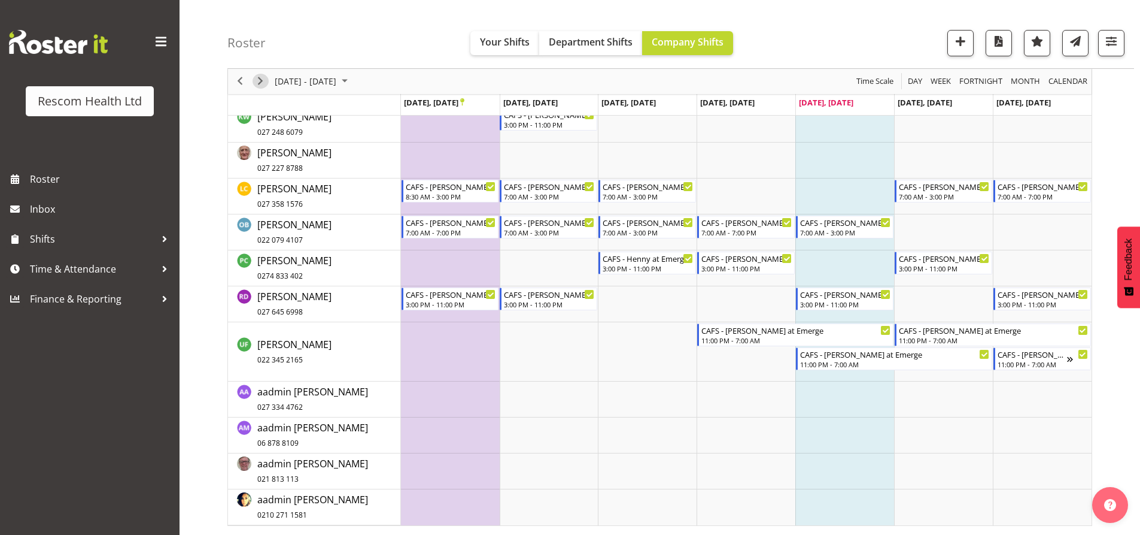
click at [261, 81] on span "Next" at bounding box center [260, 81] width 14 height 15
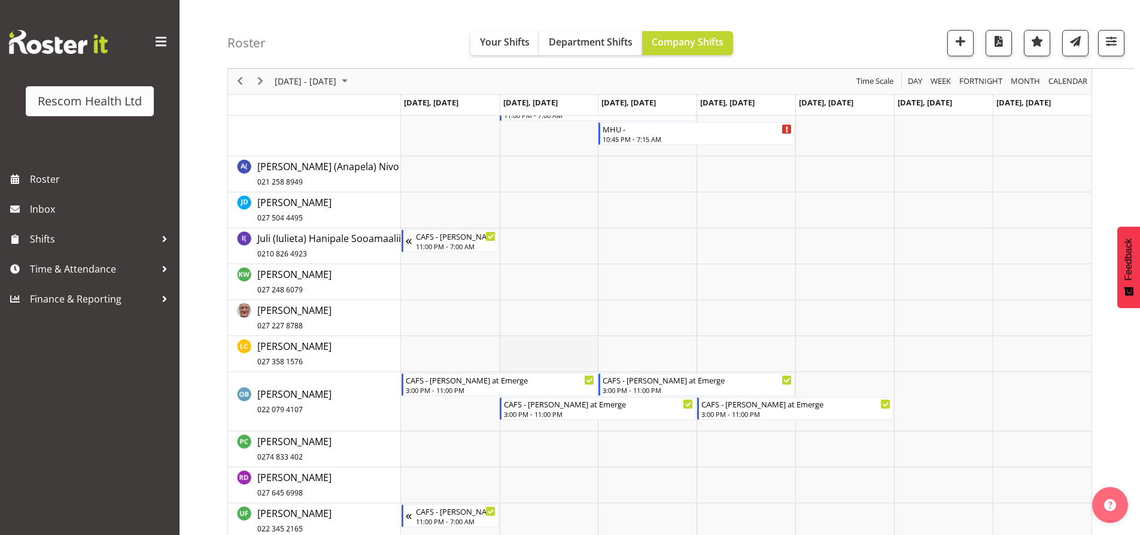
scroll to position [239, 0]
click at [241, 79] on span "Previous" at bounding box center [240, 81] width 14 height 15
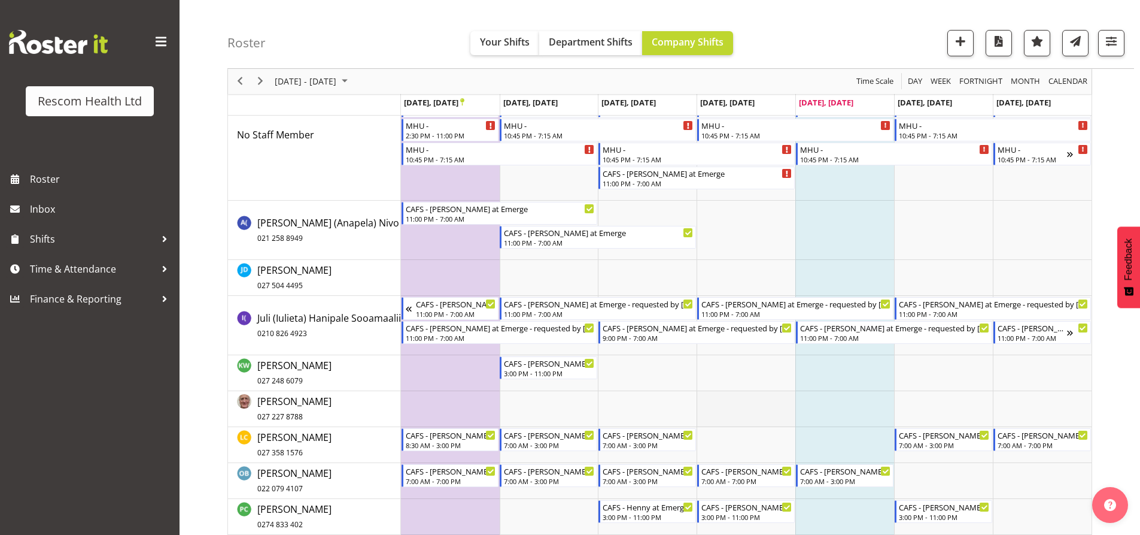
scroll to position [180, 0]
